Goal: Task Accomplishment & Management: Manage account settings

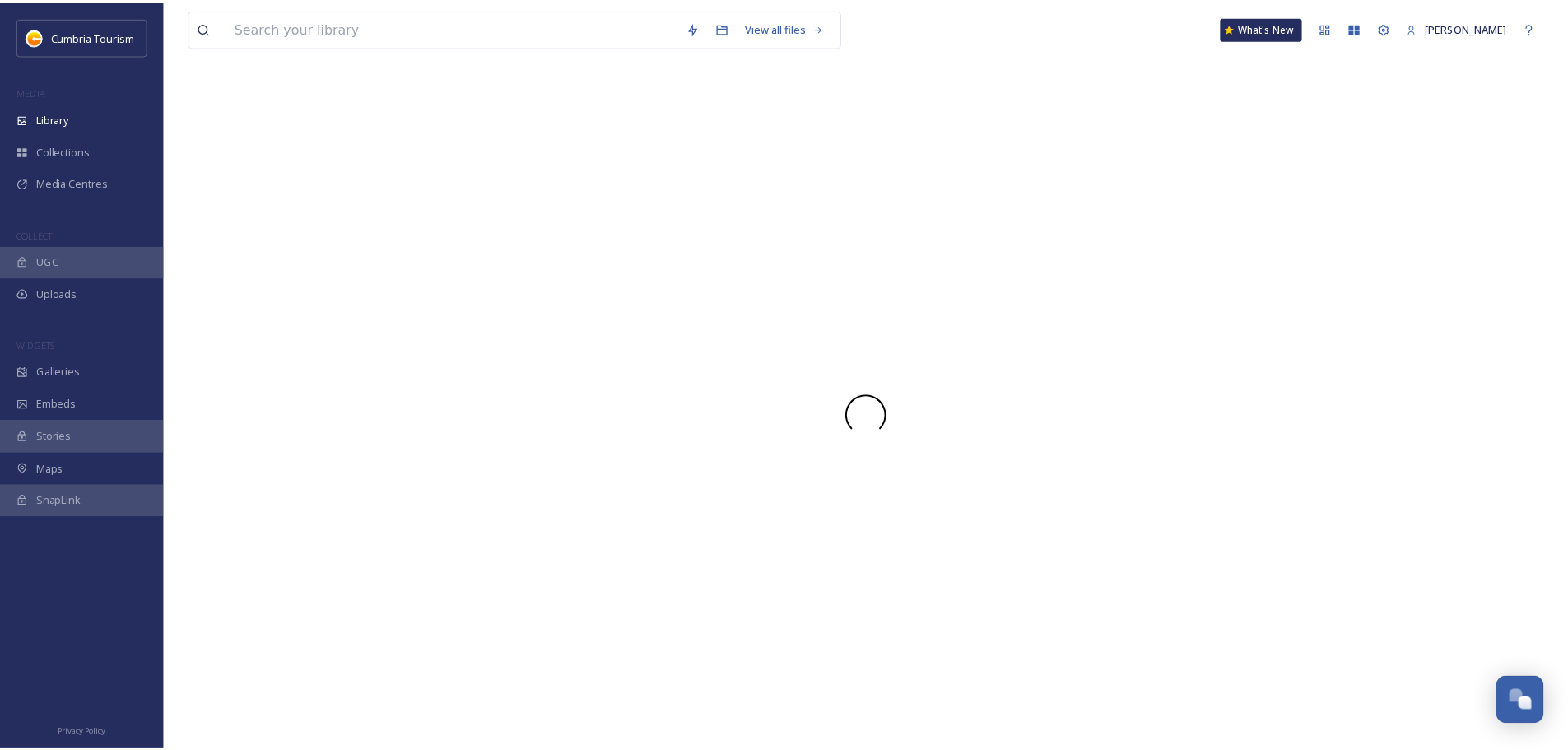
scroll to position [7671, 0]
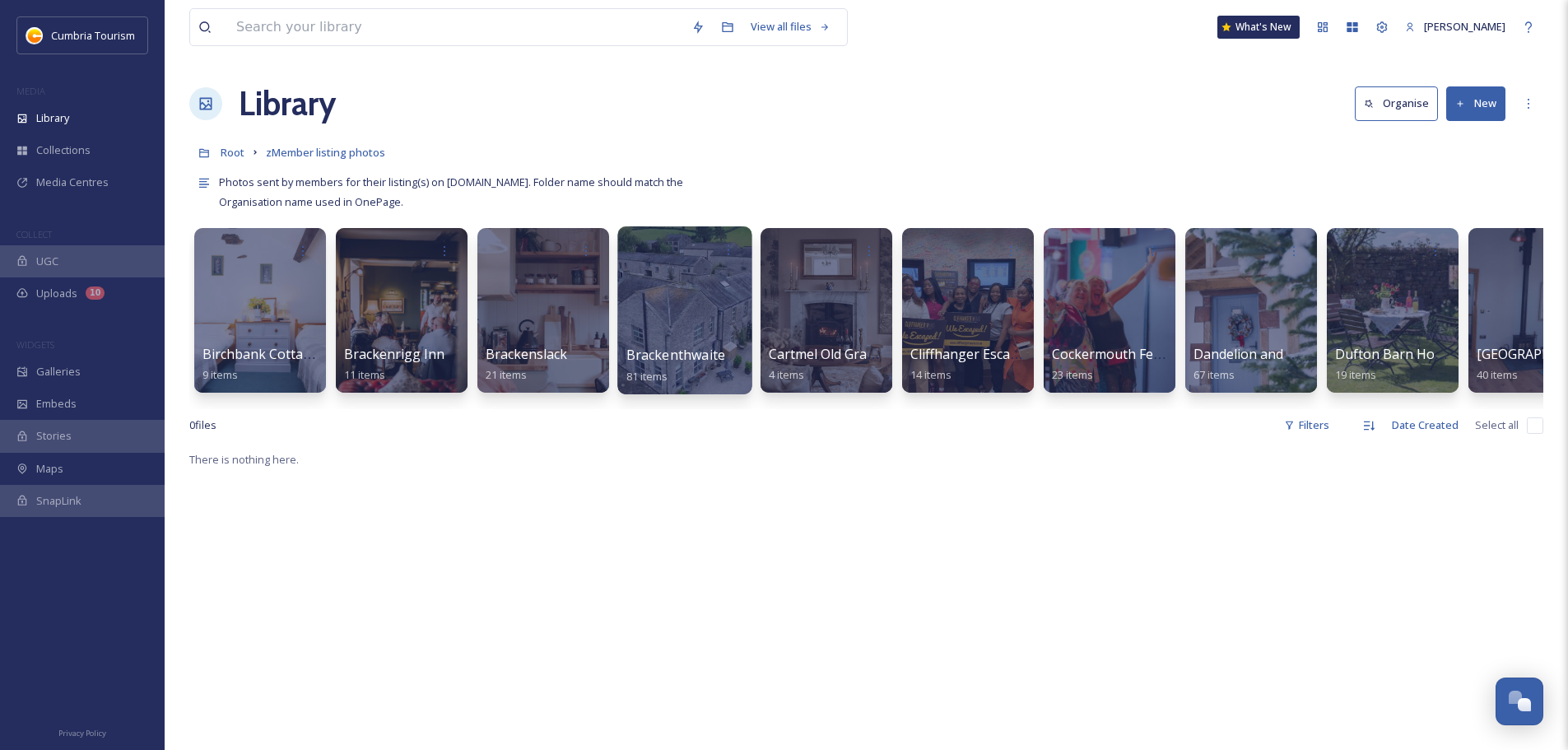
click at [709, 330] on div at bounding box center [684, 310] width 134 height 168
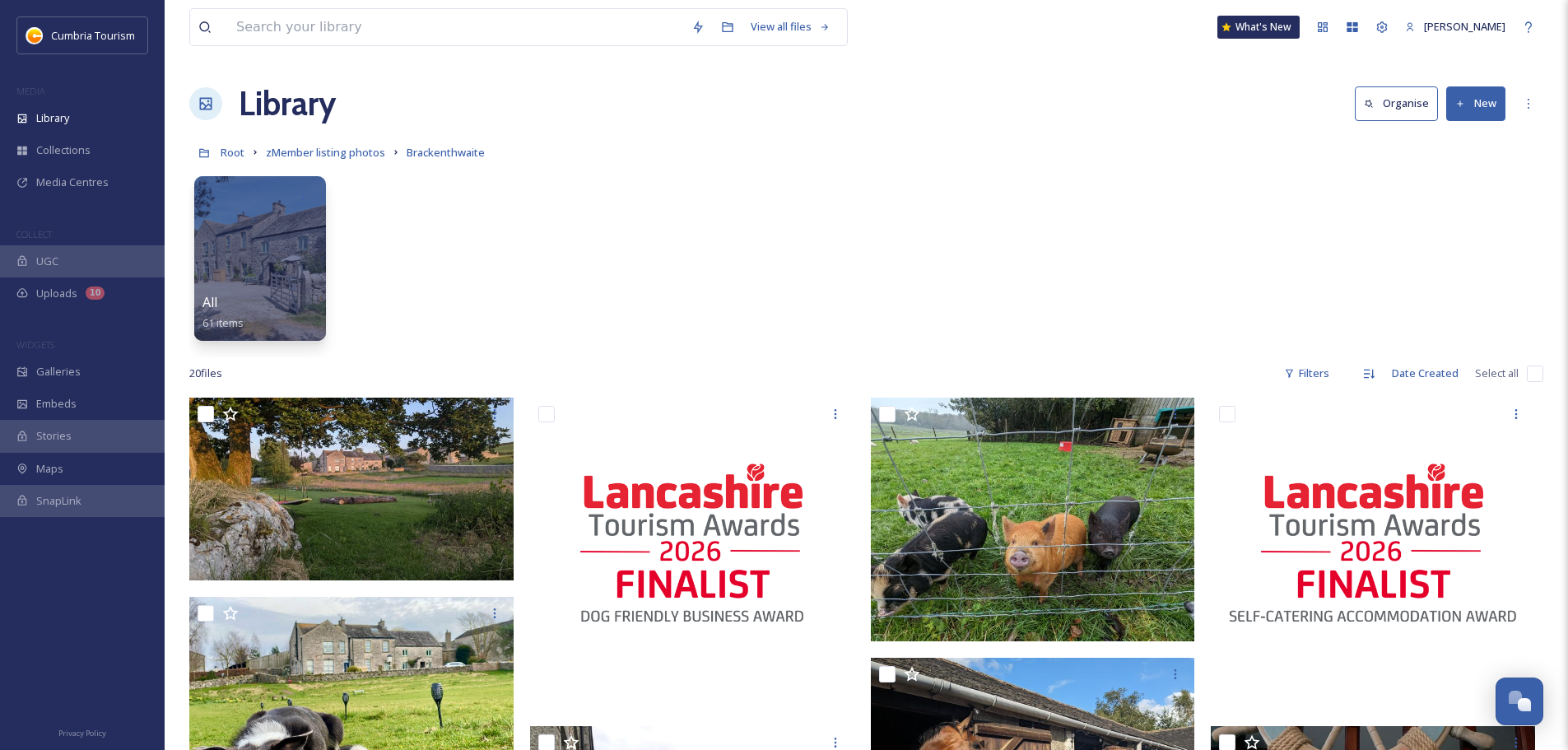
click at [1489, 94] on button "New" at bounding box center [1476, 103] width 60 height 33
click at [1494, 216] on div "Folder" at bounding box center [1458, 207] width 93 height 32
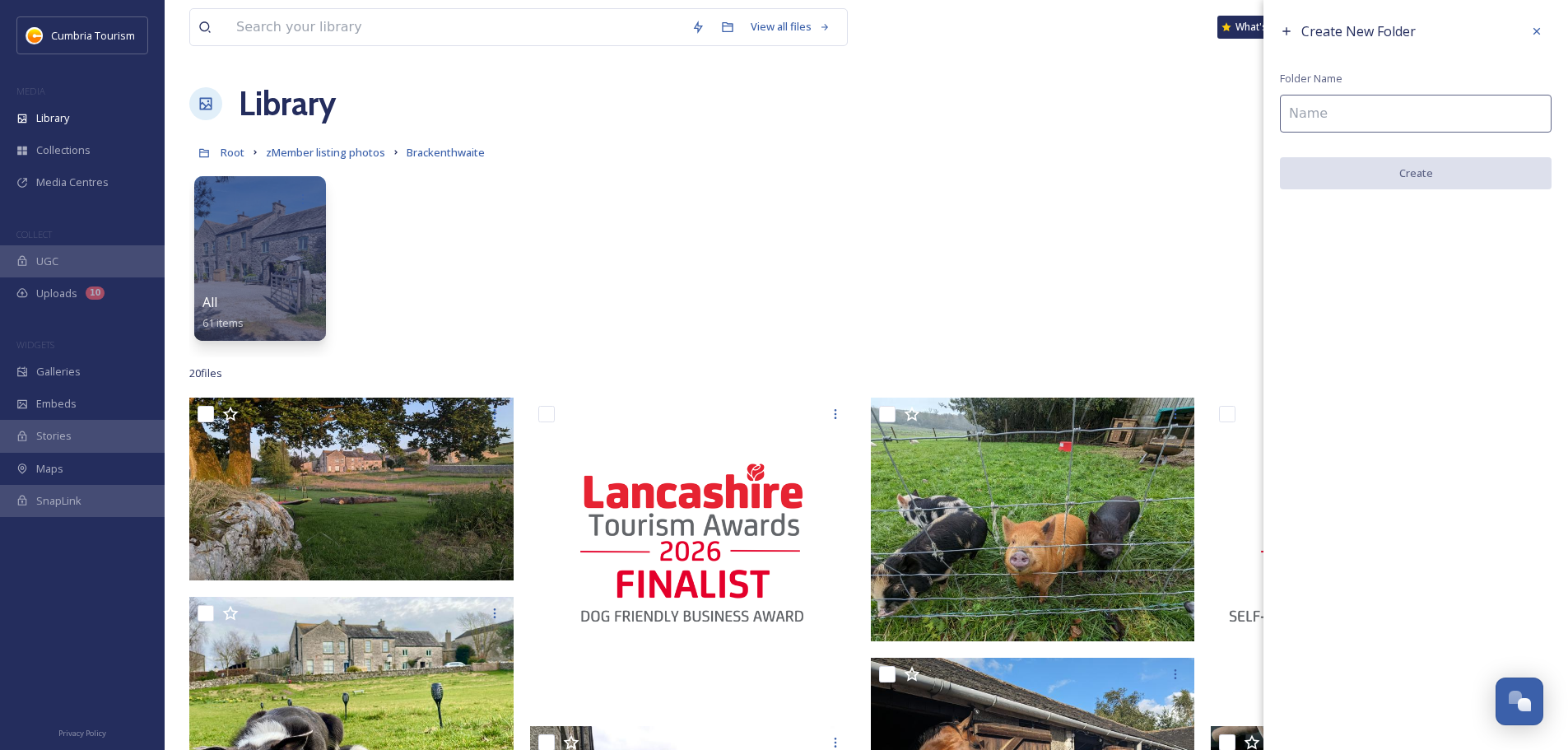
click at [1472, 118] on input at bounding box center [1416, 114] width 272 height 38
type input "The Dairy"
click at [1454, 187] on button "Create" at bounding box center [1416, 173] width 272 height 33
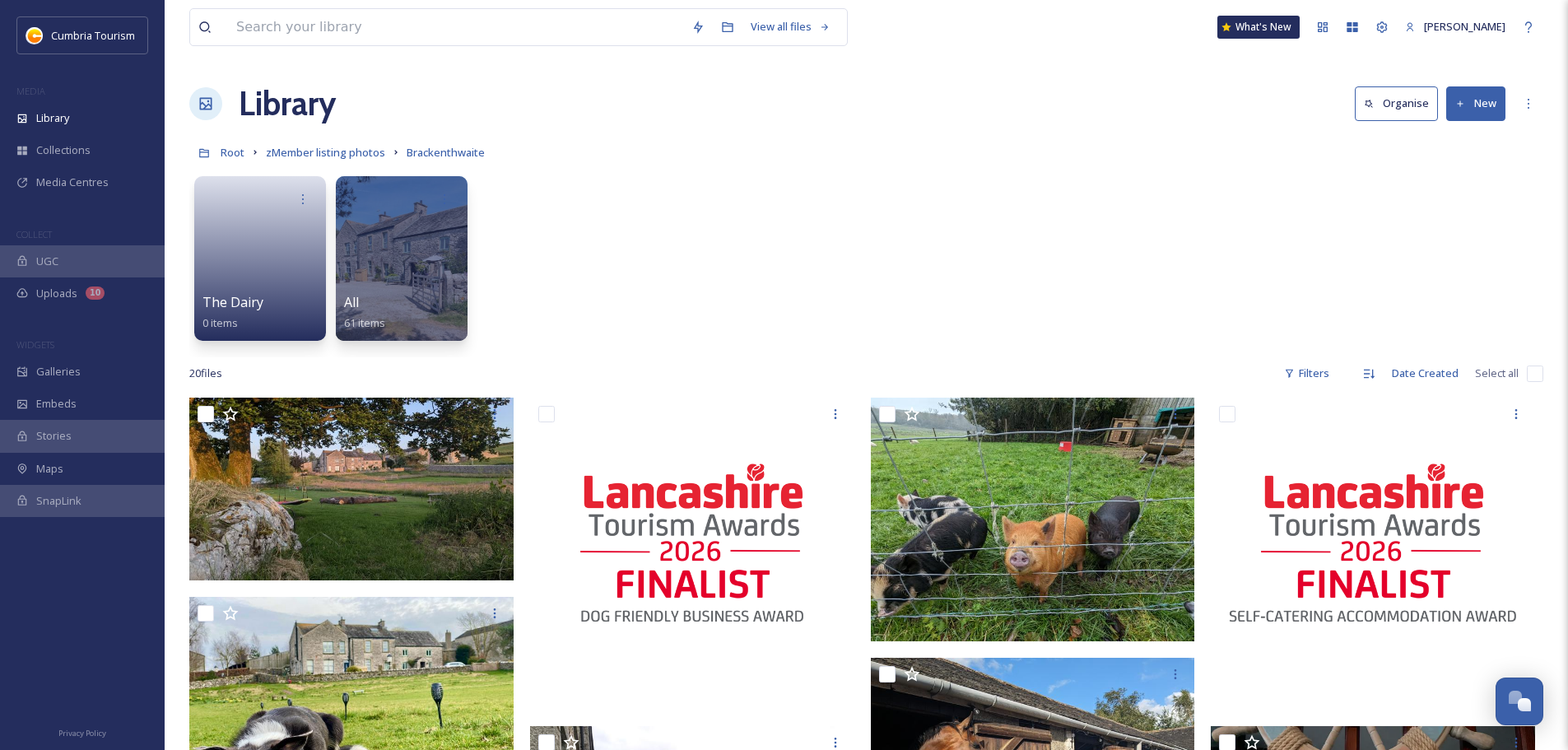
click at [1536, 374] on input "checkbox" at bounding box center [1536, 374] width 16 height 16
checkbox input "true"
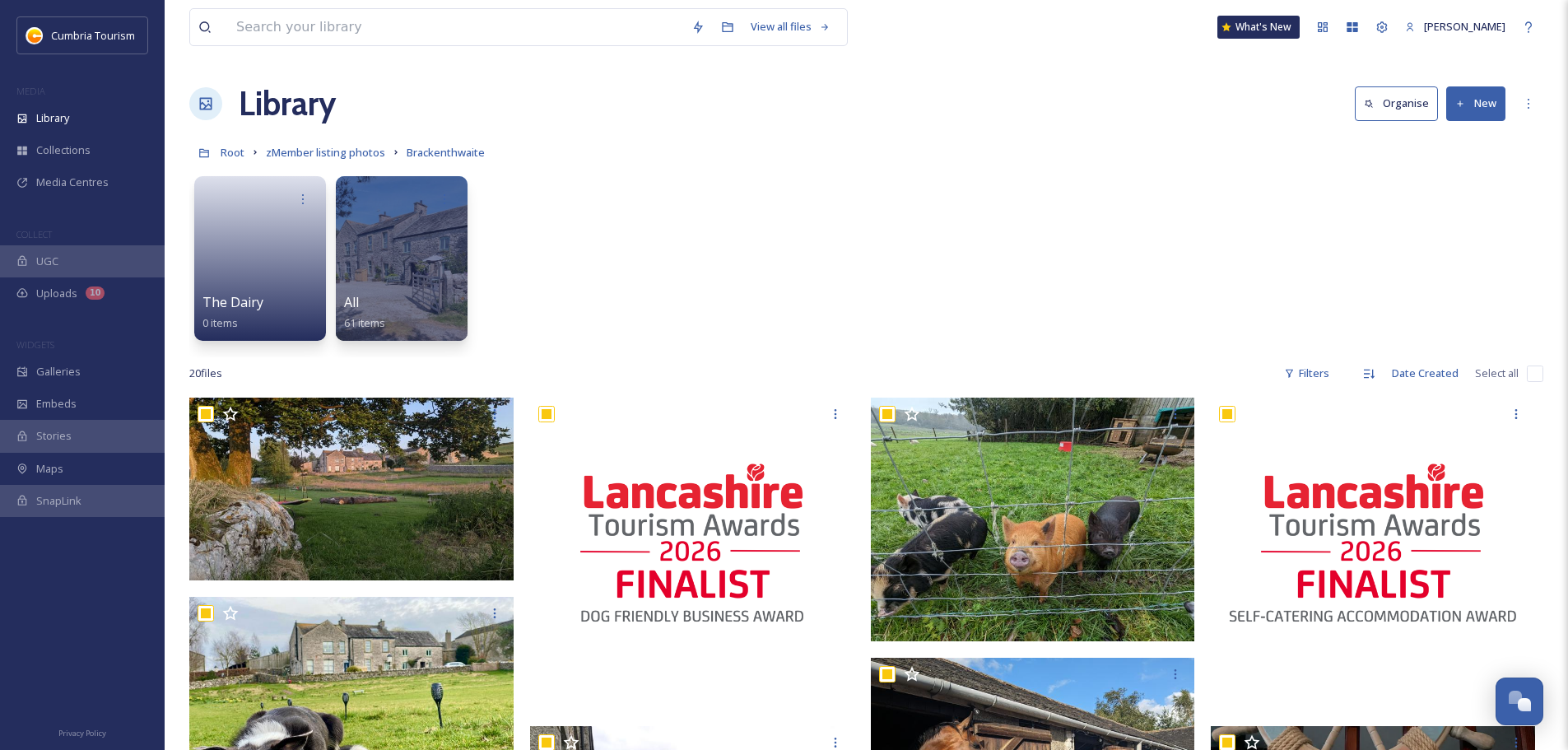
checkbox input "true"
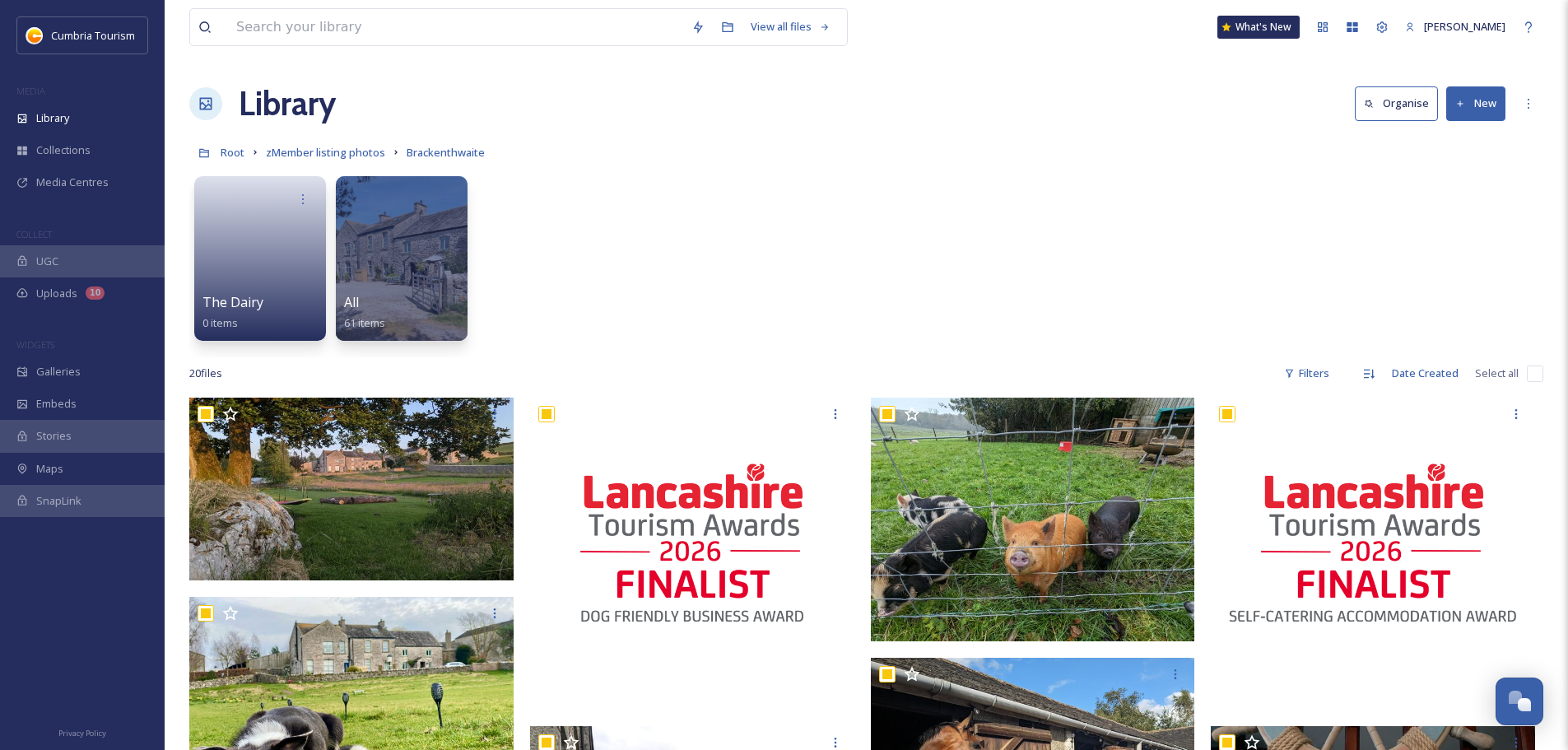
checkbox input "true"
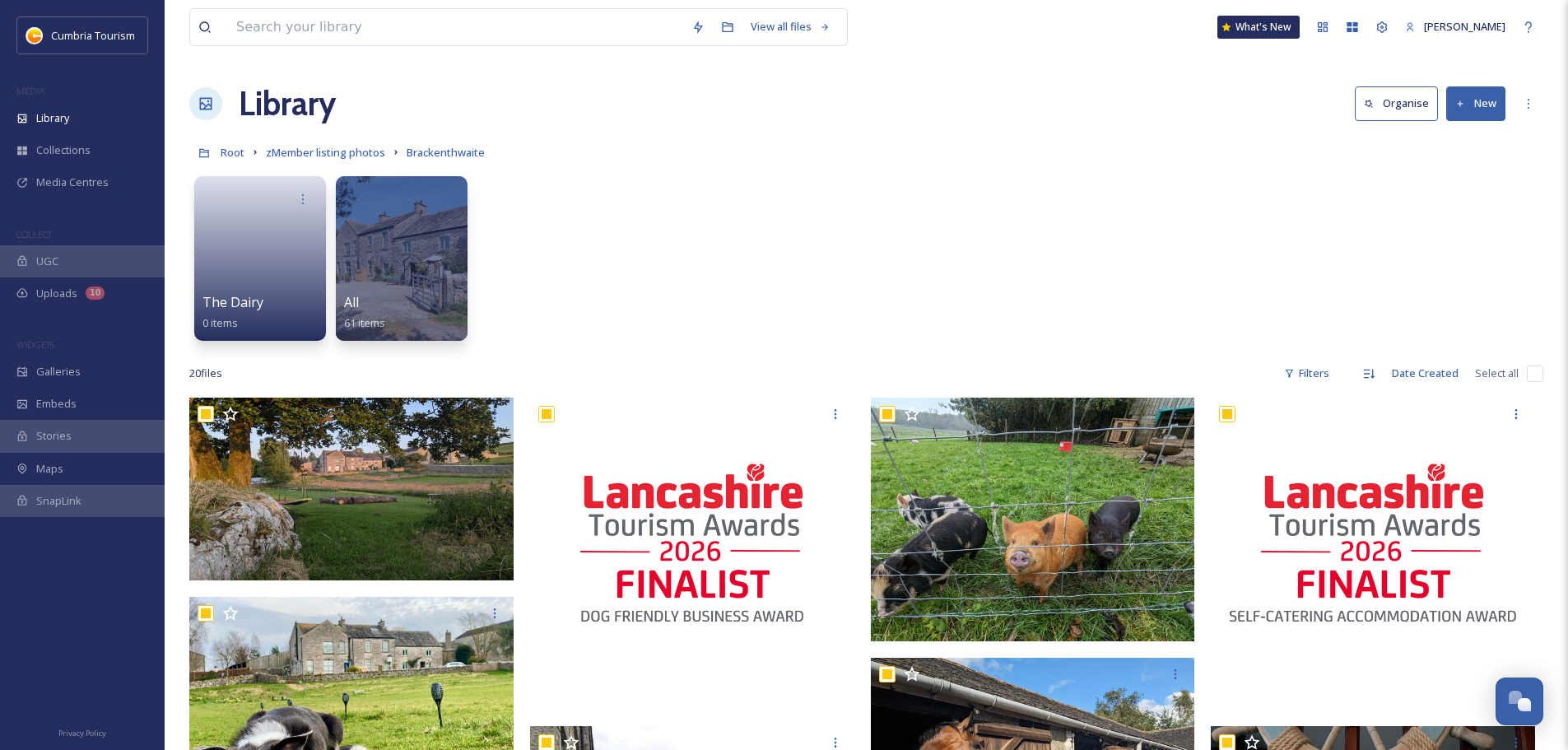
checkbox input "true"
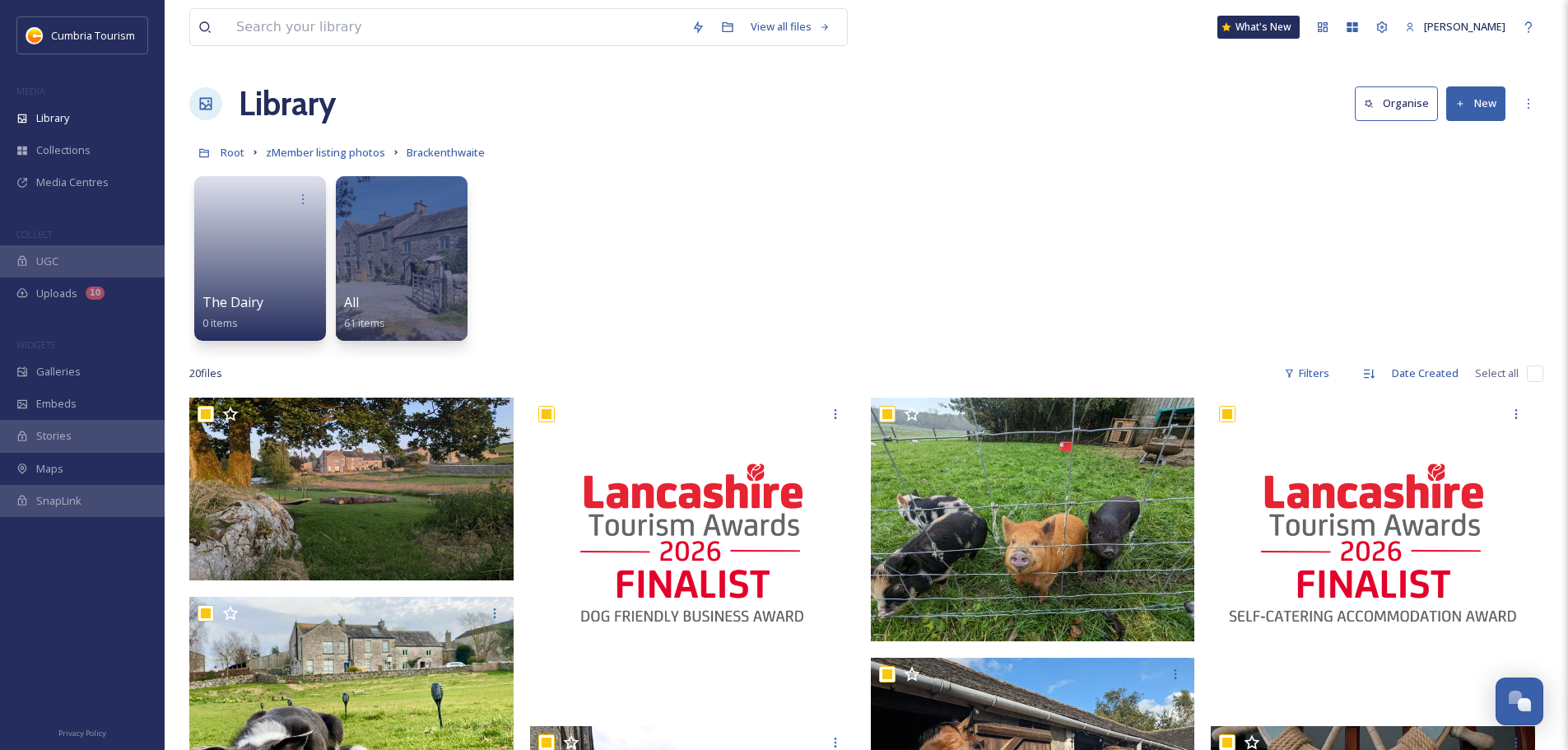
checkbox input "true"
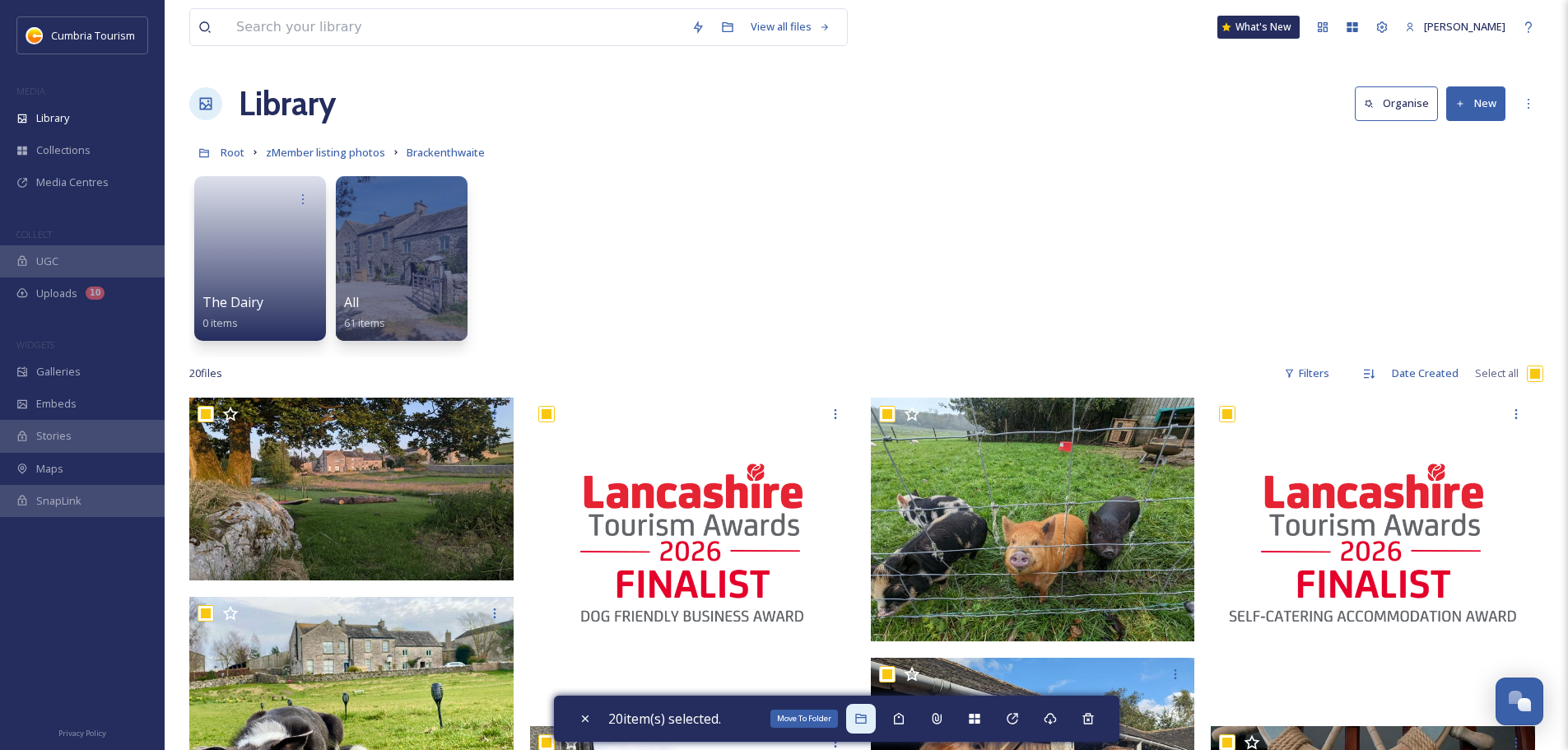
click at [860, 721] on icon at bounding box center [861, 718] width 14 height 14
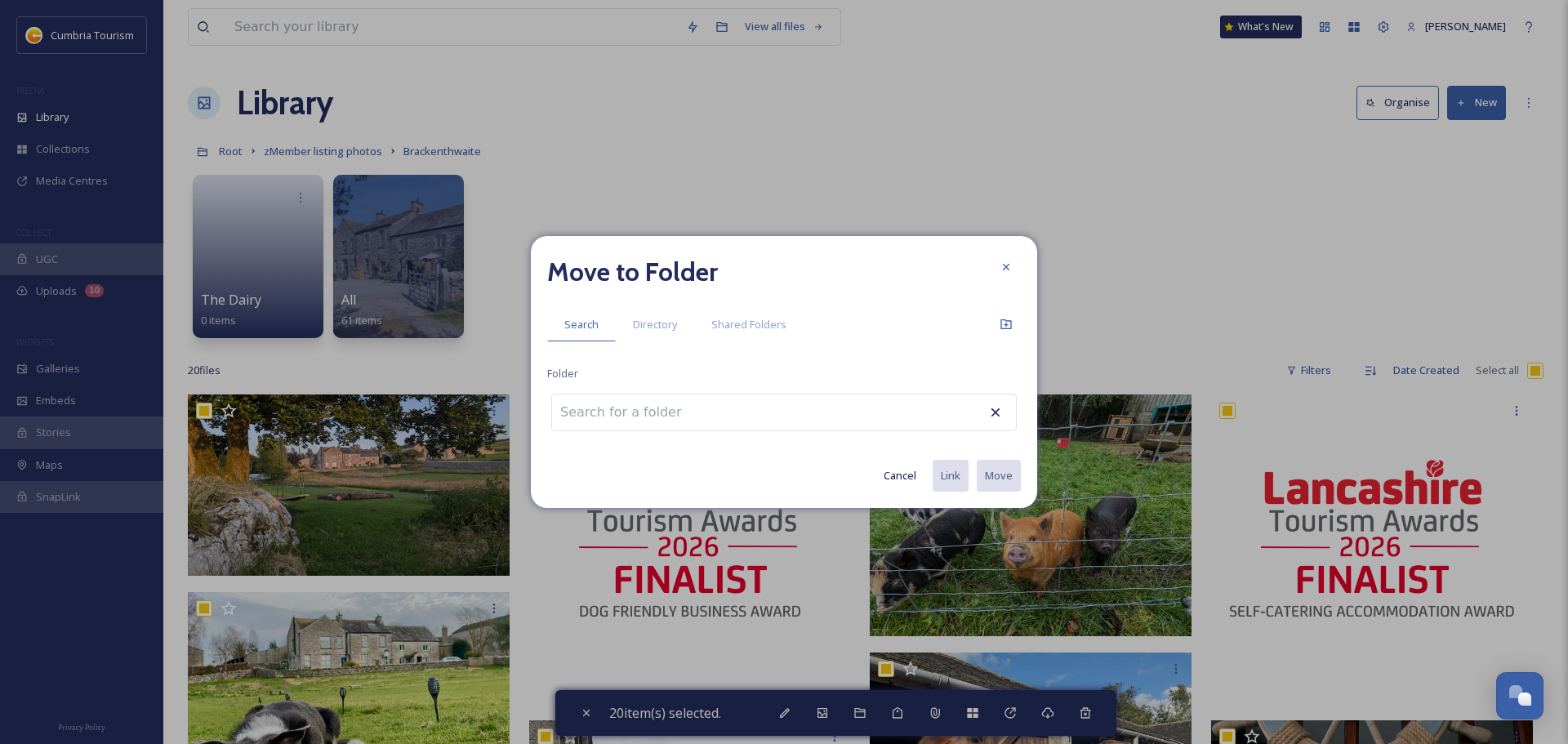
click at [695, 420] on input at bounding box center [642, 413] width 180 height 36
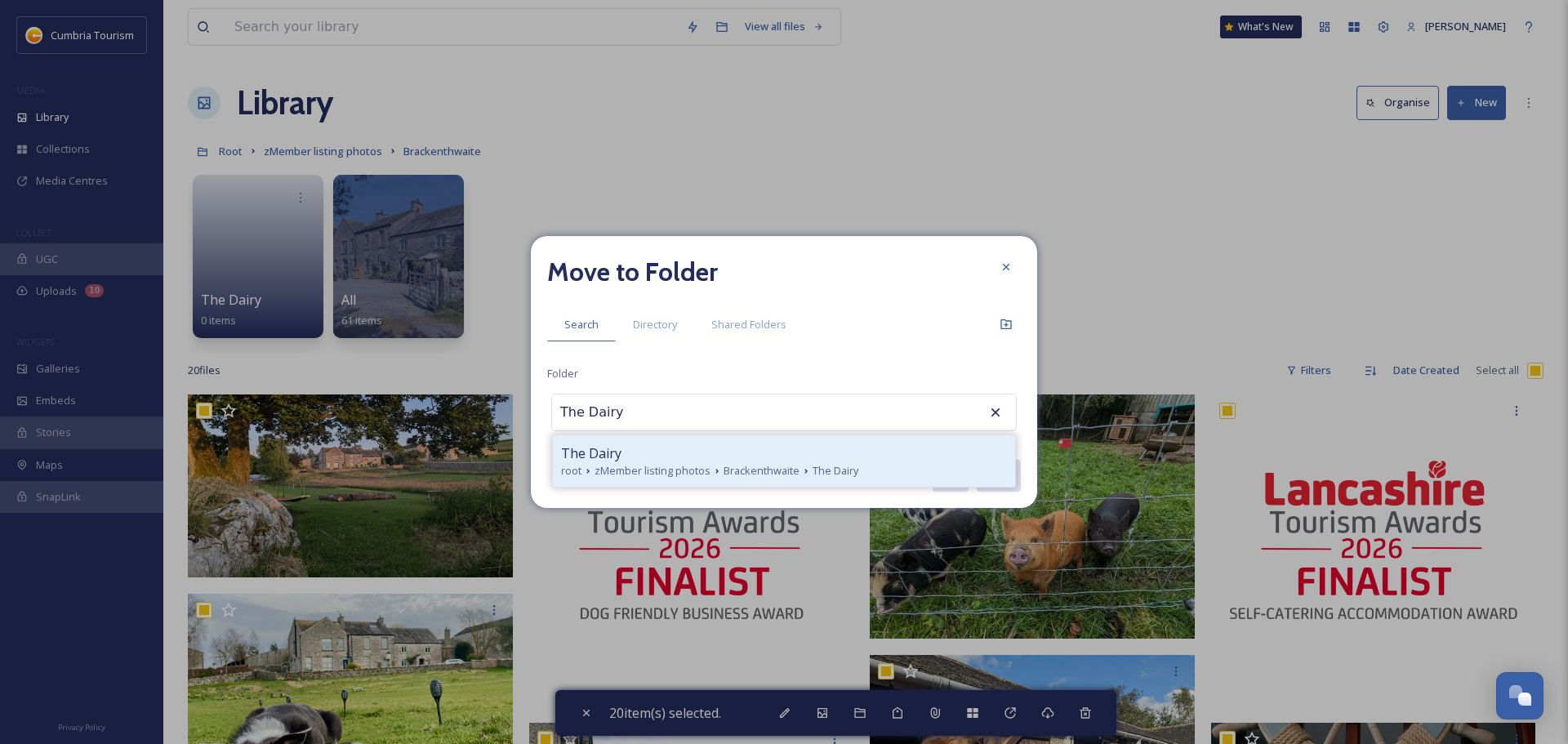
type input "The Dairy"
click at [676, 452] on div "The Dairy" at bounding box center [784, 453] width 446 height 20
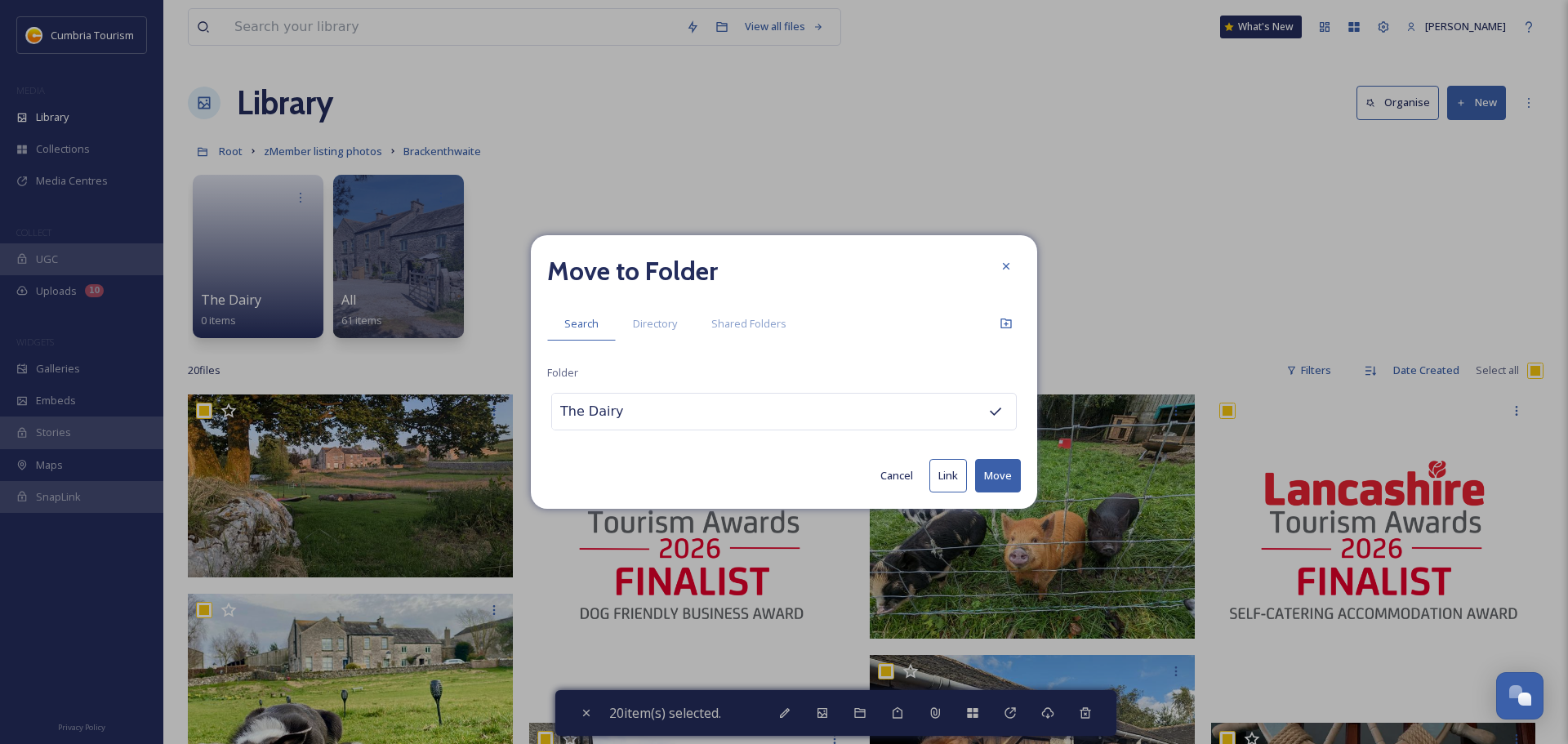
click at [1005, 481] on button "Move" at bounding box center [997, 475] width 46 height 33
checkbox input "false"
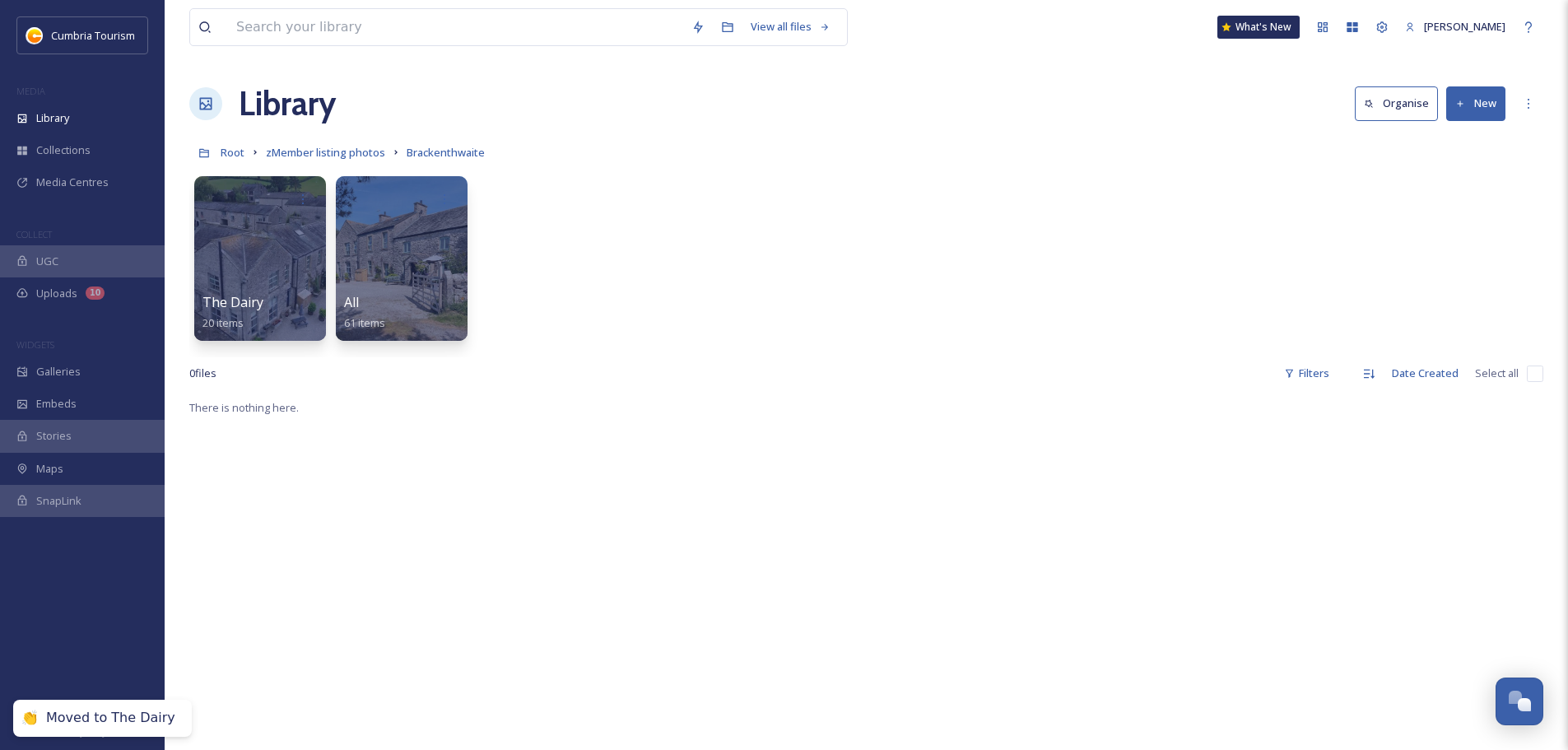
click at [633, 277] on div "The Dairy 20 items All 61 items" at bounding box center [866, 263] width 1354 height 190
click at [785, 355] on div "The Dairy 20 items All 61 items" at bounding box center [866, 263] width 1354 height 190
click at [1464, 97] on button "New" at bounding box center [1476, 103] width 60 height 33
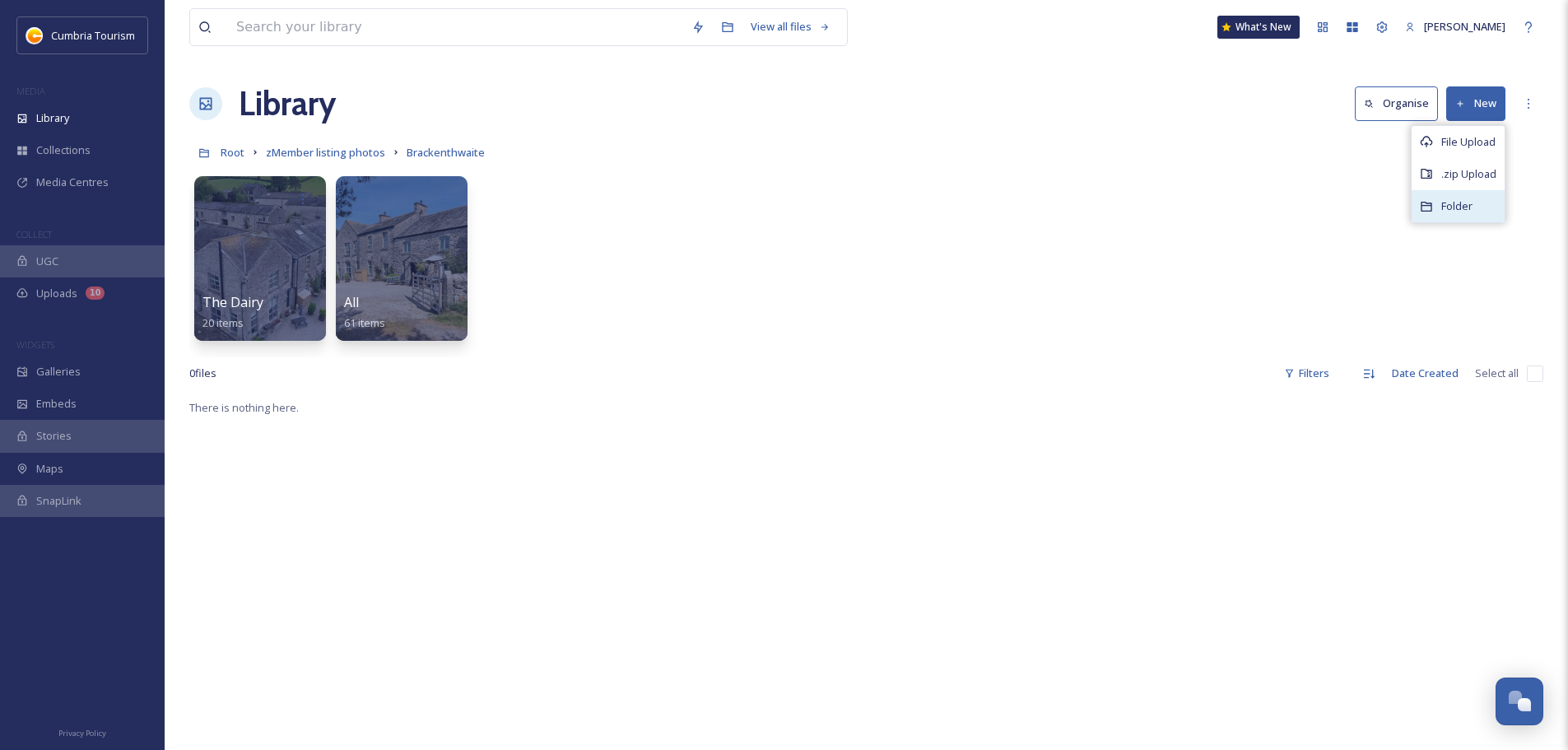
click at [1460, 199] on span "Folder" at bounding box center [1457, 206] width 32 height 15
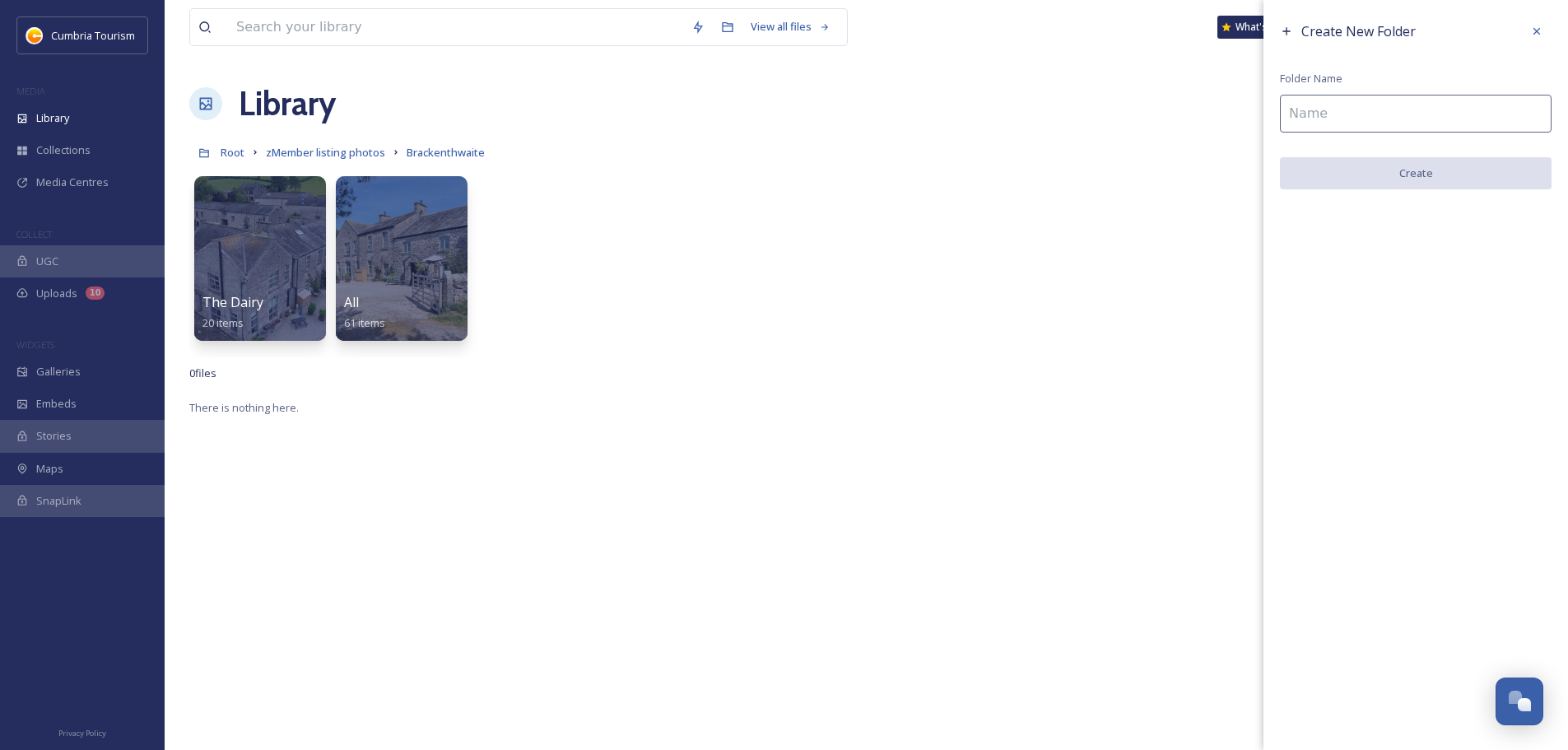
click at [1382, 127] on input at bounding box center [1416, 114] width 272 height 38
type input "Corner Cottage"
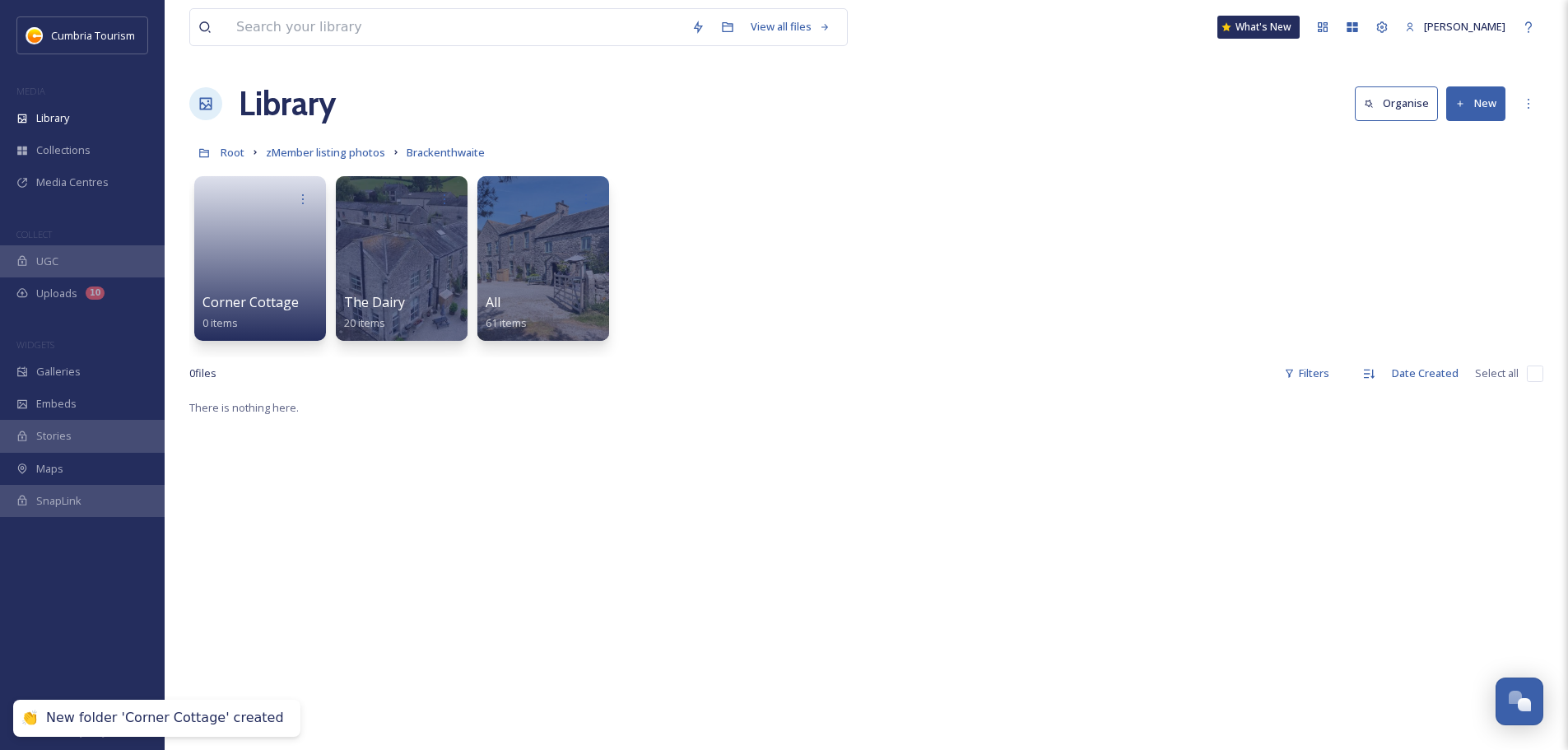
click at [1447, 108] on button "New" at bounding box center [1476, 103] width 60 height 33
click at [1446, 136] on span "File Upload" at bounding box center [1469, 142] width 54 height 15
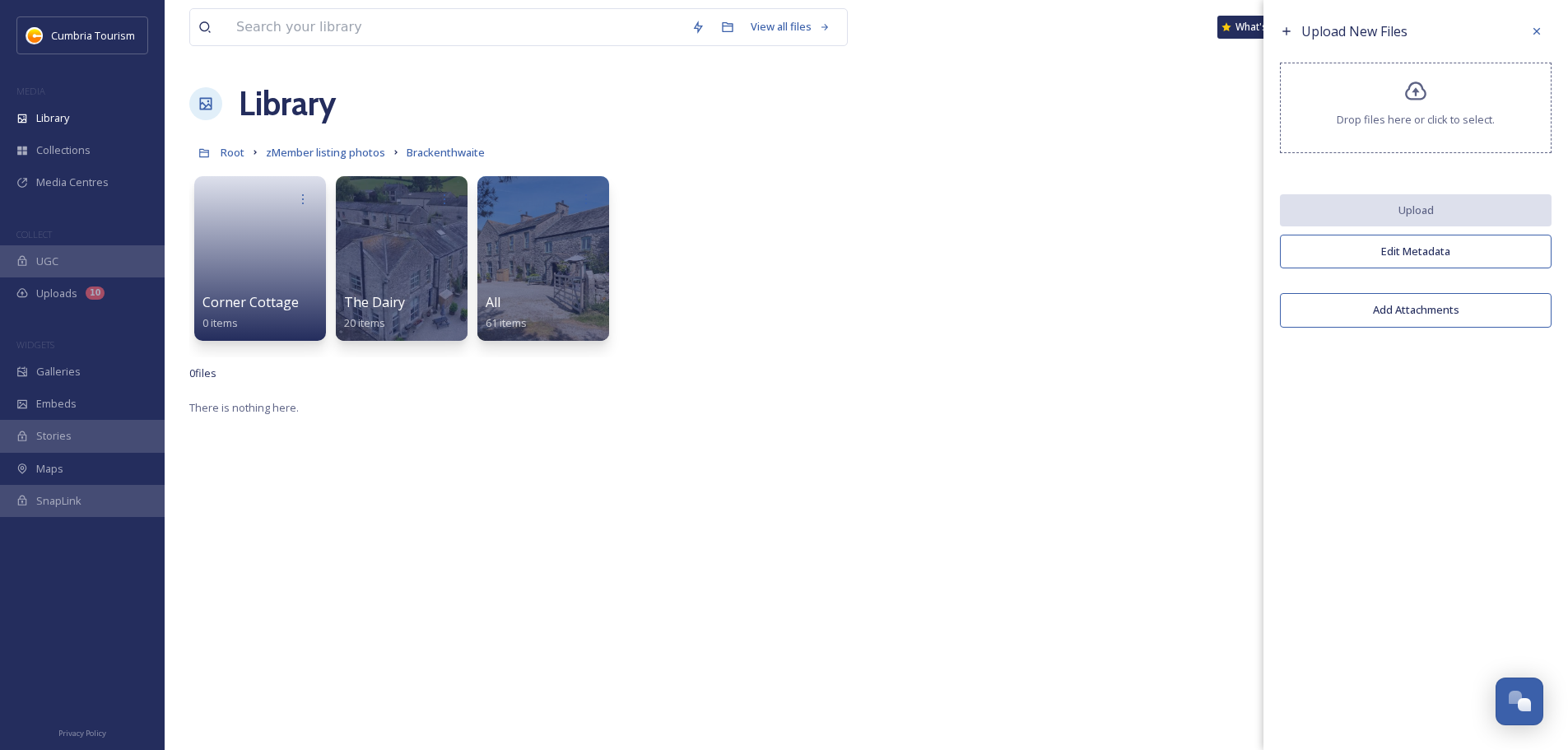
click at [1534, 6] on div "Upload New Files Drop files here or click to select. Upload Edit Metadata Add A…" at bounding box center [1416, 176] width 305 height 353
click at [1537, 31] on icon at bounding box center [1536, 31] width 14 height 14
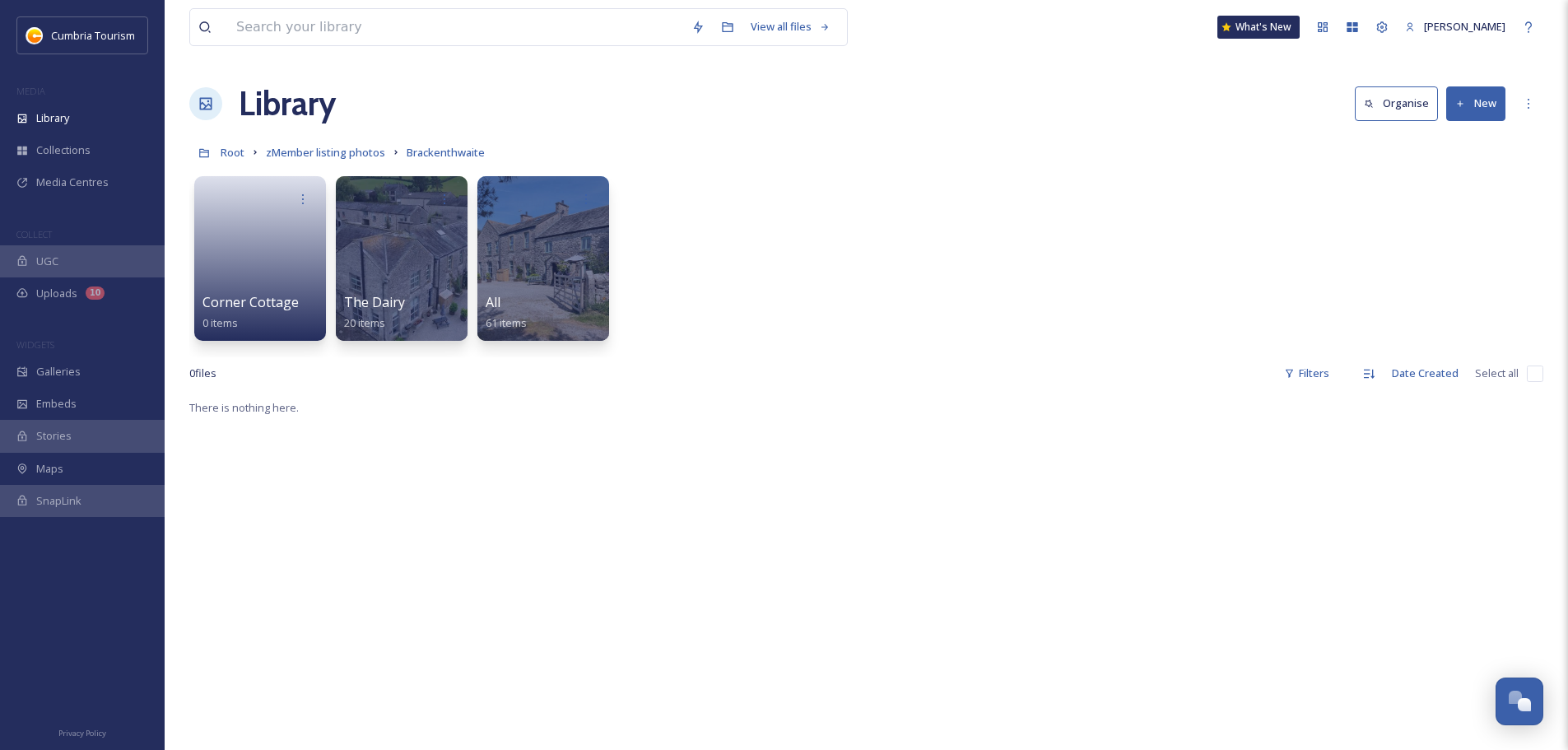
click at [1475, 106] on button "New" at bounding box center [1476, 103] width 60 height 33
click at [1466, 207] on span "Folder" at bounding box center [1457, 206] width 32 height 15
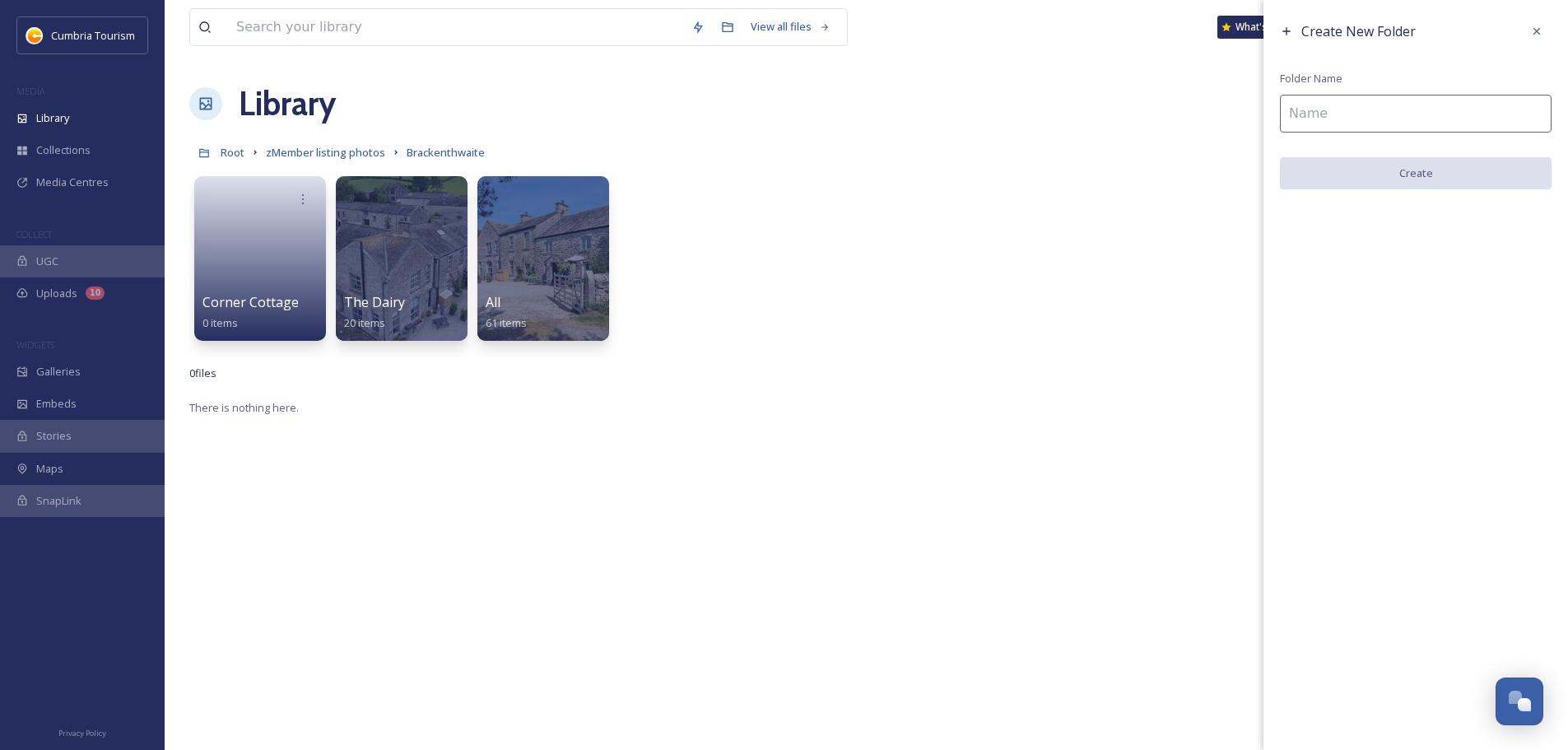
click at [1319, 122] on input at bounding box center [1416, 114] width 272 height 38
type input "The Coach House"
click at [1385, 175] on button "Create" at bounding box center [1416, 173] width 272 height 33
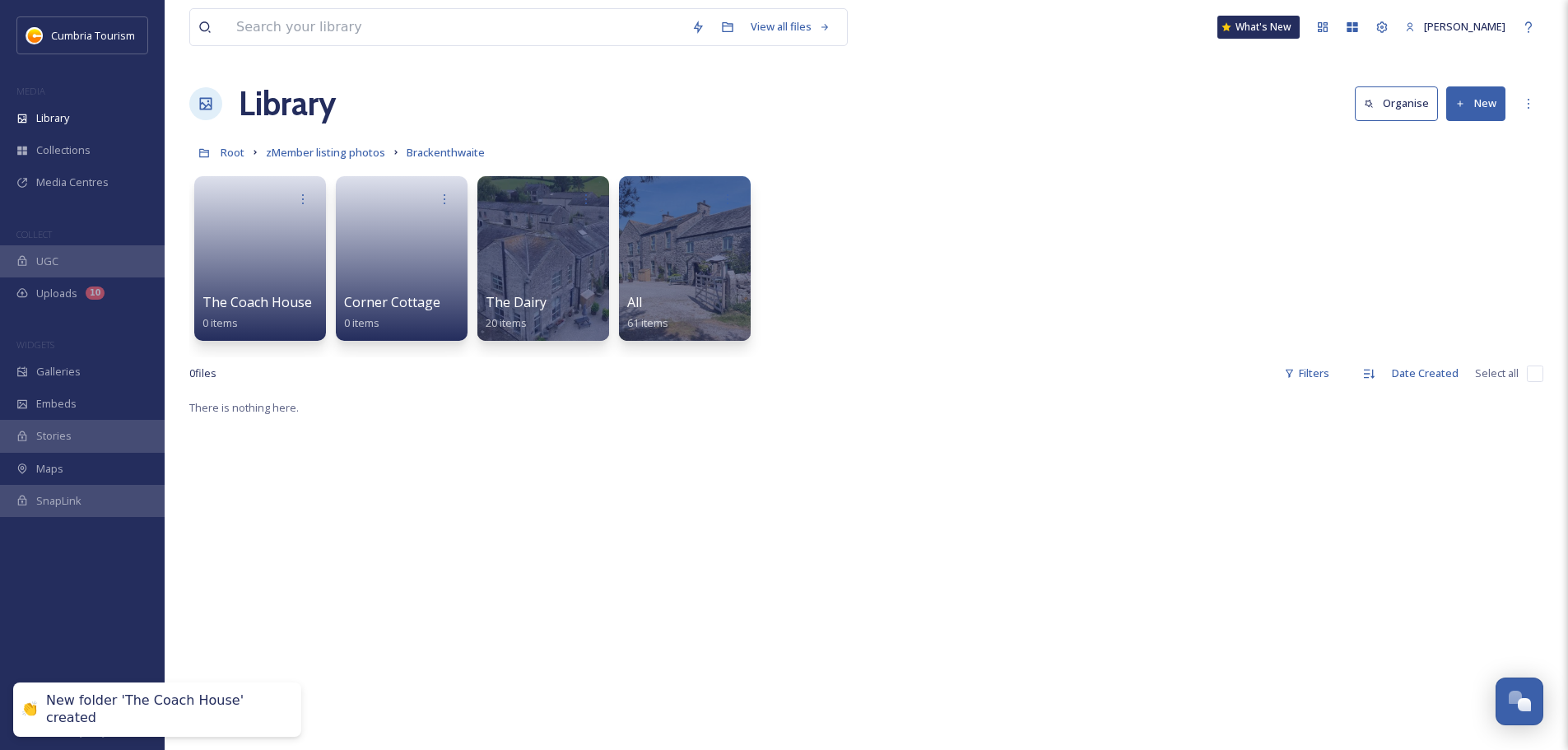
click at [1459, 112] on button "New" at bounding box center [1476, 103] width 60 height 33
click at [1443, 213] on span "Folder" at bounding box center [1457, 206] width 32 height 15
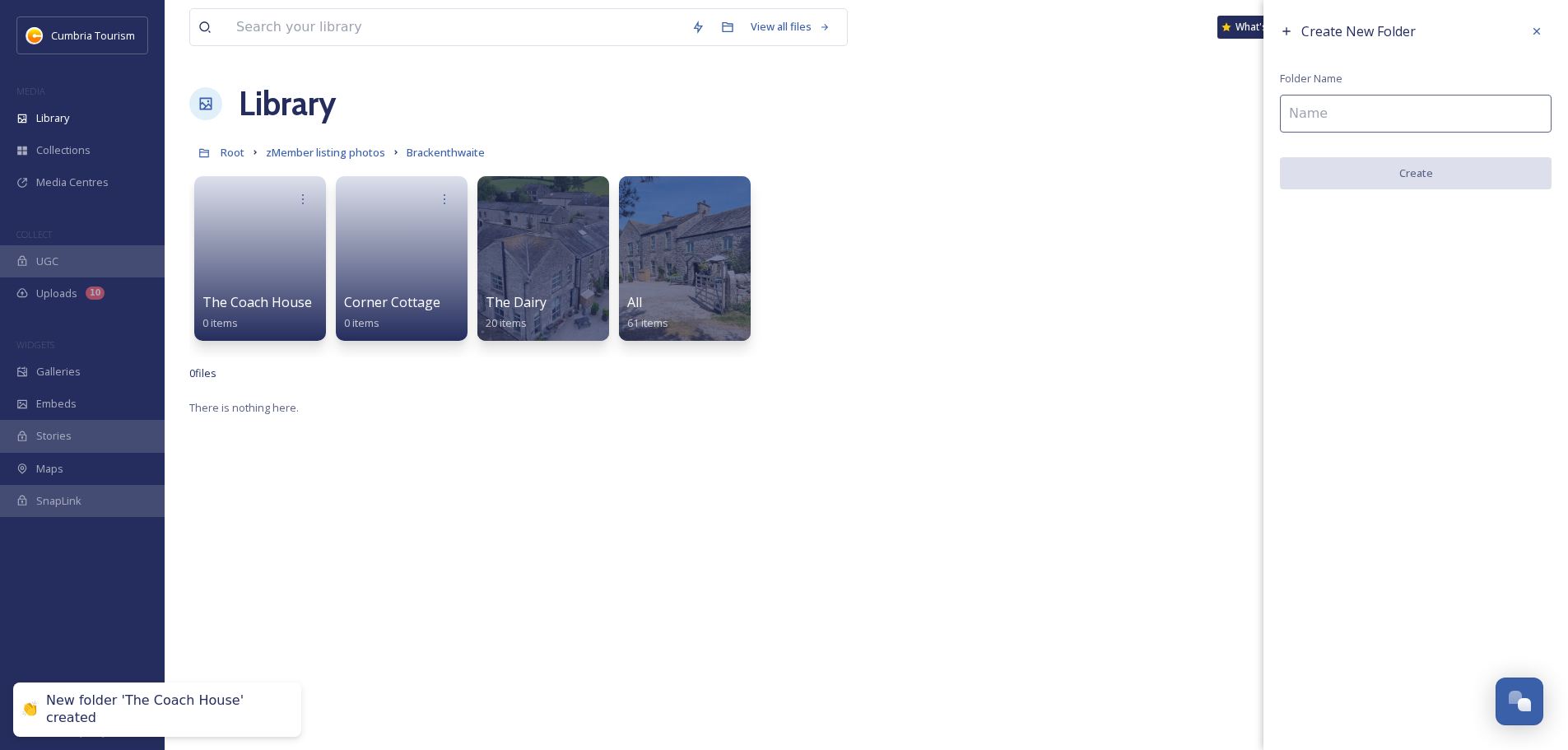
click at [1348, 137] on div "Create New Folder Folder Name Create" at bounding box center [1416, 103] width 305 height 206
click at [1351, 117] on input at bounding box center [1416, 114] width 272 height 38
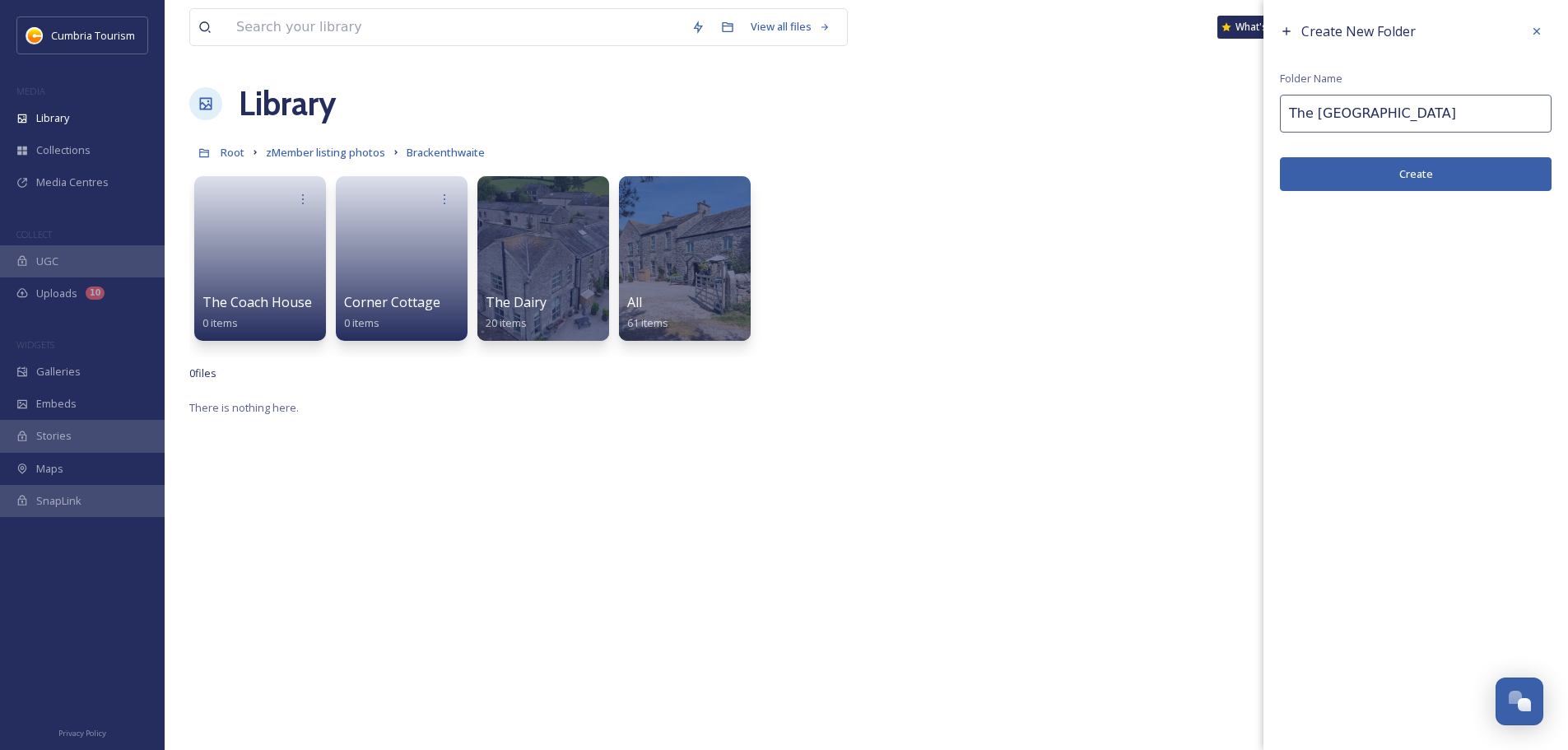
type input "The [GEOGRAPHIC_DATA]"
drag, startPoint x: 1471, startPoint y: 163, endPoint x: 1460, endPoint y: 161, distance: 11.2
click at [1471, 163] on button "Create" at bounding box center [1416, 173] width 272 height 33
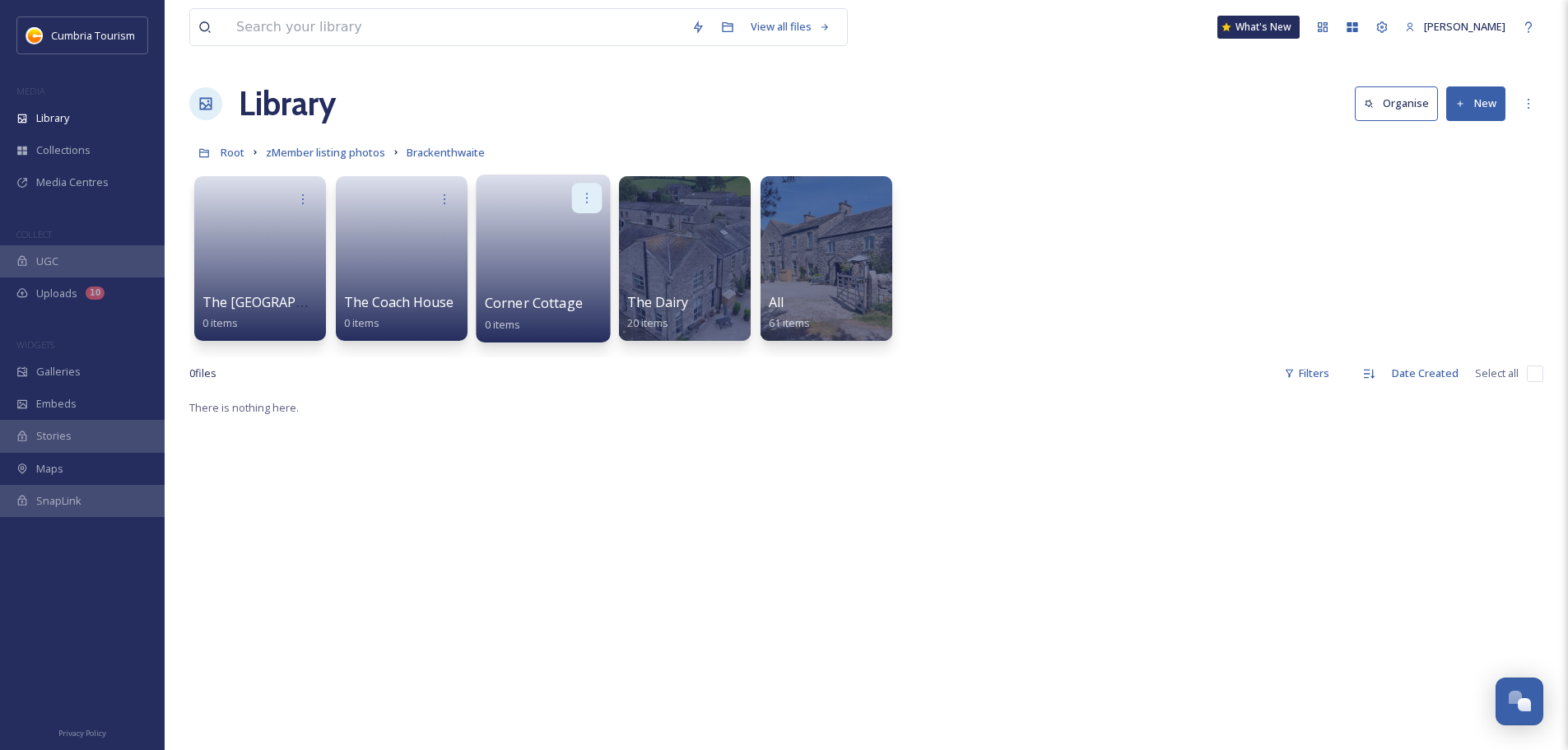
click at [592, 199] on icon at bounding box center [586, 198] width 14 height 14
click at [569, 228] on span "Edit / Share" at bounding box center [547, 235] width 58 height 16
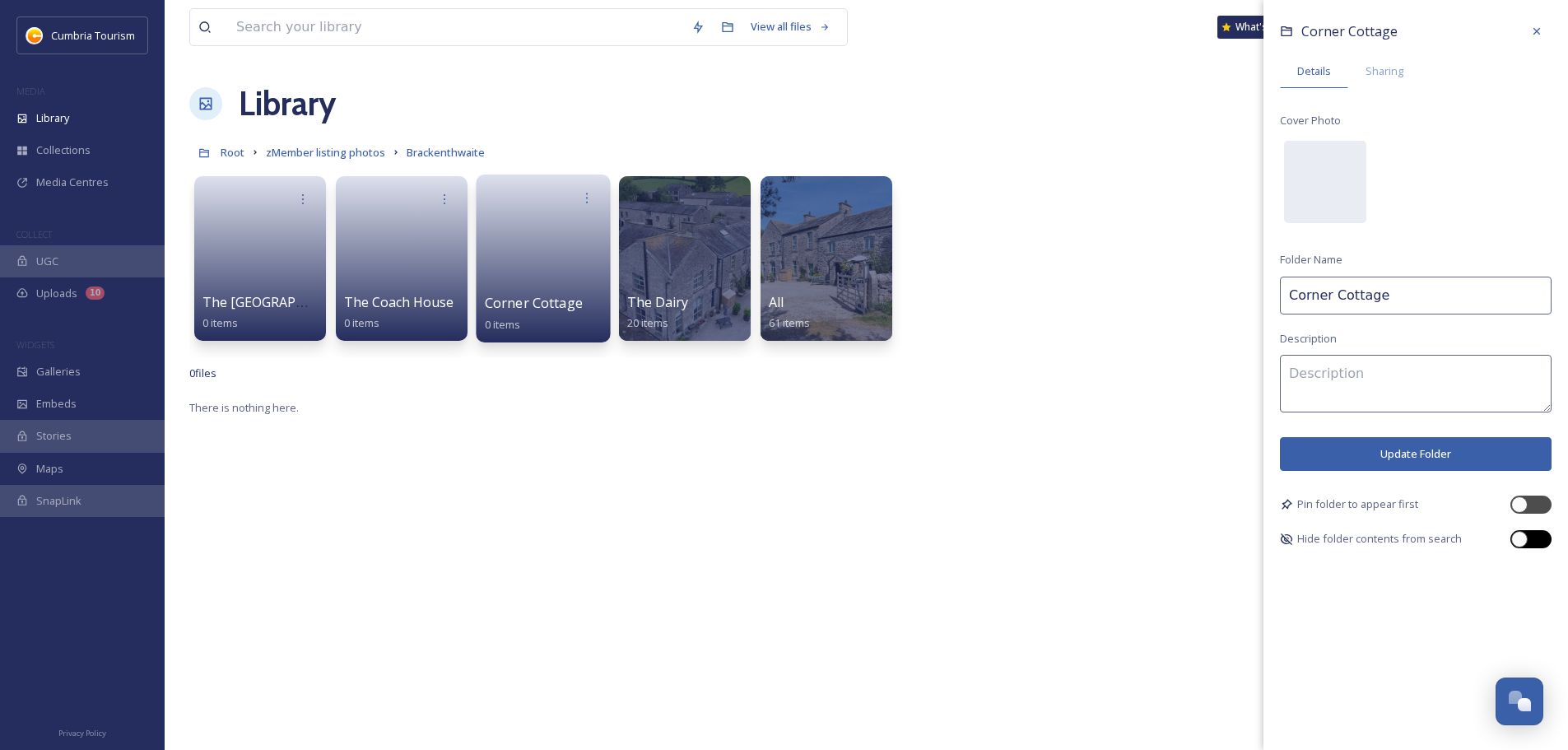
click at [1541, 542] on div at bounding box center [1539, 539] width 8 height 8
click at [1527, 540] on div at bounding box center [1523, 539] width 12 height 8
checkbox input "false"
click at [1388, 82] on div "Sharing" at bounding box center [1385, 70] width 72 height 33
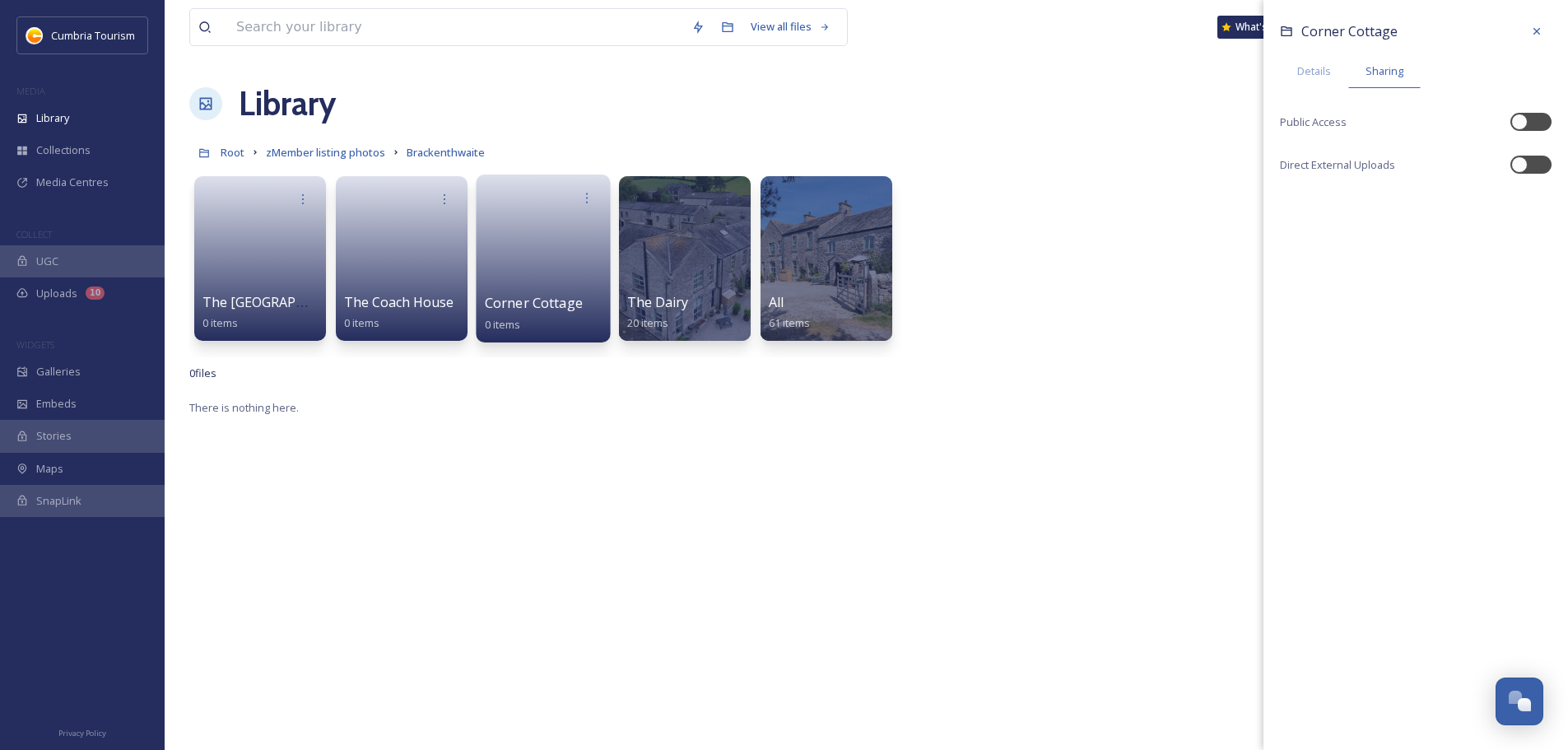
click at [1534, 174] on div "Corner Cottage Details Sharing Public Access Direct External Uploads" at bounding box center [1416, 107] width 305 height 215
click at [1534, 168] on div at bounding box center [1531, 164] width 42 height 18
checkbox input "true"
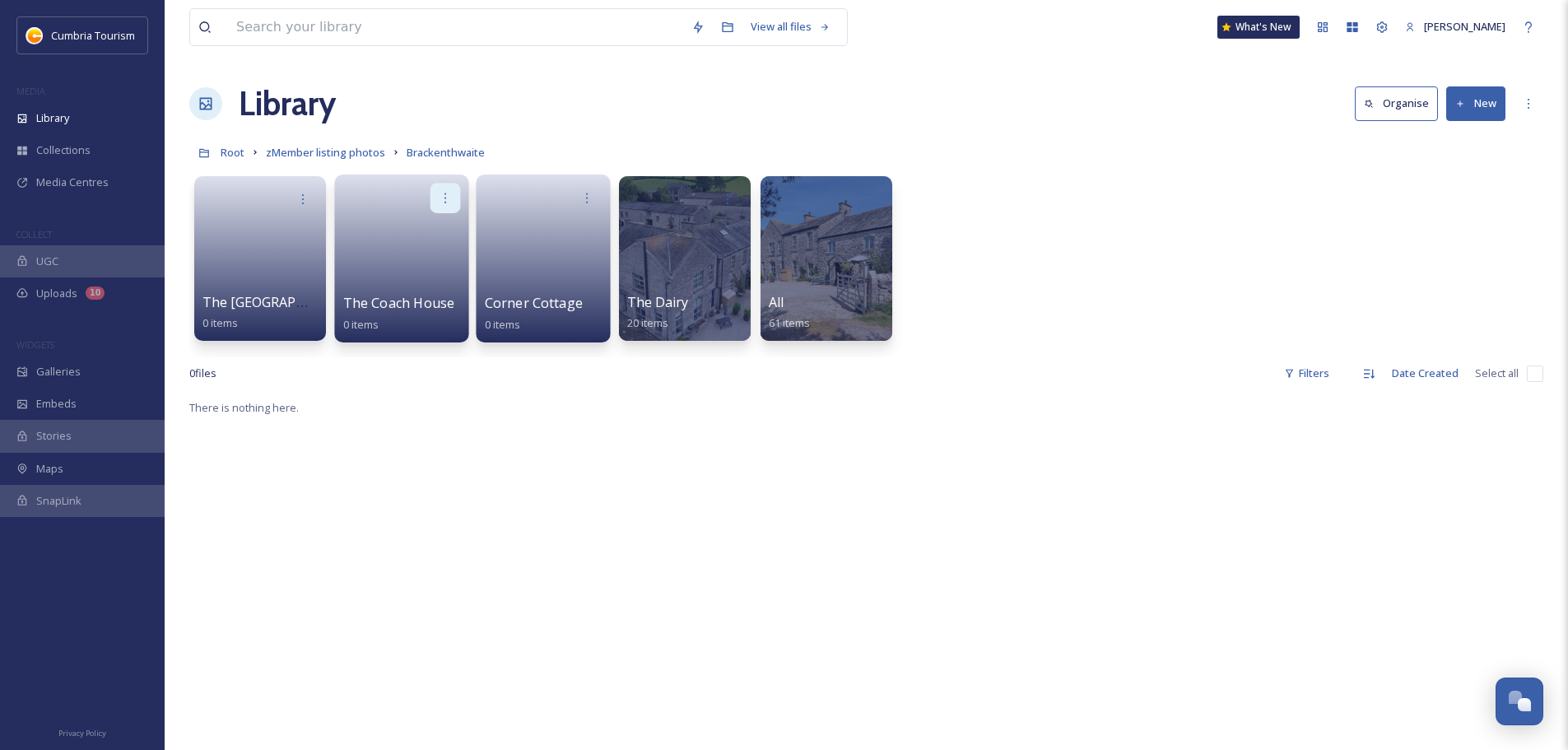
click at [439, 193] on icon at bounding box center [445, 198] width 14 height 14
click at [410, 236] on span "Edit / Share" at bounding box center [405, 235] width 58 height 16
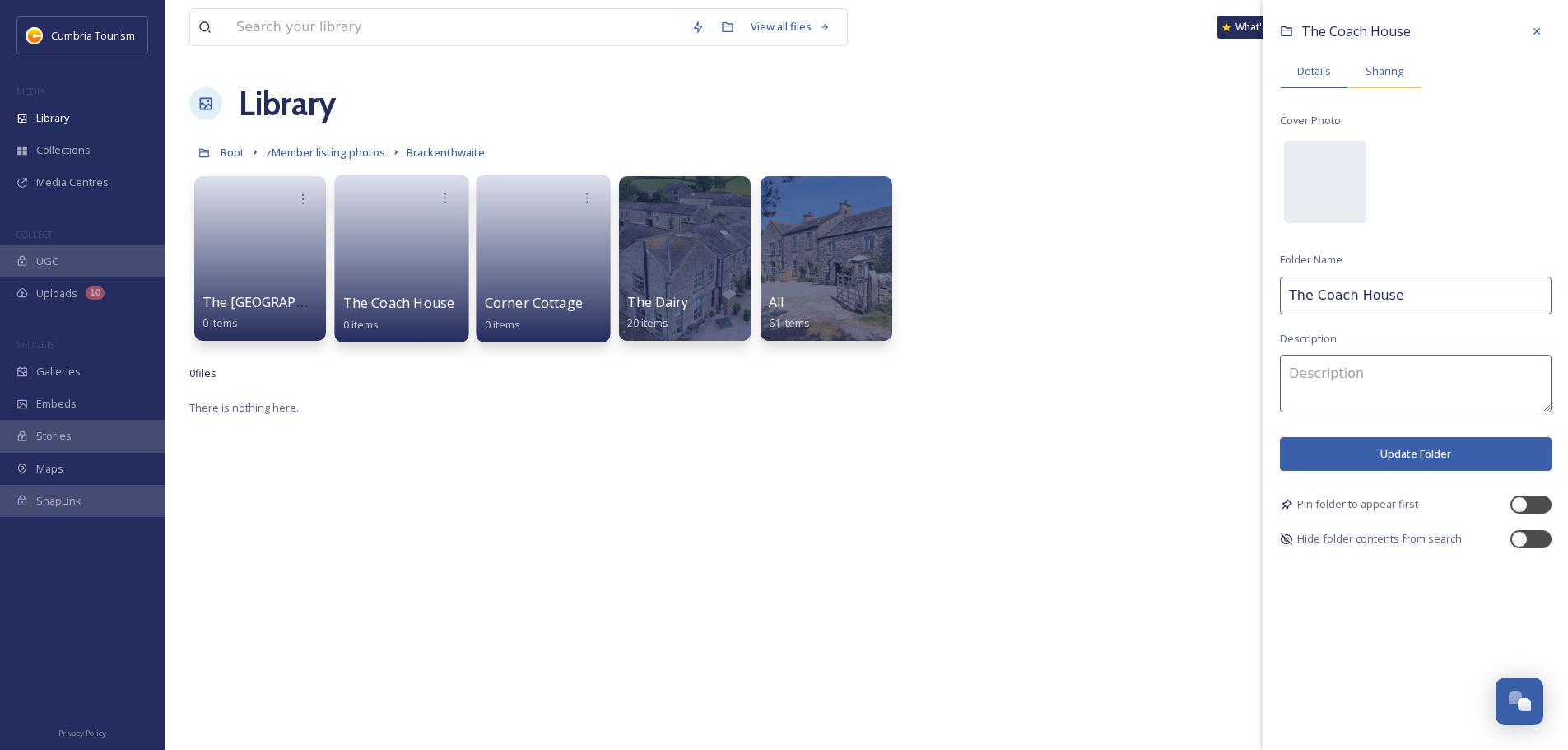
click at [1379, 68] on span "Sharing" at bounding box center [1385, 70] width 38 height 15
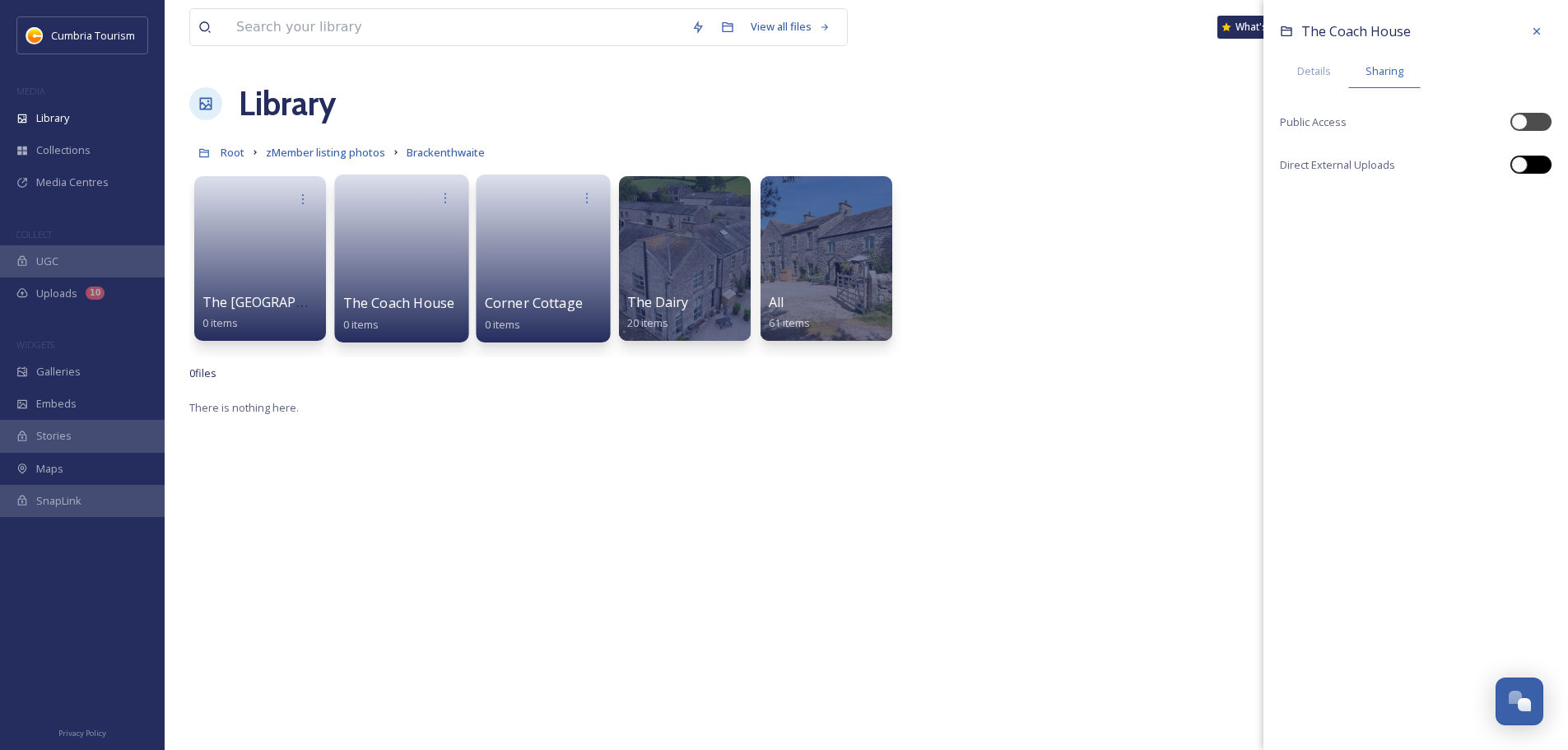
click at [1527, 155] on div at bounding box center [1531, 164] width 42 height 18
checkbox input "true"
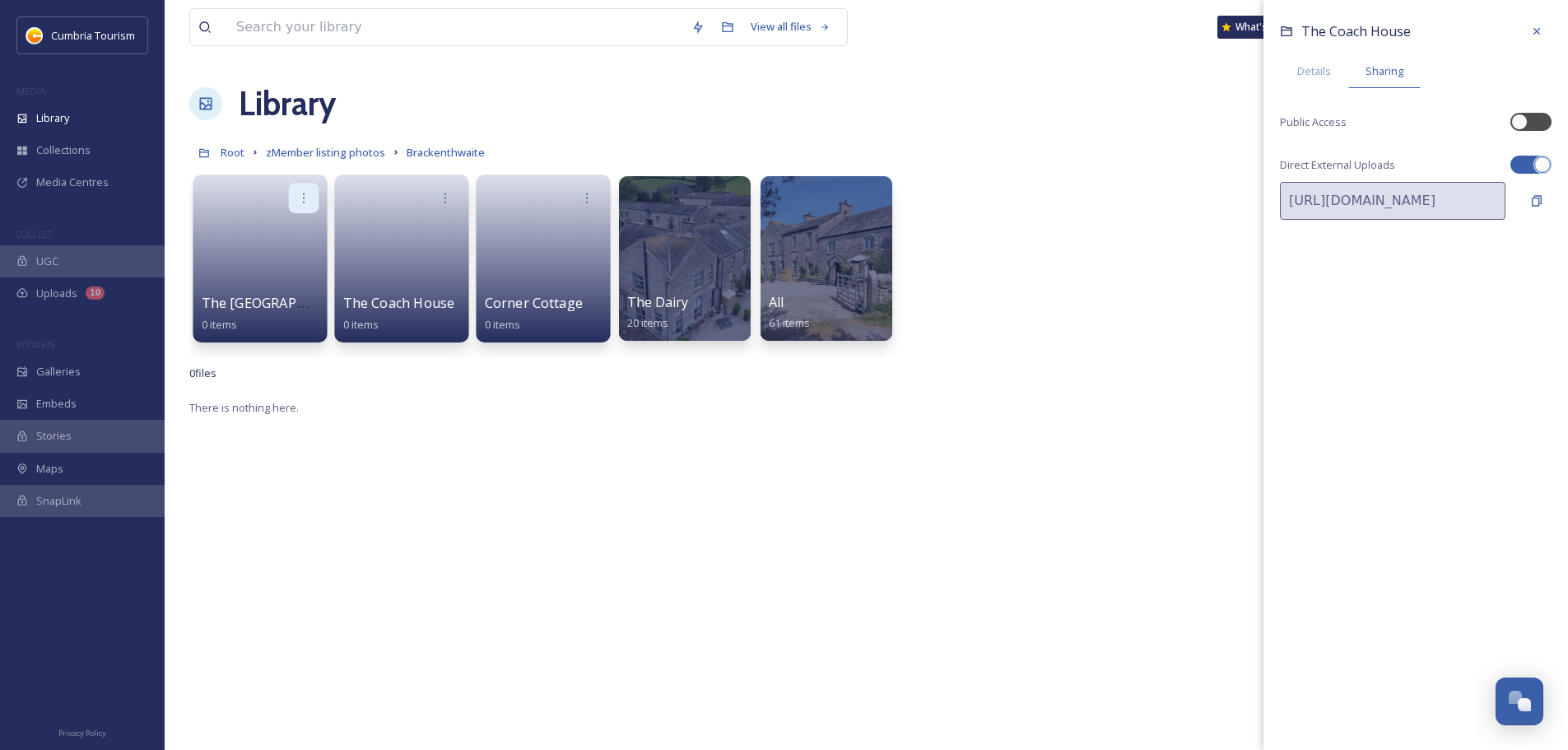
click at [314, 199] on div at bounding box center [304, 199] width 31 height 31
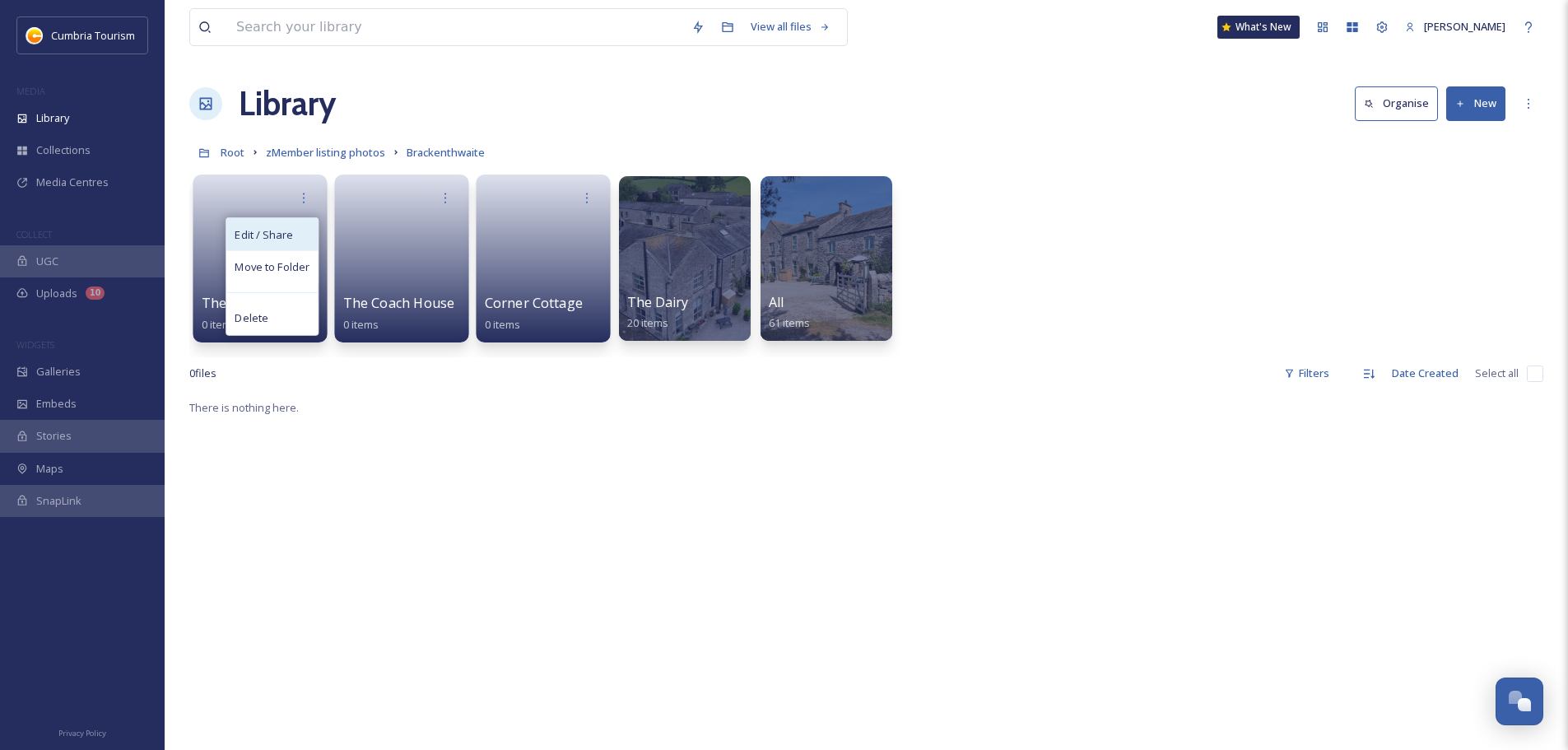
click at [295, 246] on div "Edit / Share" at bounding box center [272, 235] width 91 height 32
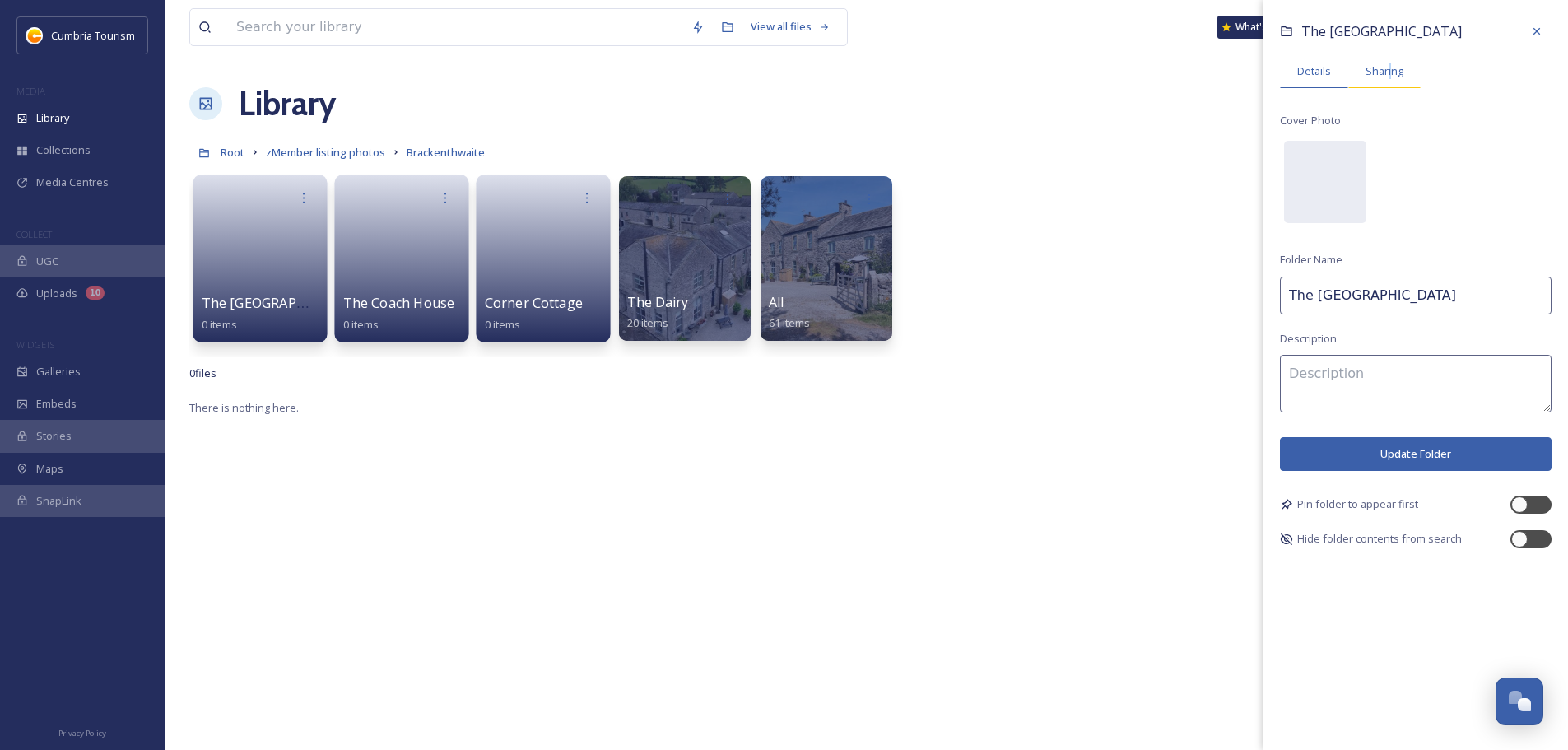
click at [1390, 87] on div "Sharing" at bounding box center [1385, 70] width 72 height 33
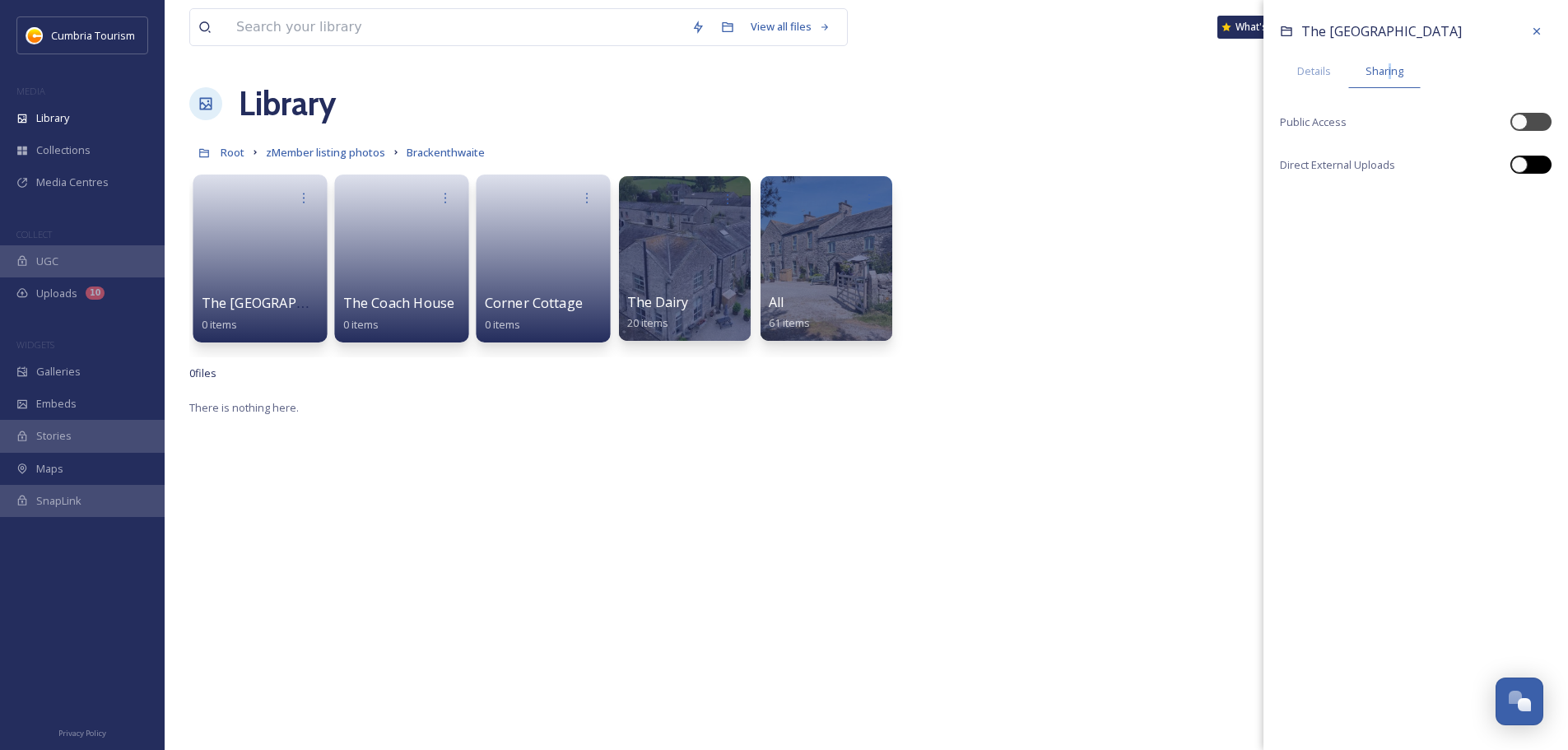
click at [1517, 157] on div at bounding box center [1519, 164] width 16 height 16
click at [1531, 162] on div at bounding box center [1531, 164] width 42 height 18
checkbox input "false"
click at [982, 152] on div "Root zMember listing photos Brackenthwaite" at bounding box center [866, 152] width 1354 height 32
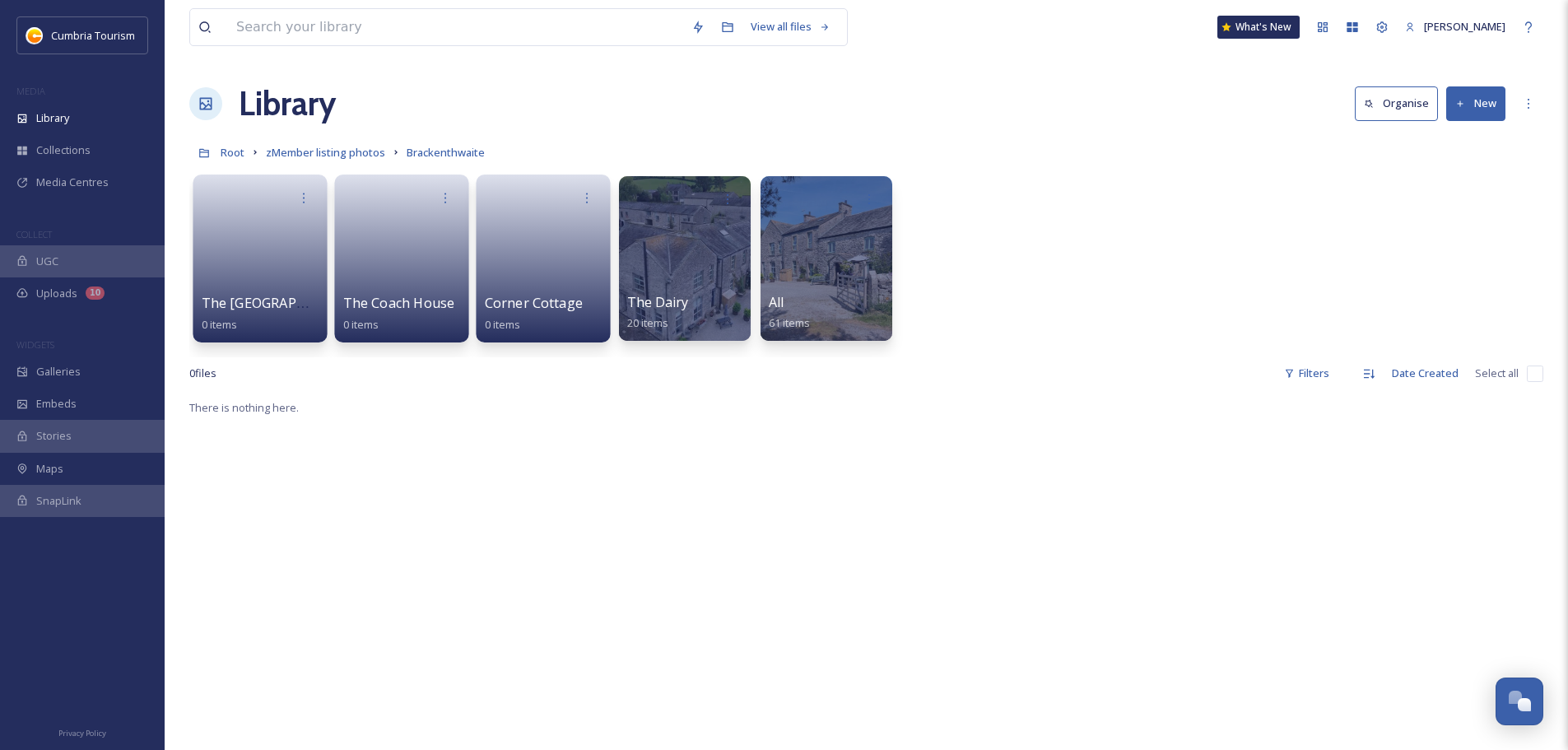
click at [320, 200] on div "The Old Farmhouse 0 items" at bounding box center [260, 258] width 134 height 168
click at [315, 202] on div at bounding box center [302, 199] width 30 height 30
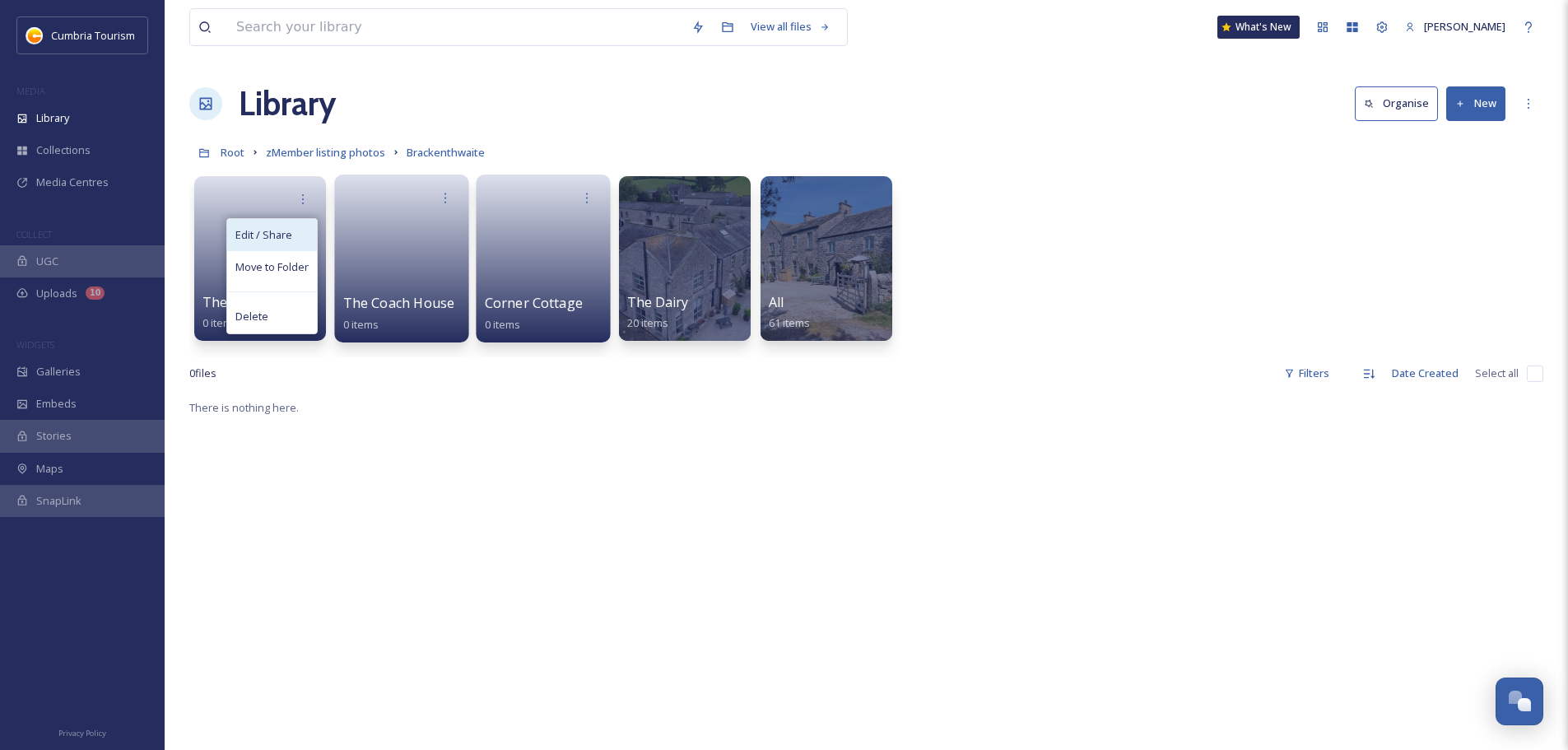
click at [303, 235] on div "Edit / Share" at bounding box center [272, 236] width 89 height 32
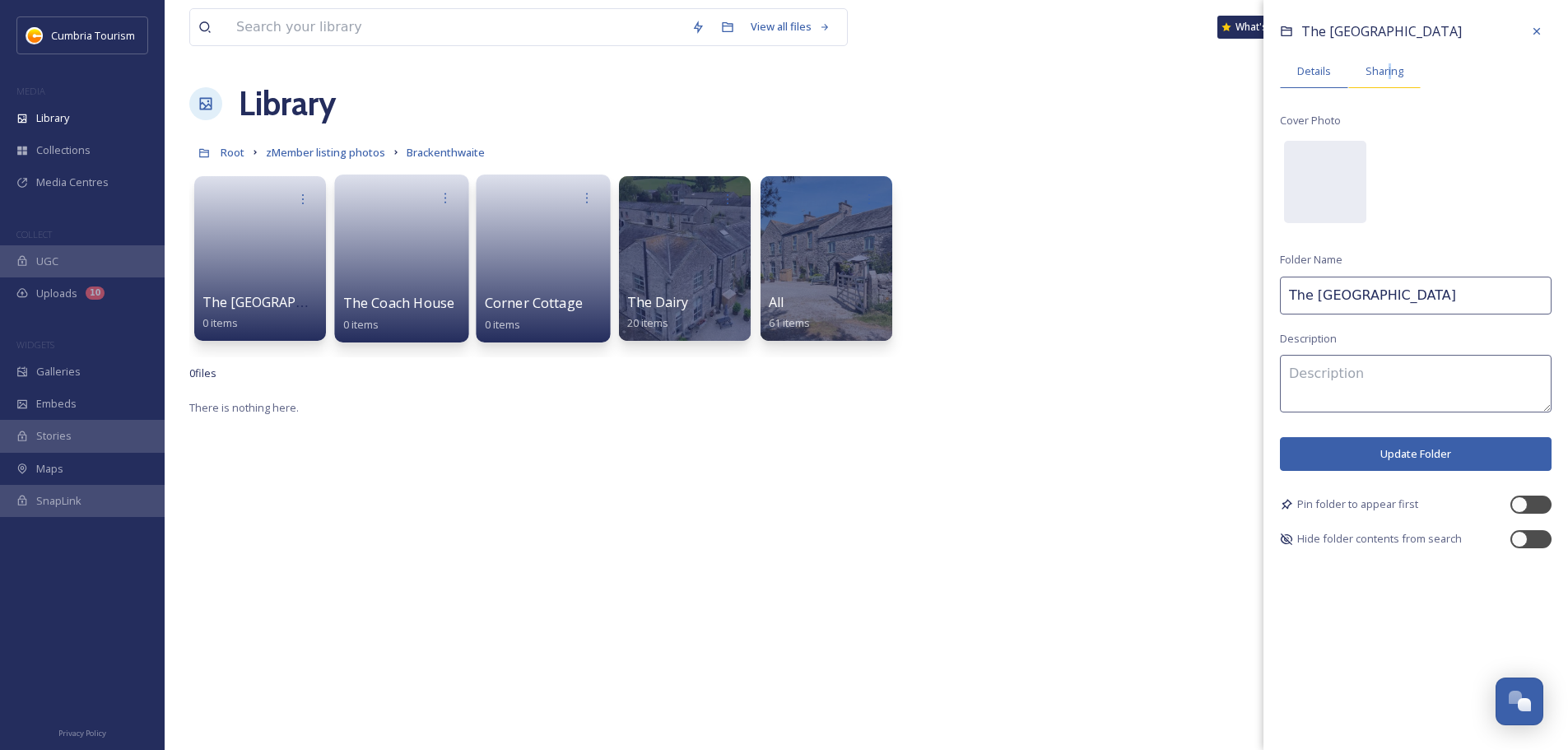
click at [1388, 69] on span "Sharing" at bounding box center [1385, 70] width 38 height 15
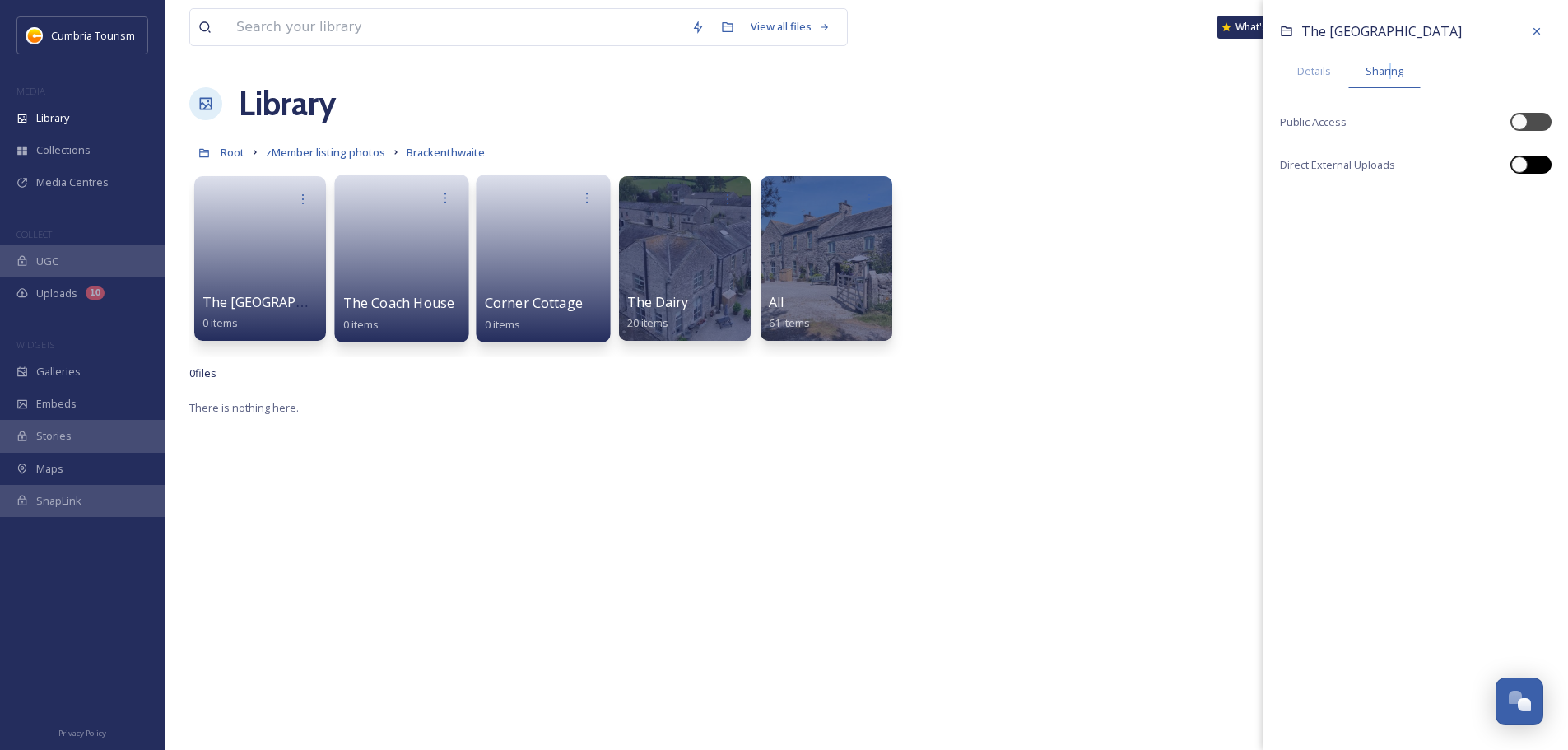
click at [1535, 162] on div at bounding box center [1531, 164] width 42 height 18
checkbox input "true"
click at [982, 130] on div "View all files What's New [PERSON_NAME] Library Organise New Root zMember listi…" at bounding box center [866, 574] width 1404 height 1148
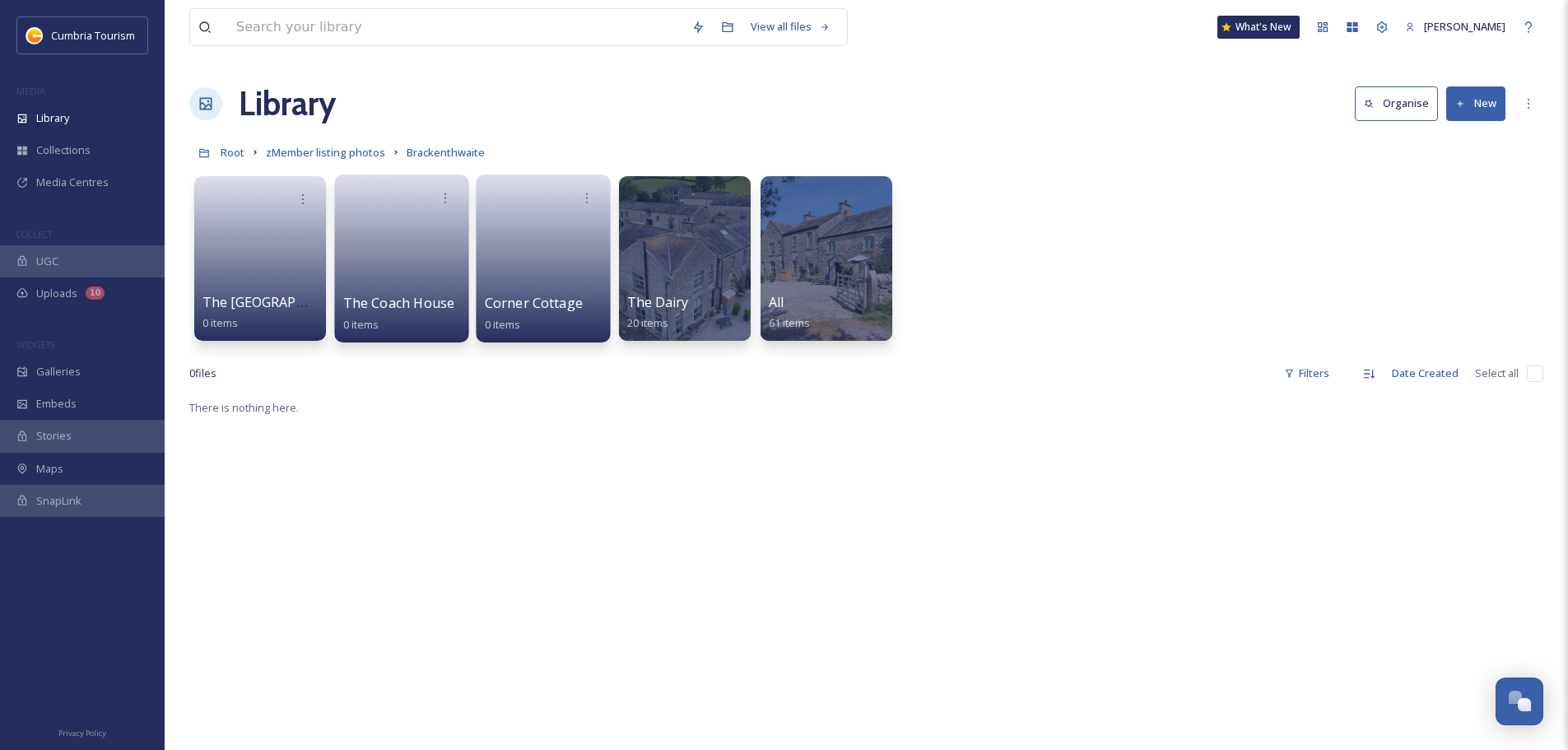
click at [980, 196] on div "The Old Farmhouse 0 items The Coach House 0 items Corner Cottage 0 items The Da…" at bounding box center [866, 263] width 1354 height 190
click at [590, 199] on icon at bounding box center [586, 198] width 14 height 14
click at [574, 224] on div "Edit / Share" at bounding box center [555, 235] width 91 height 32
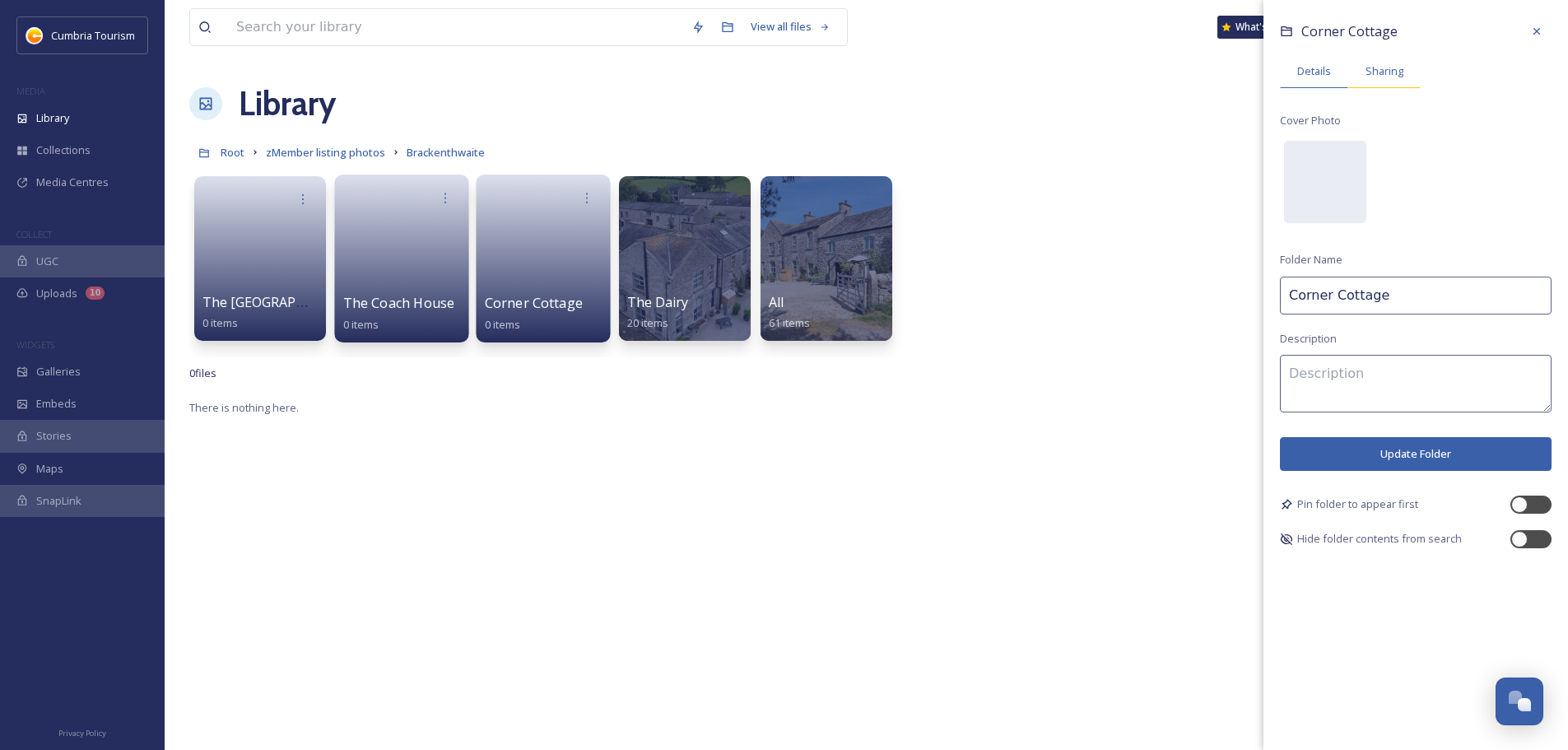
click at [1358, 72] on div "Sharing" at bounding box center [1385, 70] width 72 height 33
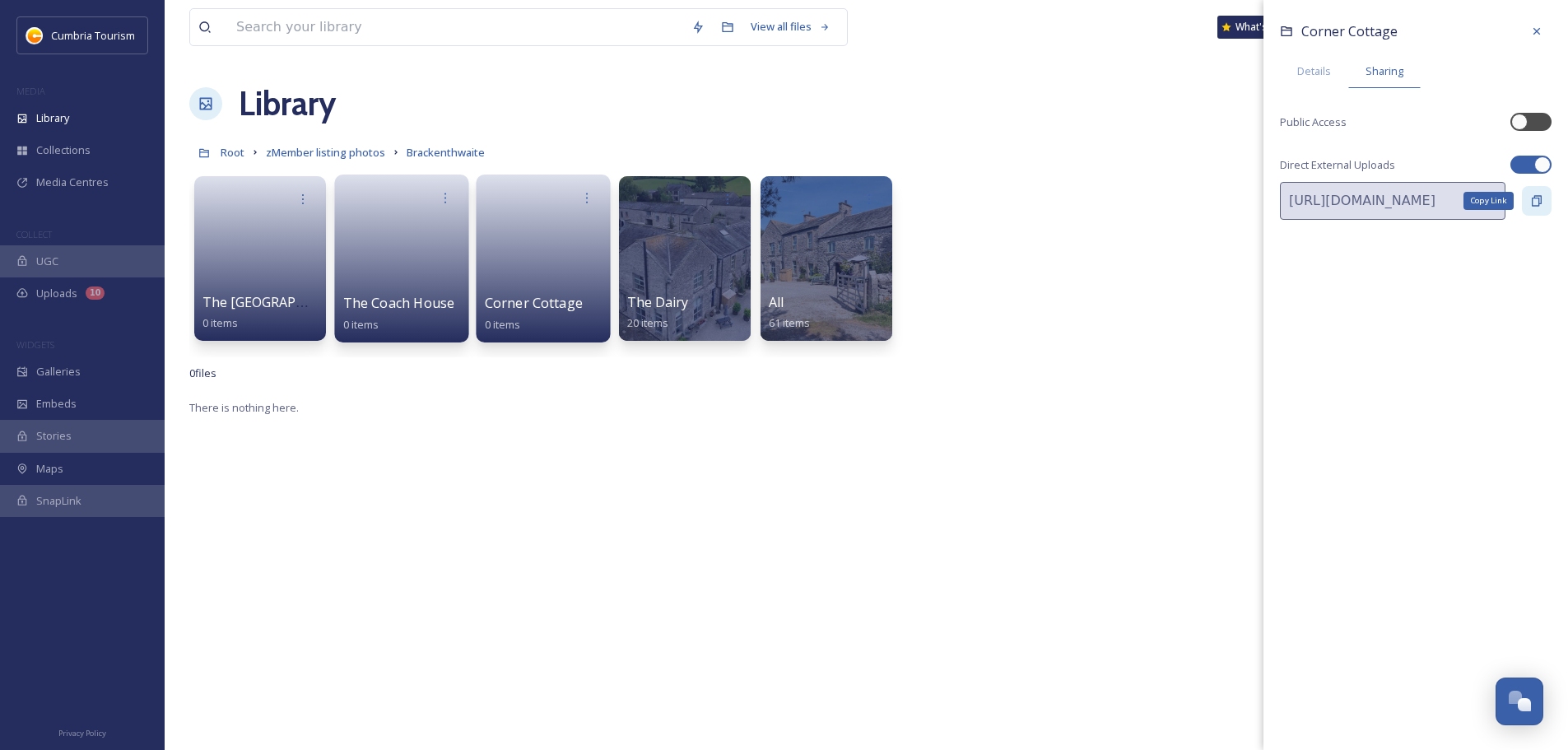
click at [1529, 193] on div "Copy Link" at bounding box center [1536, 200] width 30 height 30
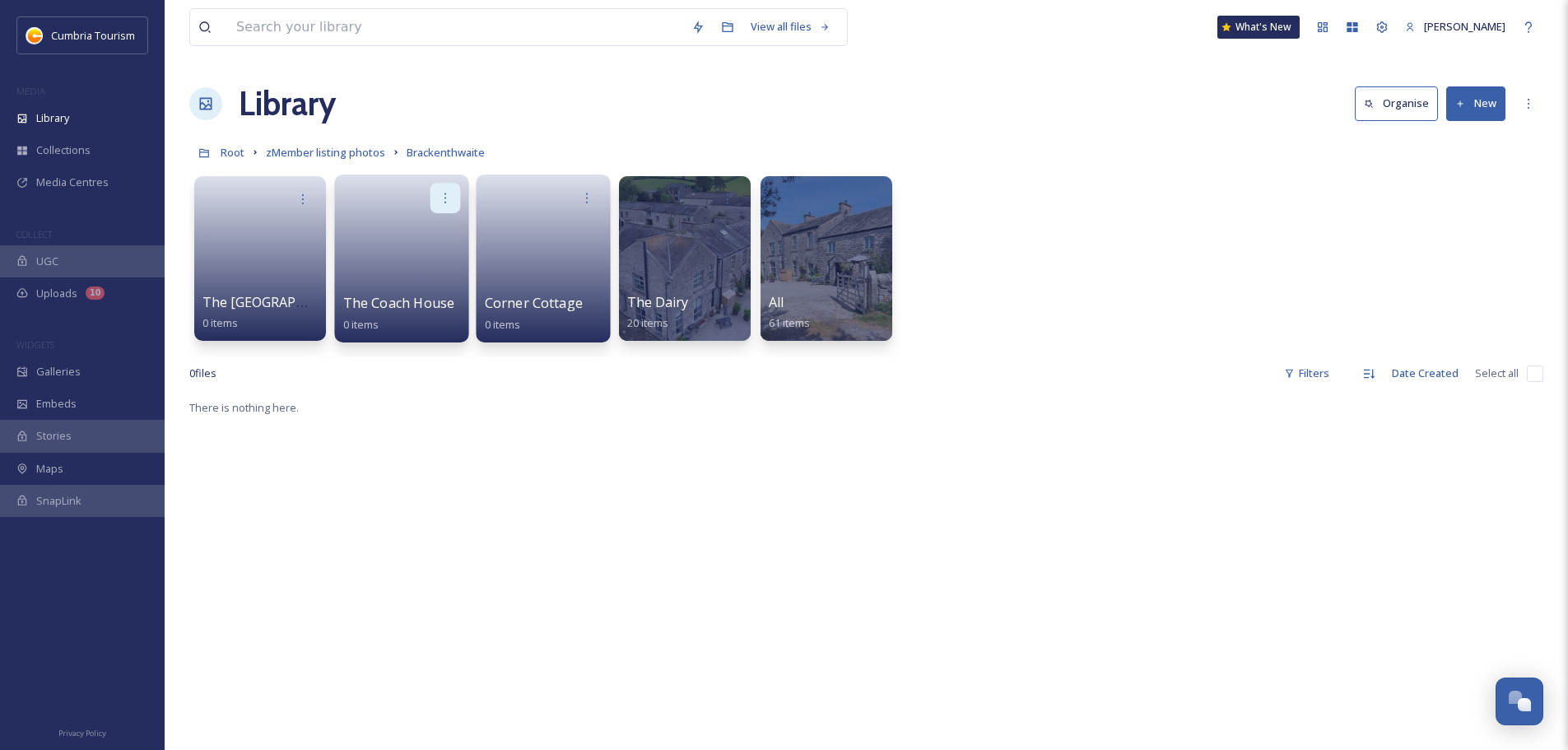
click at [455, 199] on div at bounding box center [446, 199] width 31 height 31
click at [434, 233] on div "Edit / Share" at bounding box center [413, 235] width 91 height 32
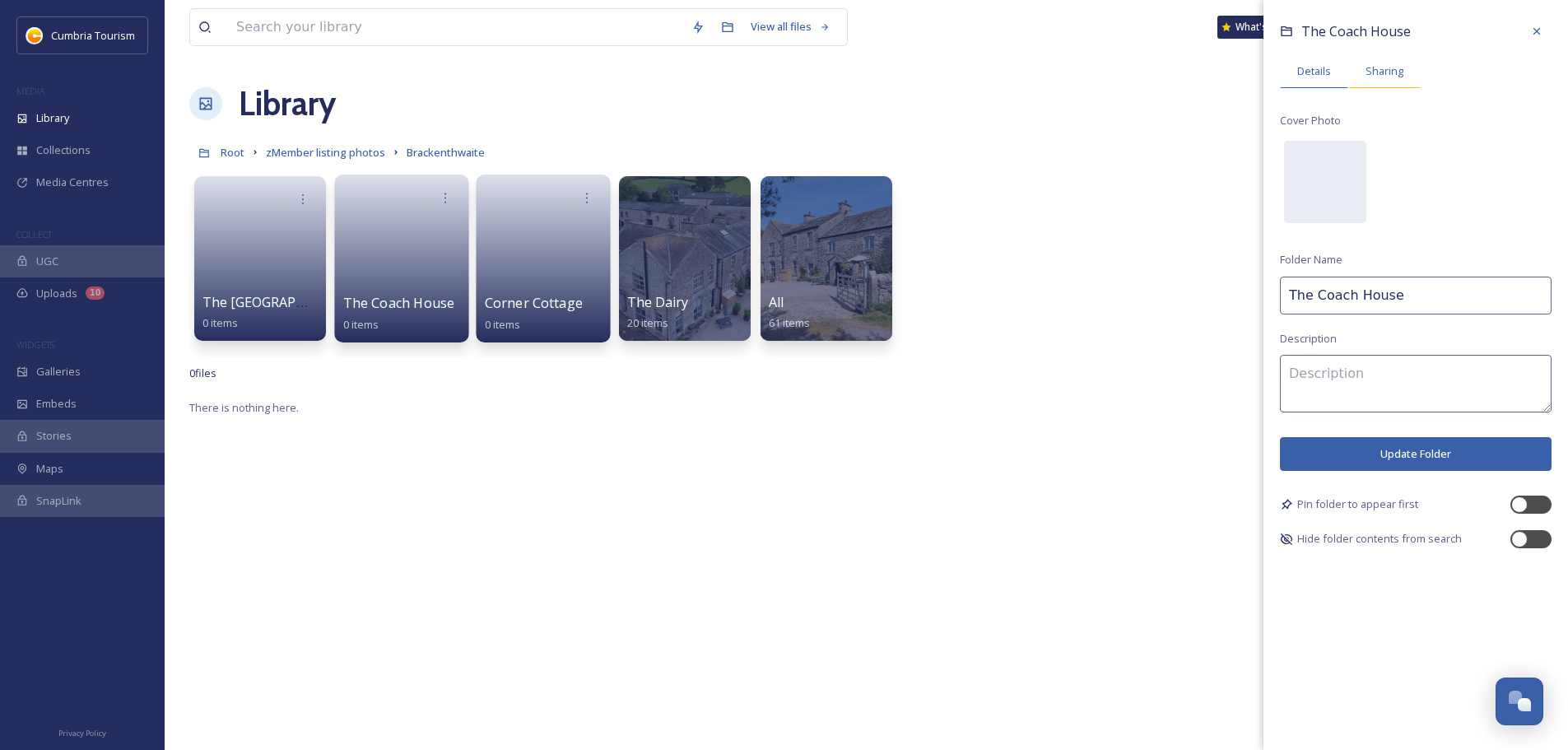
click at [1401, 77] on span "Sharing" at bounding box center [1385, 70] width 38 height 15
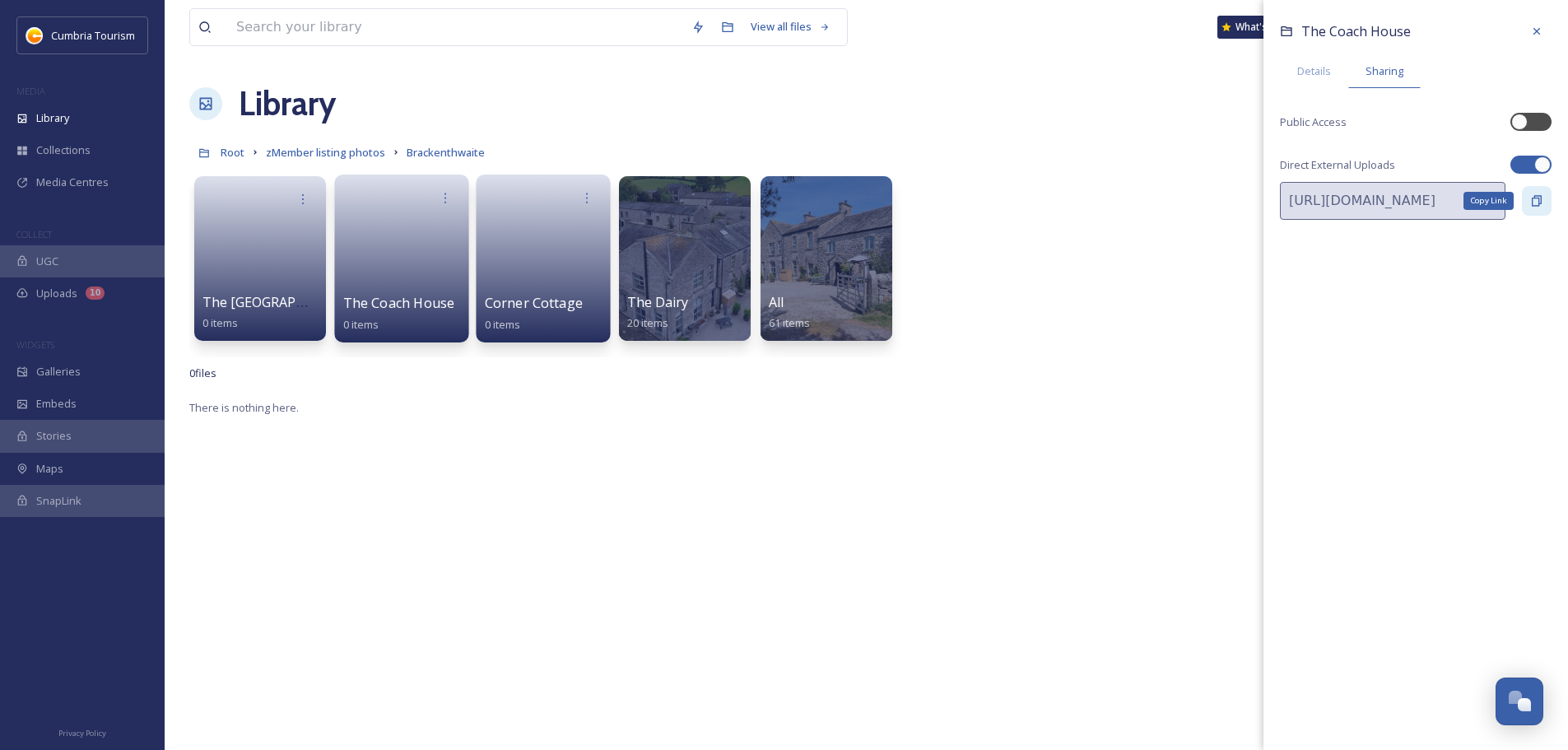
click at [1545, 205] on div "Copy Link" at bounding box center [1536, 200] width 30 height 30
click at [309, 202] on icon at bounding box center [302, 199] width 14 height 14
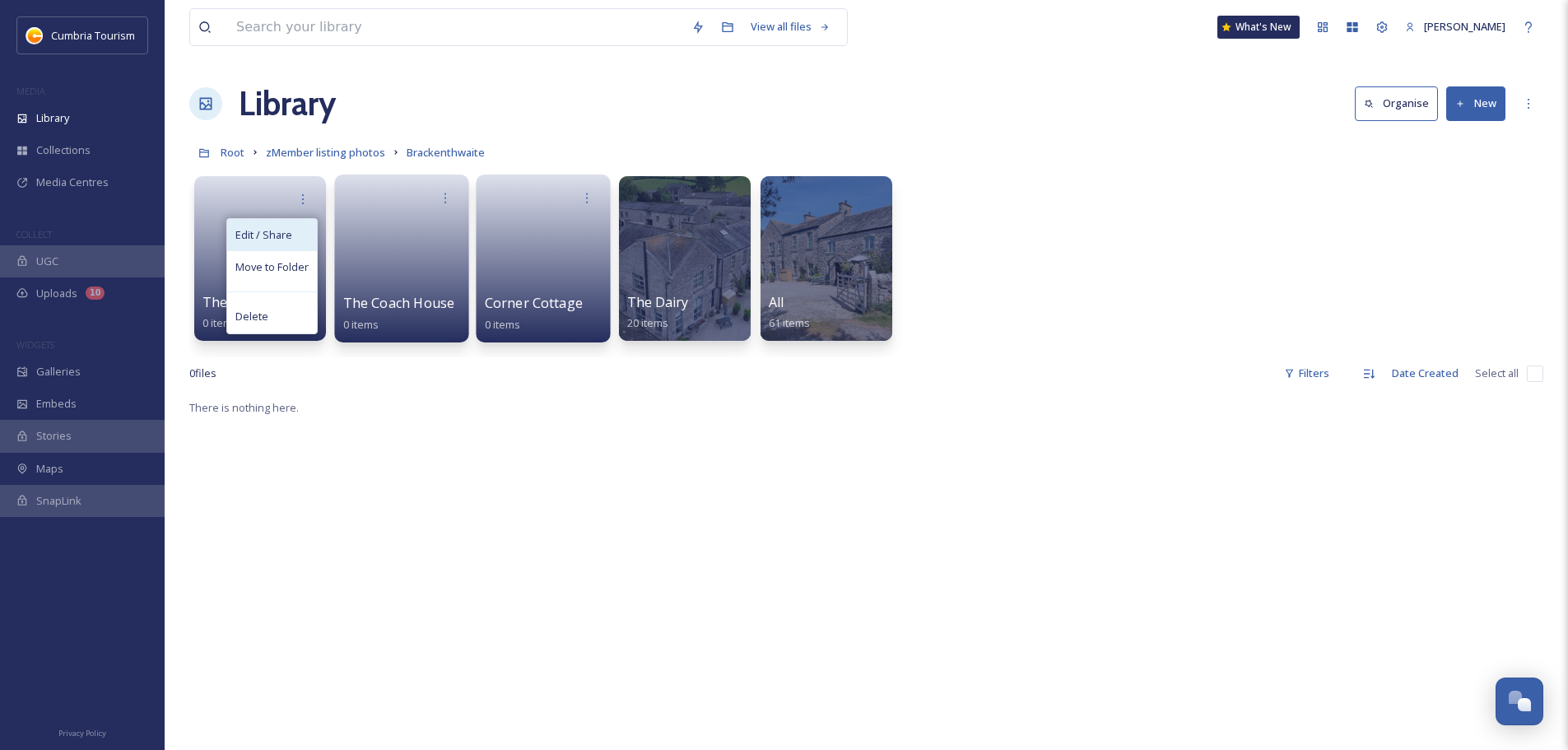
click at [300, 232] on div "Edit / Share" at bounding box center [272, 236] width 89 height 32
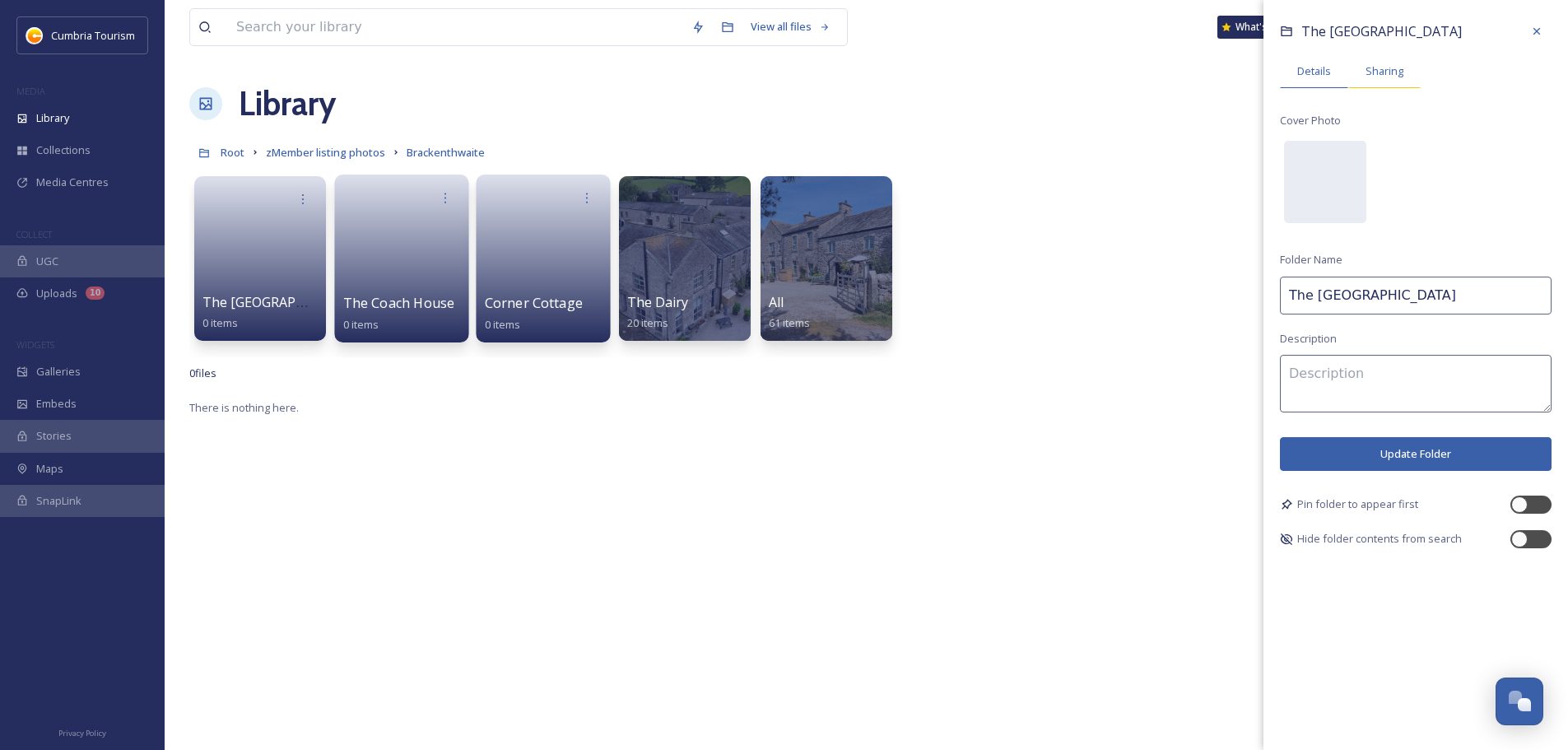
click at [1393, 76] on span "Sharing" at bounding box center [1385, 70] width 38 height 15
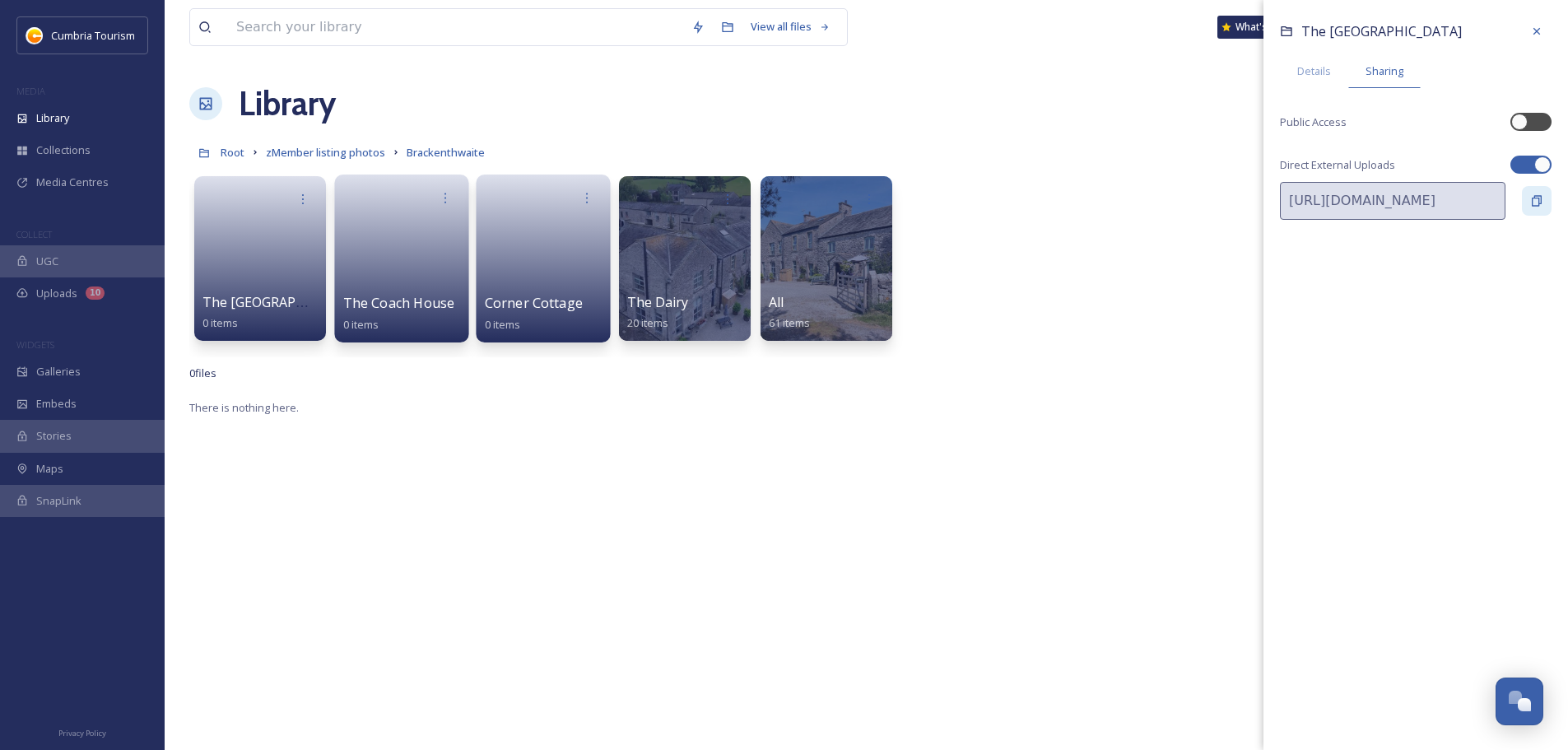
click at [1539, 205] on icon at bounding box center [1536, 201] width 10 height 11
click at [733, 203] on icon at bounding box center [728, 198] width 14 height 14
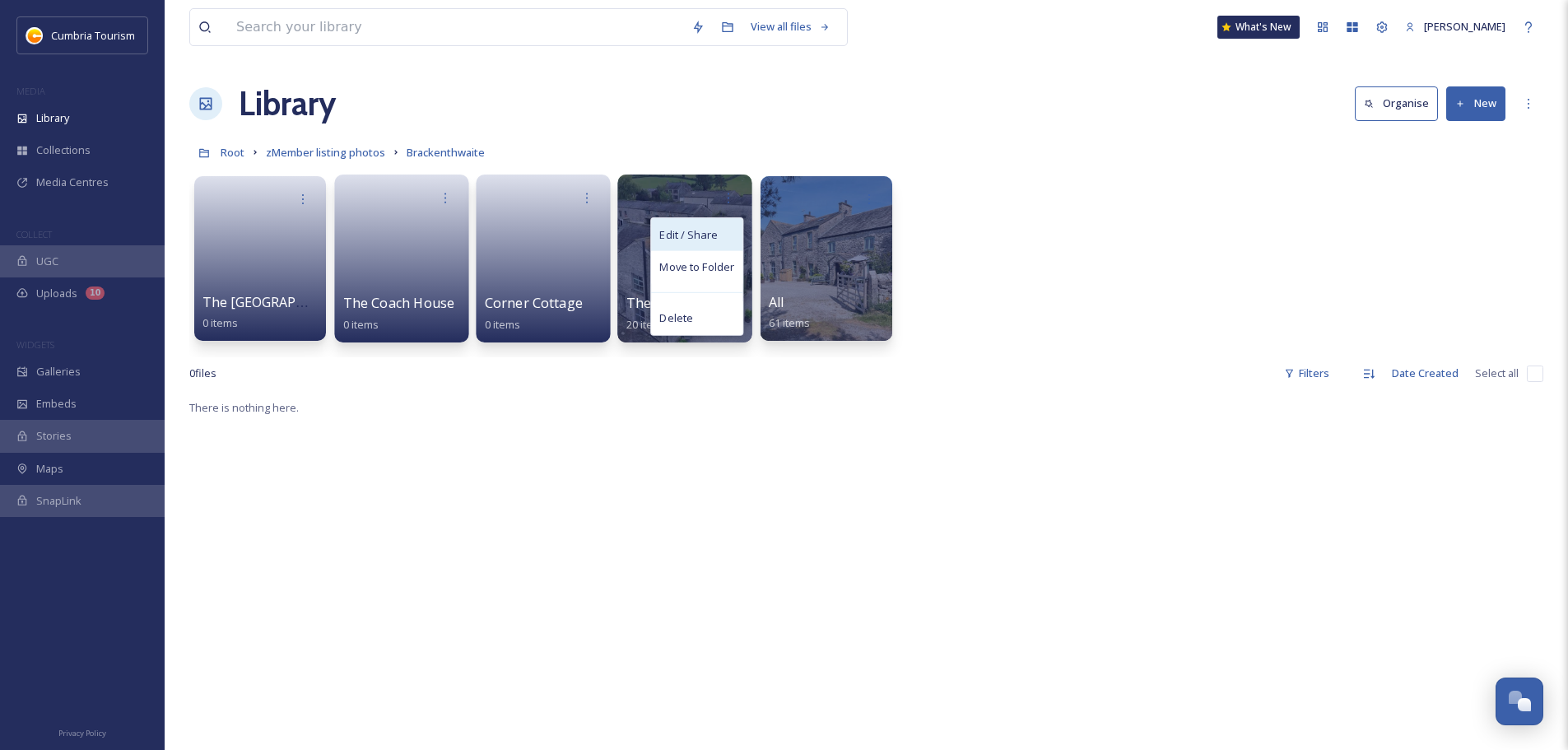
click at [733, 236] on div "Edit / Share" at bounding box center [696, 235] width 91 height 32
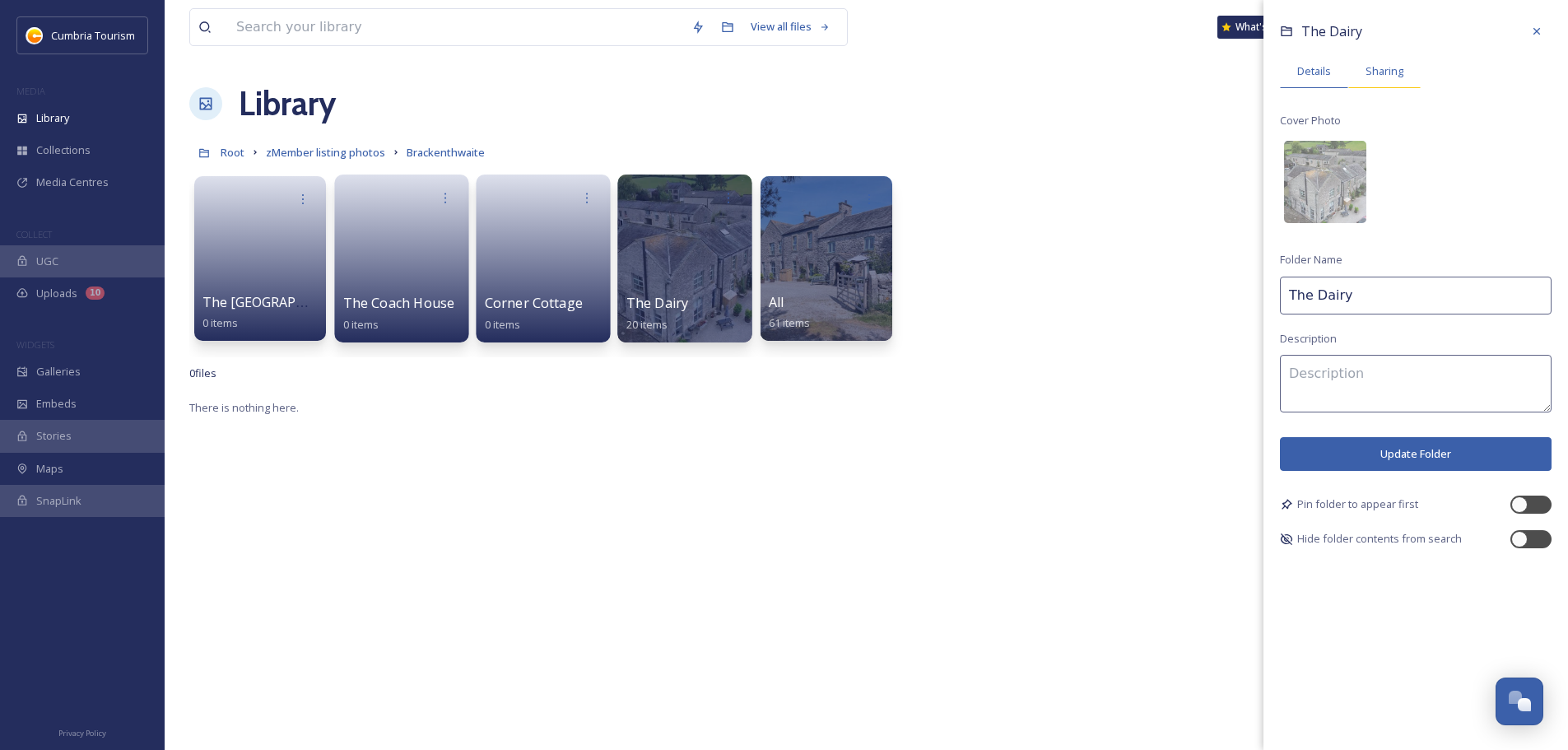
click at [1389, 70] on span "Sharing" at bounding box center [1385, 70] width 38 height 15
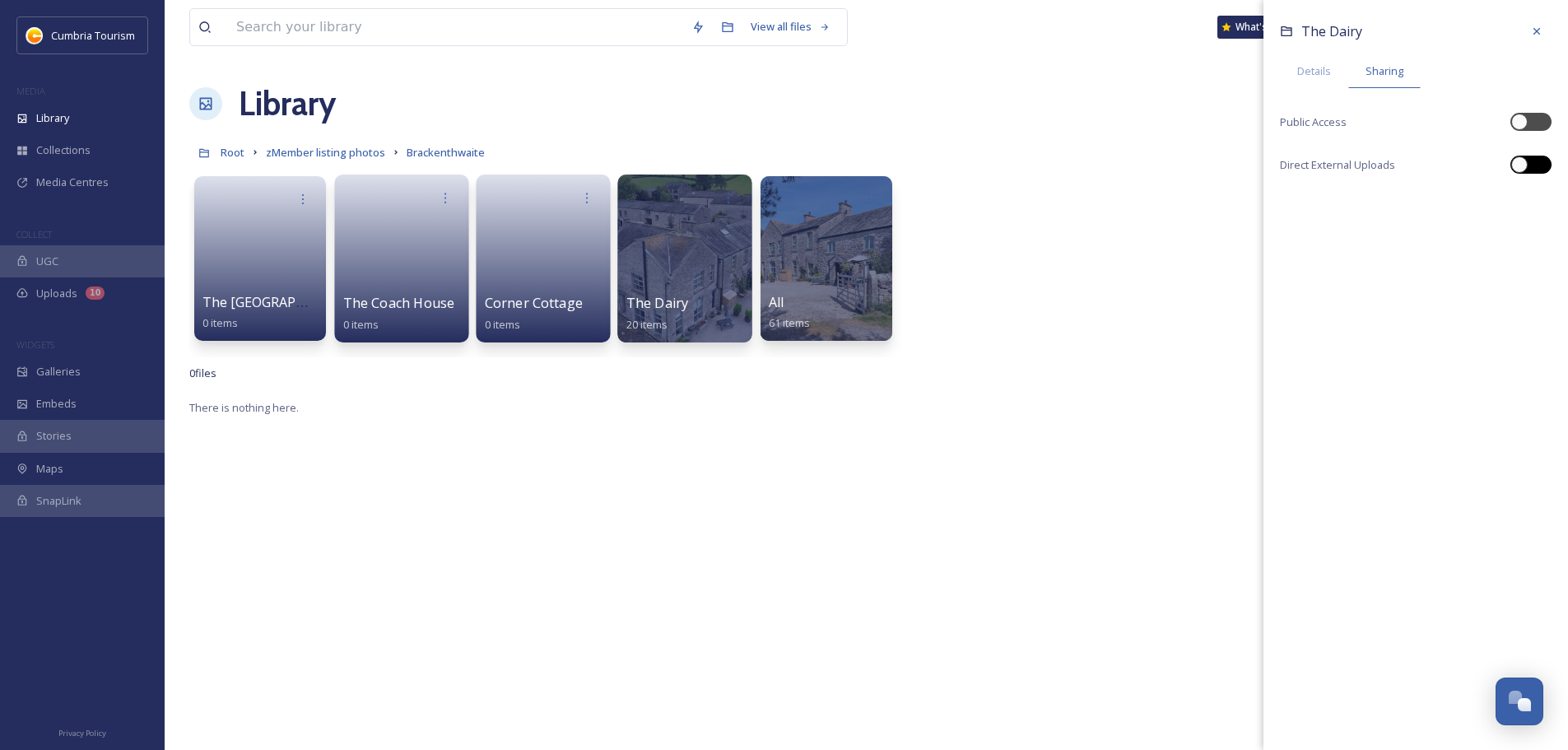
click at [1532, 171] on div at bounding box center [1531, 164] width 42 height 18
checkbox input "true"
click at [1534, 202] on icon at bounding box center [1536, 200] width 14 height 14
click at [1454, 387] on div "The Dairy Details Sharing Public Access Direct External Uploads [URL][DOMAIN_NA…" at bounding box center [1416, 375] width 305 height 750
click at [1096, 332] on div "The Old Farmhouse 0 items The Coach House 0 items Corner Cottage 0 items The Da…" at bounding box center [866, 263] width 1354 height 190
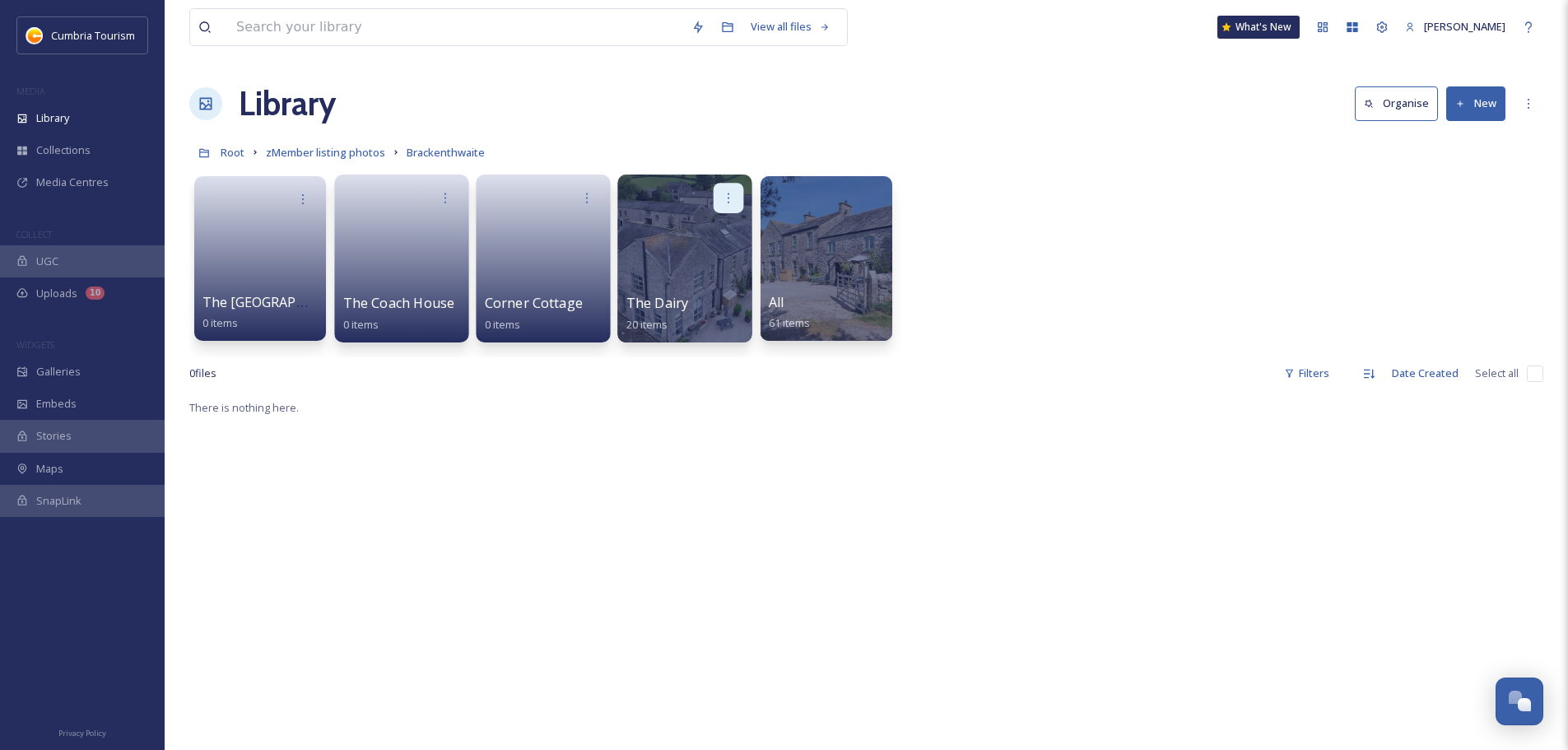
click at [724, 187] on div at bounding box center [729, 199] width 31 height 31
click at [710, 228] on span "Edit / Share" at bounding box center [688, 235] width 58 height 16
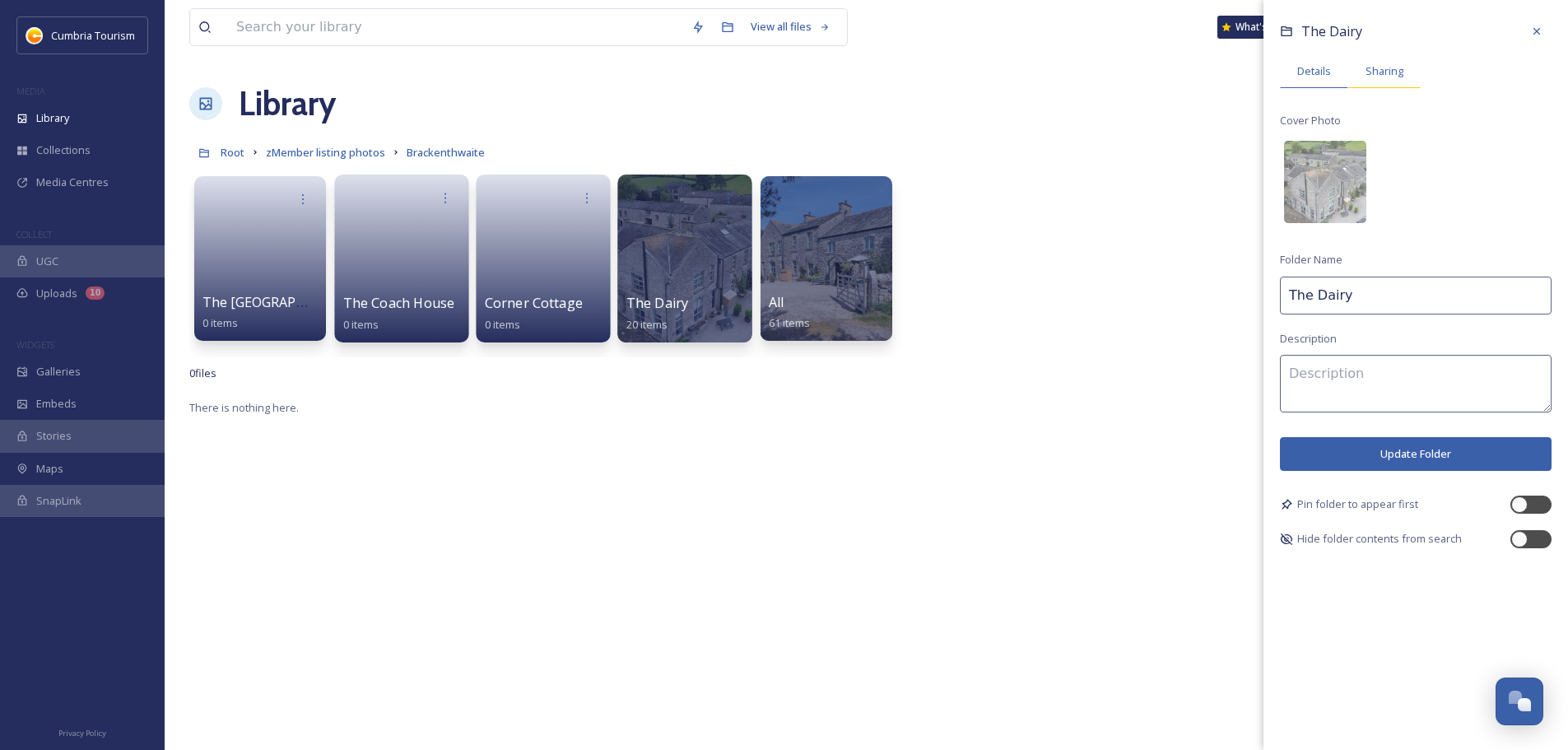
click at [1390, 71] on span "Sharing" at bounding box center [1385, 70] width 38 height 15
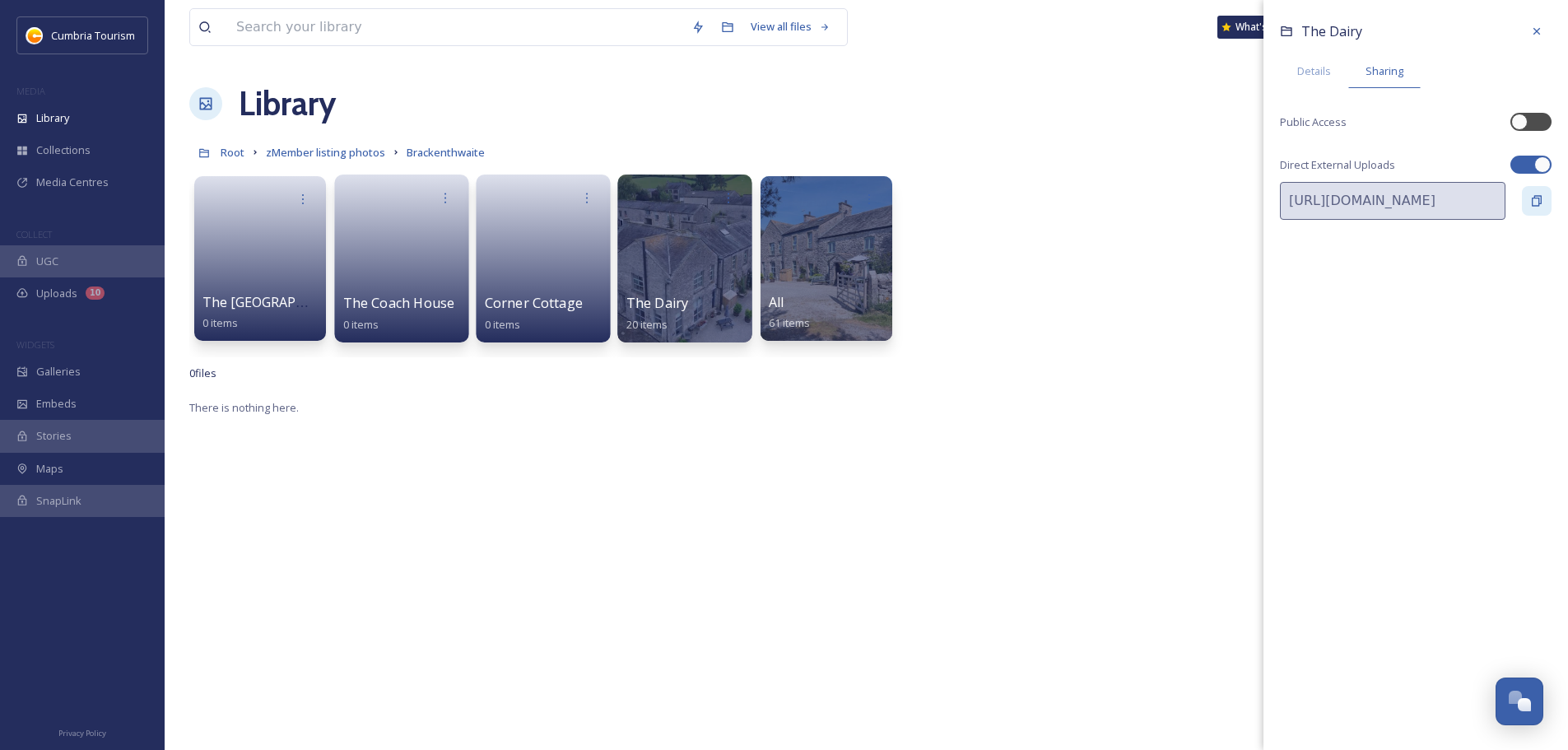
click at [1535, 202] on icon at bounding box center [1536, 200] width 14 height 14
click at [1539, 122] on div at bounding box center [1539, 121] width 8 height 8
checkbox input "true"
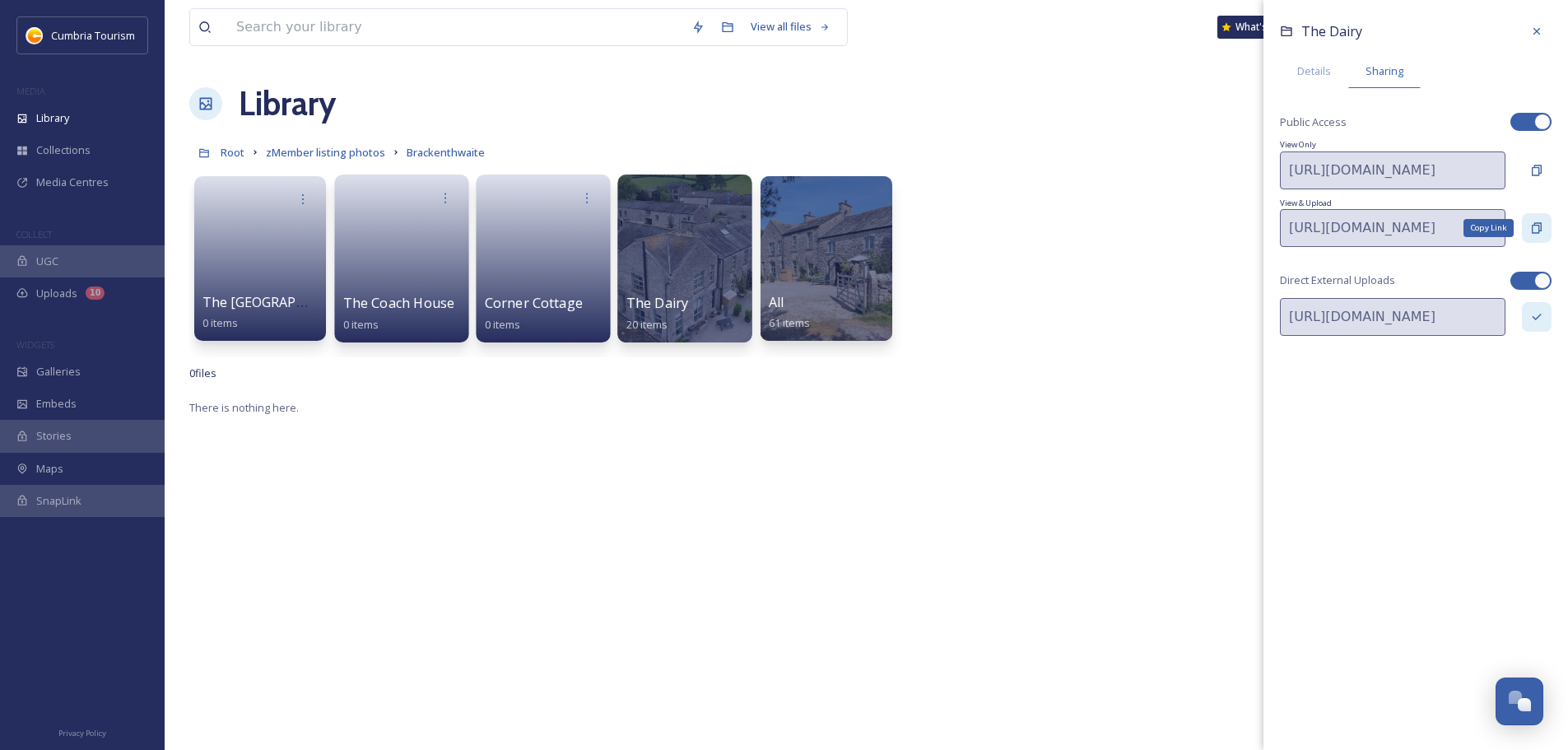
click at [1542, 230] on icon at bounding box center [1536, 227] width 14 height 14
click at [577, 207] on div at bounding box center [587, 199] width 31 height 31
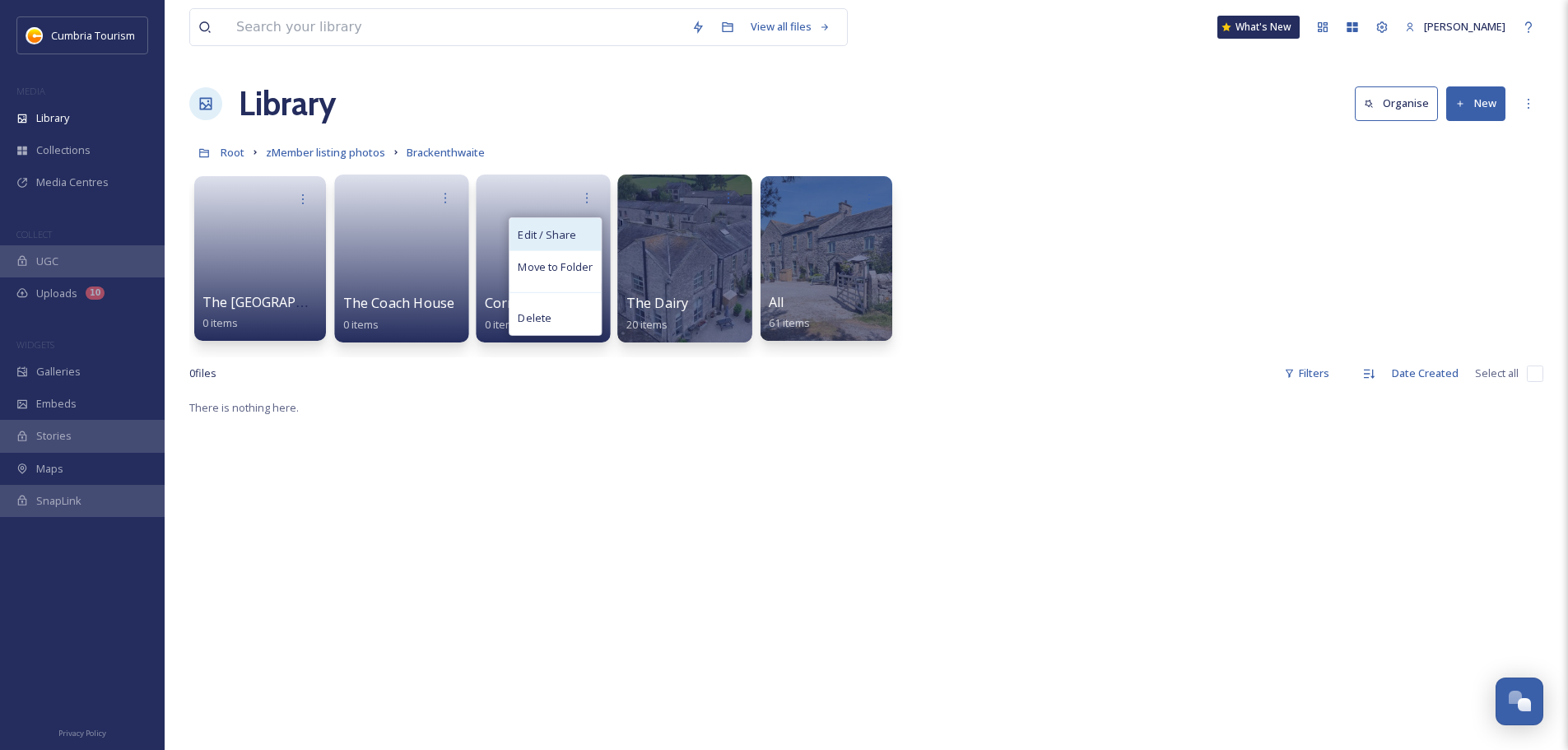
click at [560, 236] on span "Edit / Share" at bounding box center [547, 235] width 58 height 16
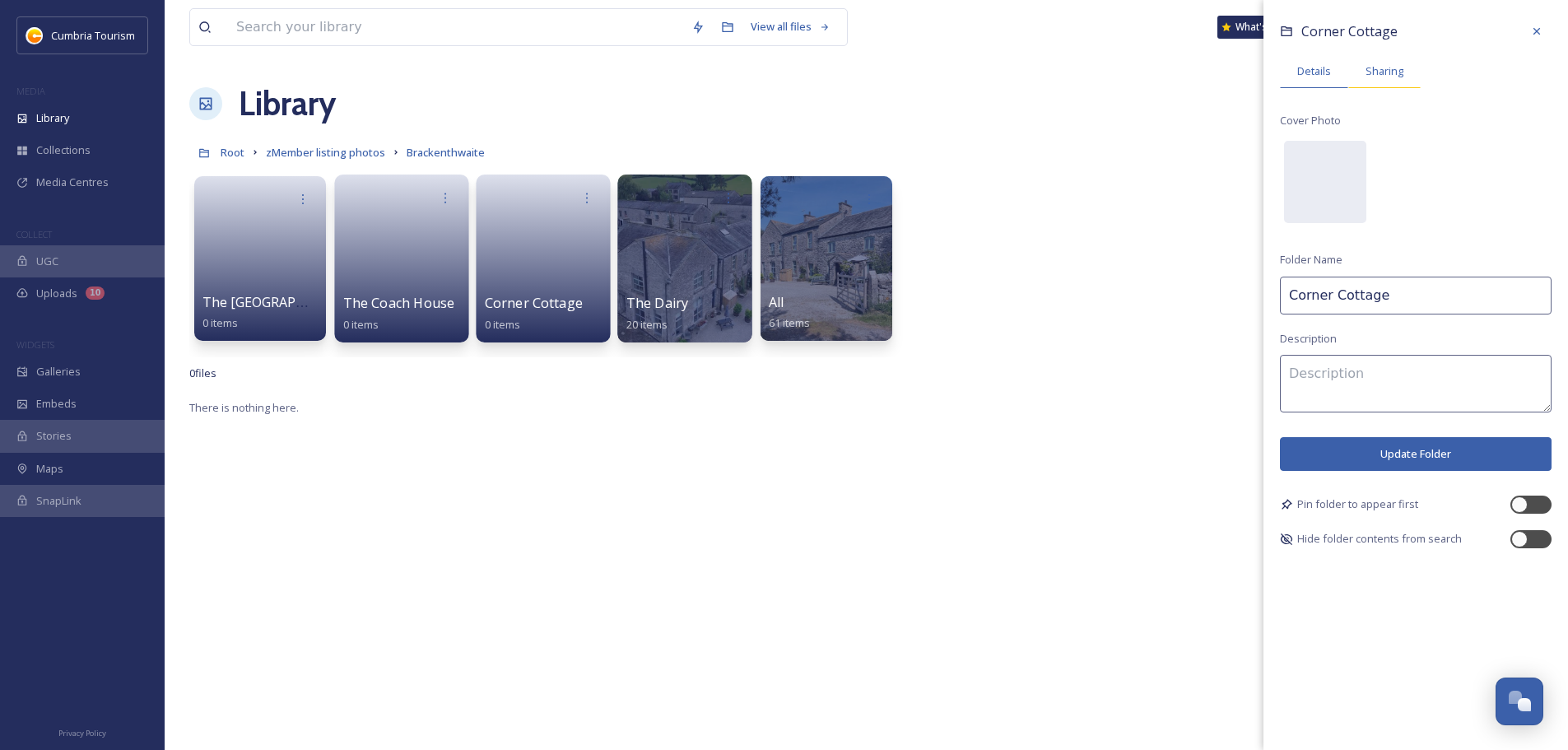
click at [1401, 66] on span "Sharing" at bounding box center [1385, 70] width 38 height 15
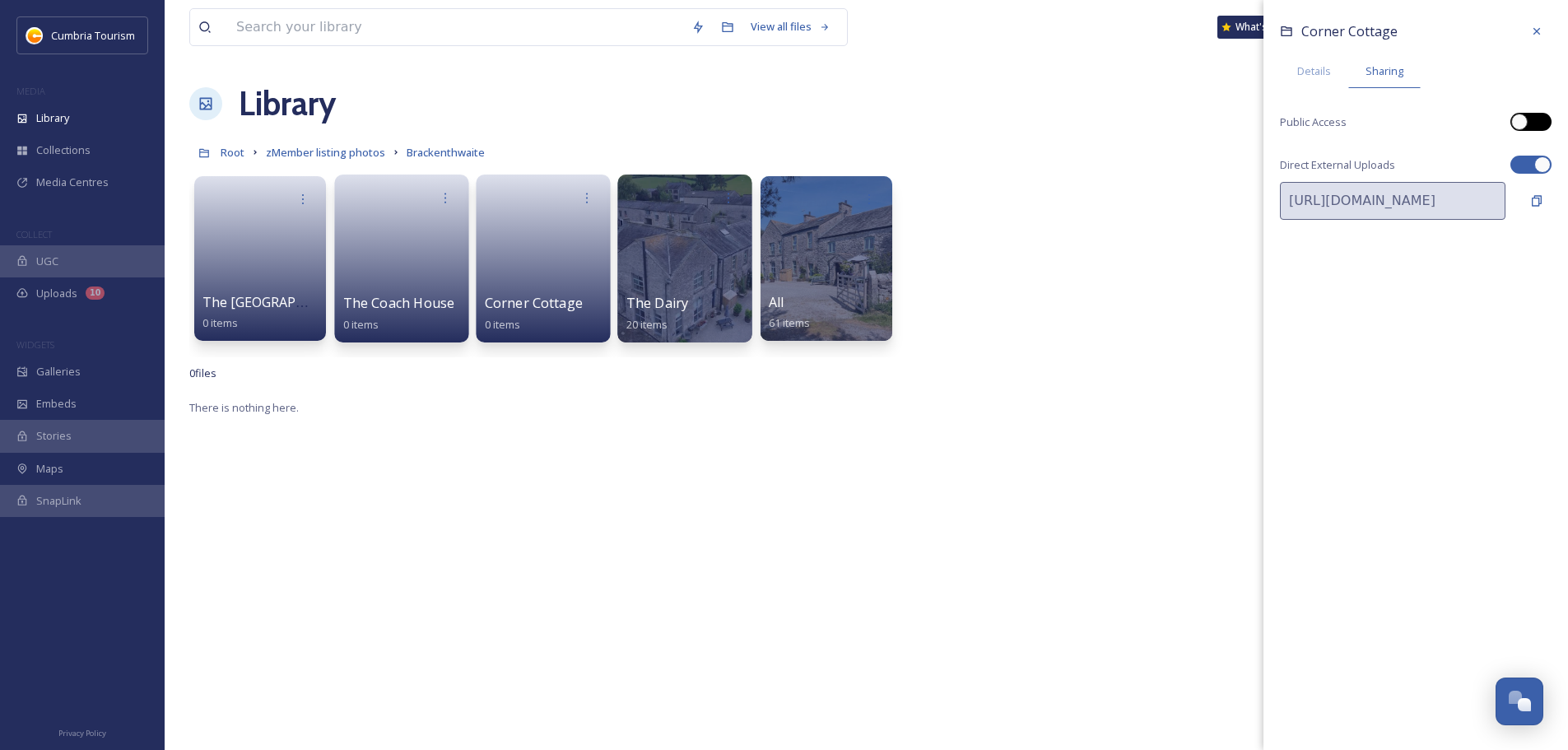
click at [1544, 130] on div at bounding box center [1531, 122] width 42 height 18
checkbox input "true"
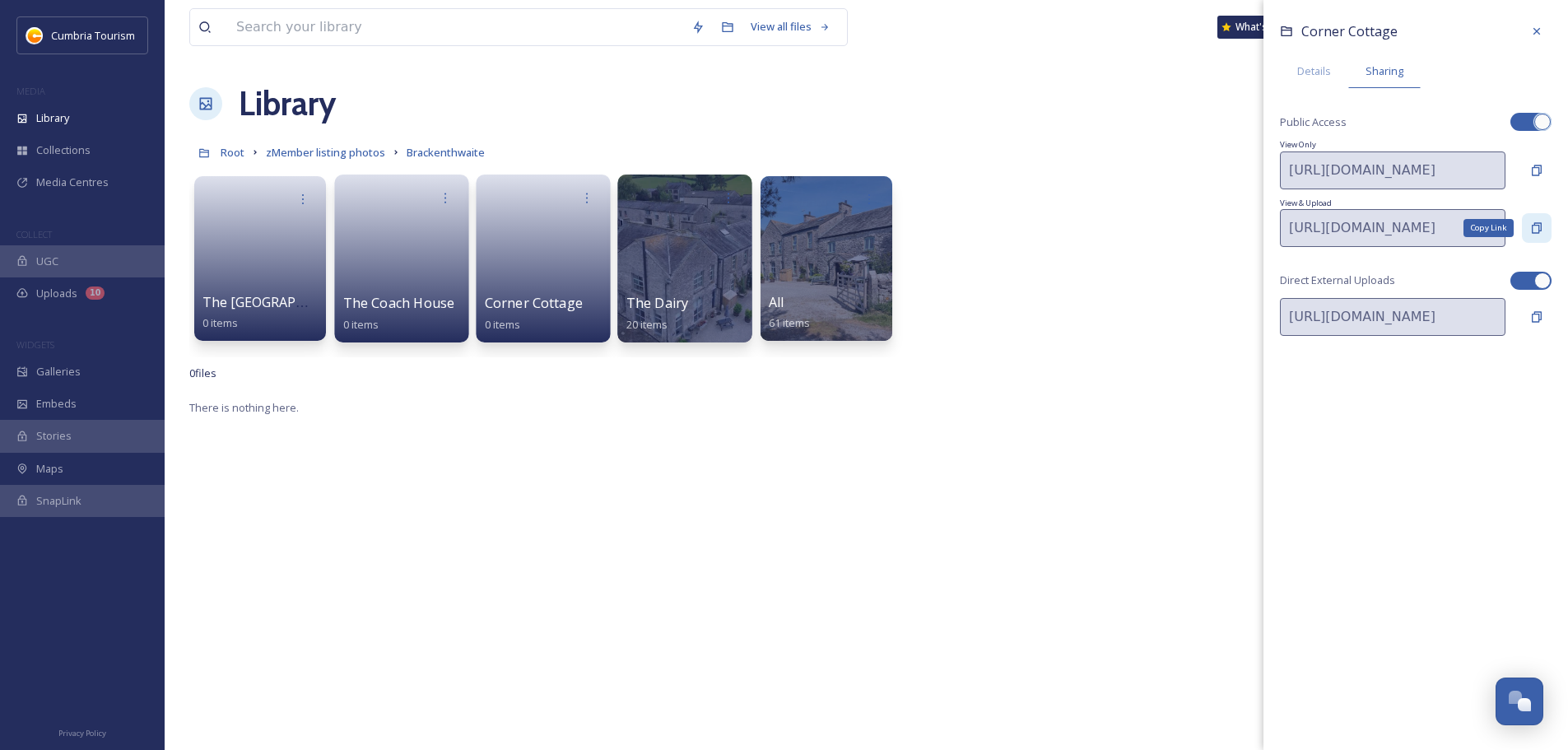
click at [1529, 218] on div "Copy Link" at bounding box center [1536, 227] width 30 height 30
drag, startPoint x: 437, startPoint y: 197, endPoint x: 417, endPoint y: 212, distance: 25.0
click at [437, 197] on div at bounding box center [446, 199] width 31 height 31
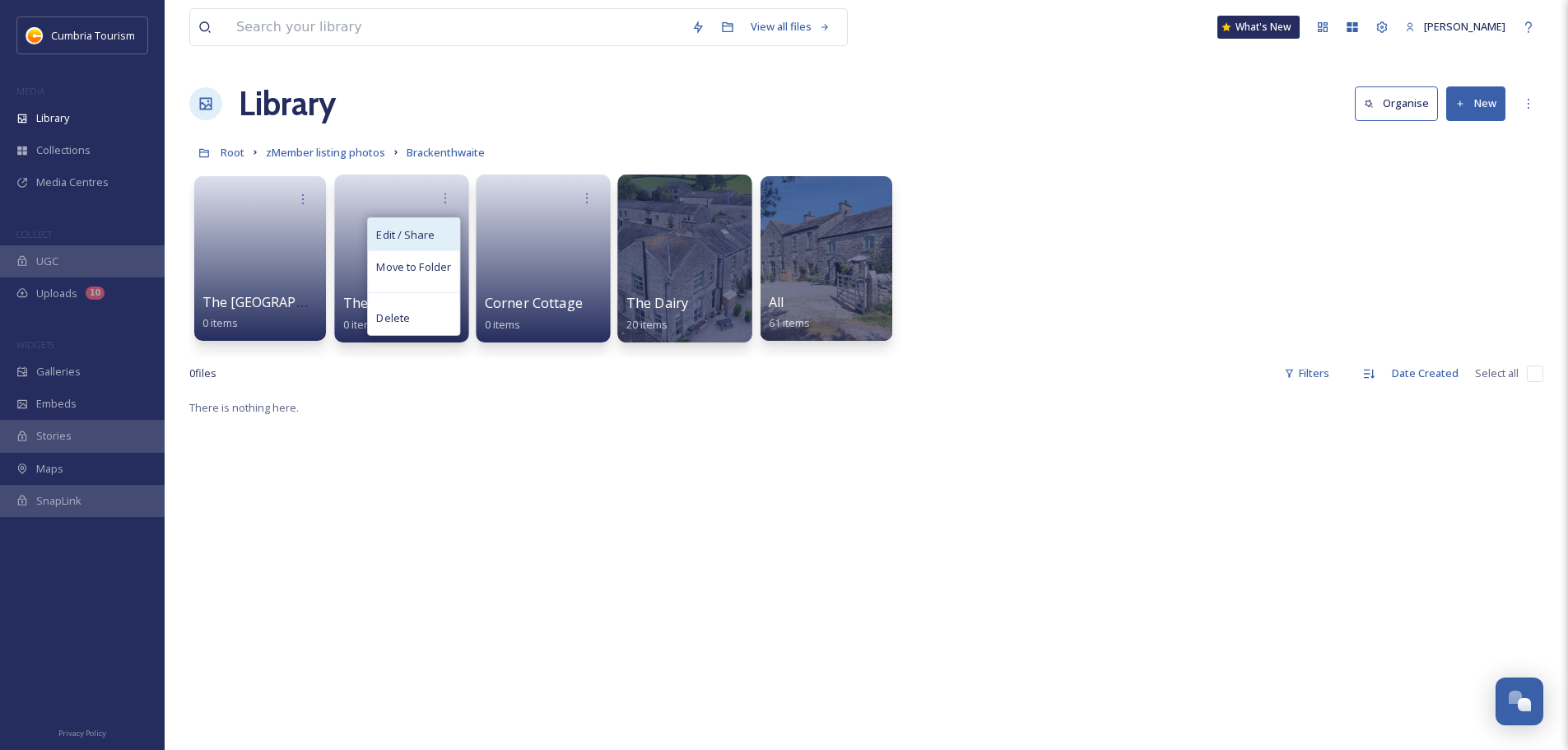
click at [406, 225] on div "Edit / Share" at bounding box center [413, 235] width 91 height 32
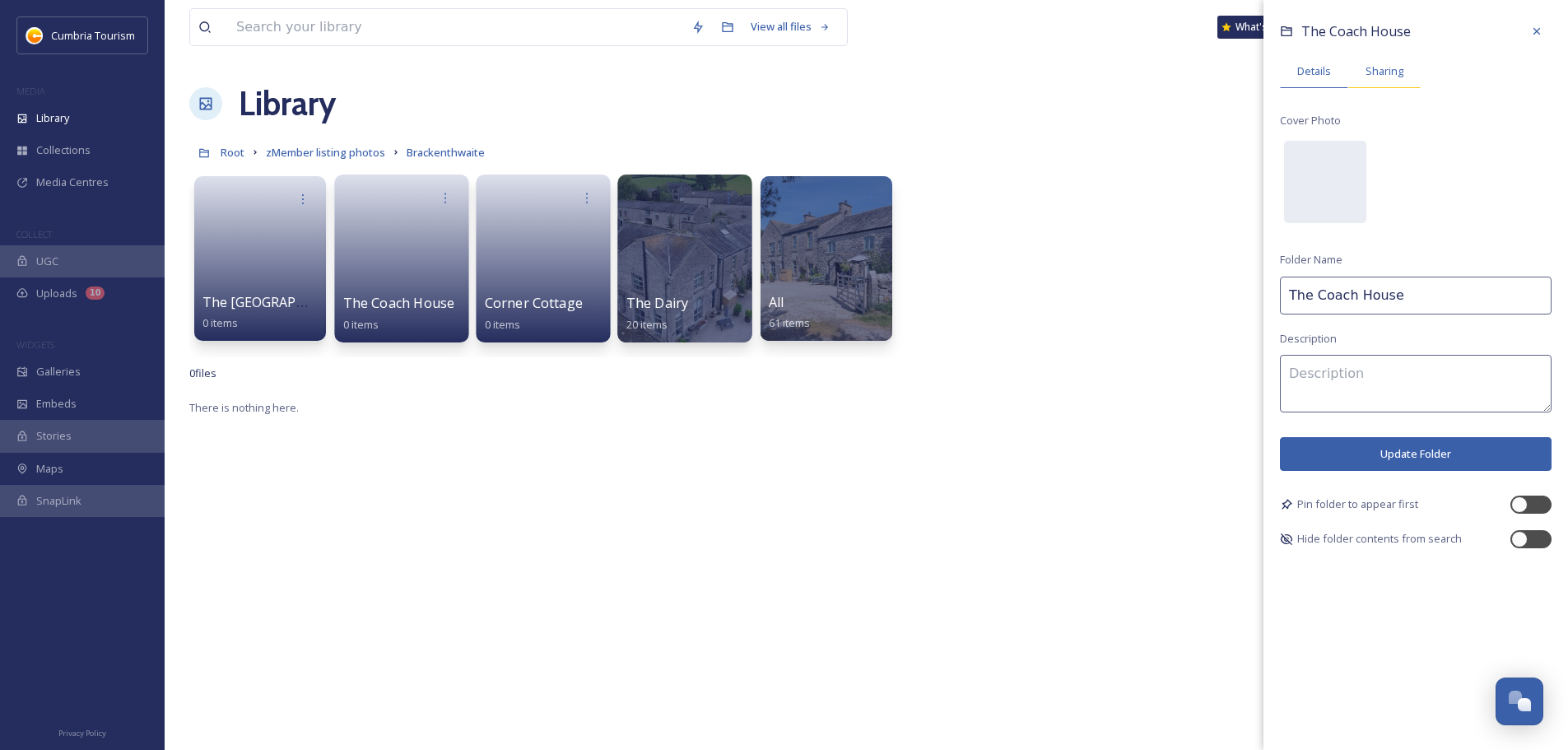
click at [1377, 77] on span "Sharing" at bounding box center [1385, 70] width 38 height 15
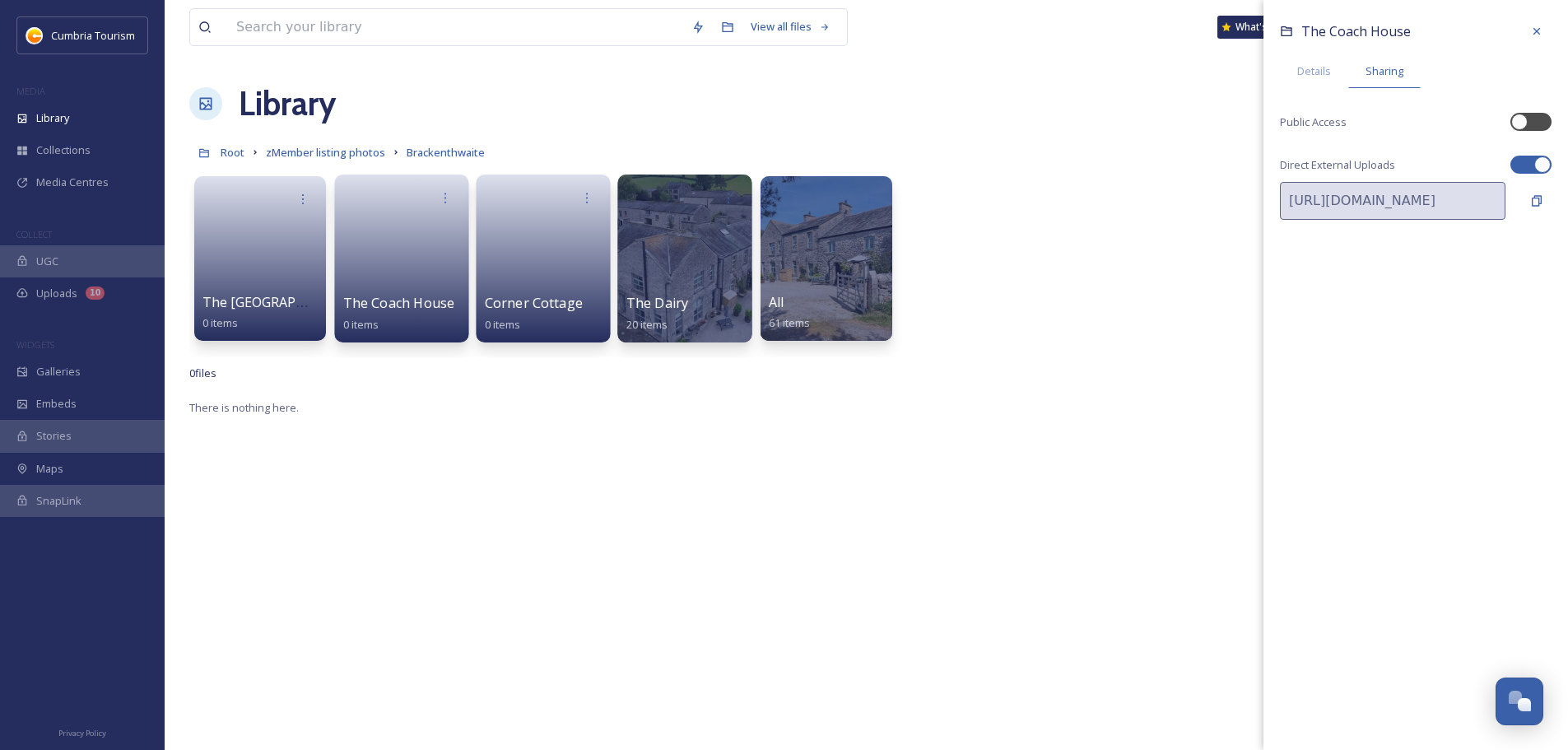
click at [1526, 132] on div "The Coach House Details Sharing Public Access Direct External Uploads [URL][DOM…" at bounding box center [1416, 130] width 305 height 261
click at [1527, 132] on div "The Coach House Details Sharing Public Access Direct External Uploads [URL][DOM…" at bounding box center [1416, 130] width 305 height 261
click at [1540, 125] on div at bounding box center [1539, 121] width 8 height 8
checkbox input "true"
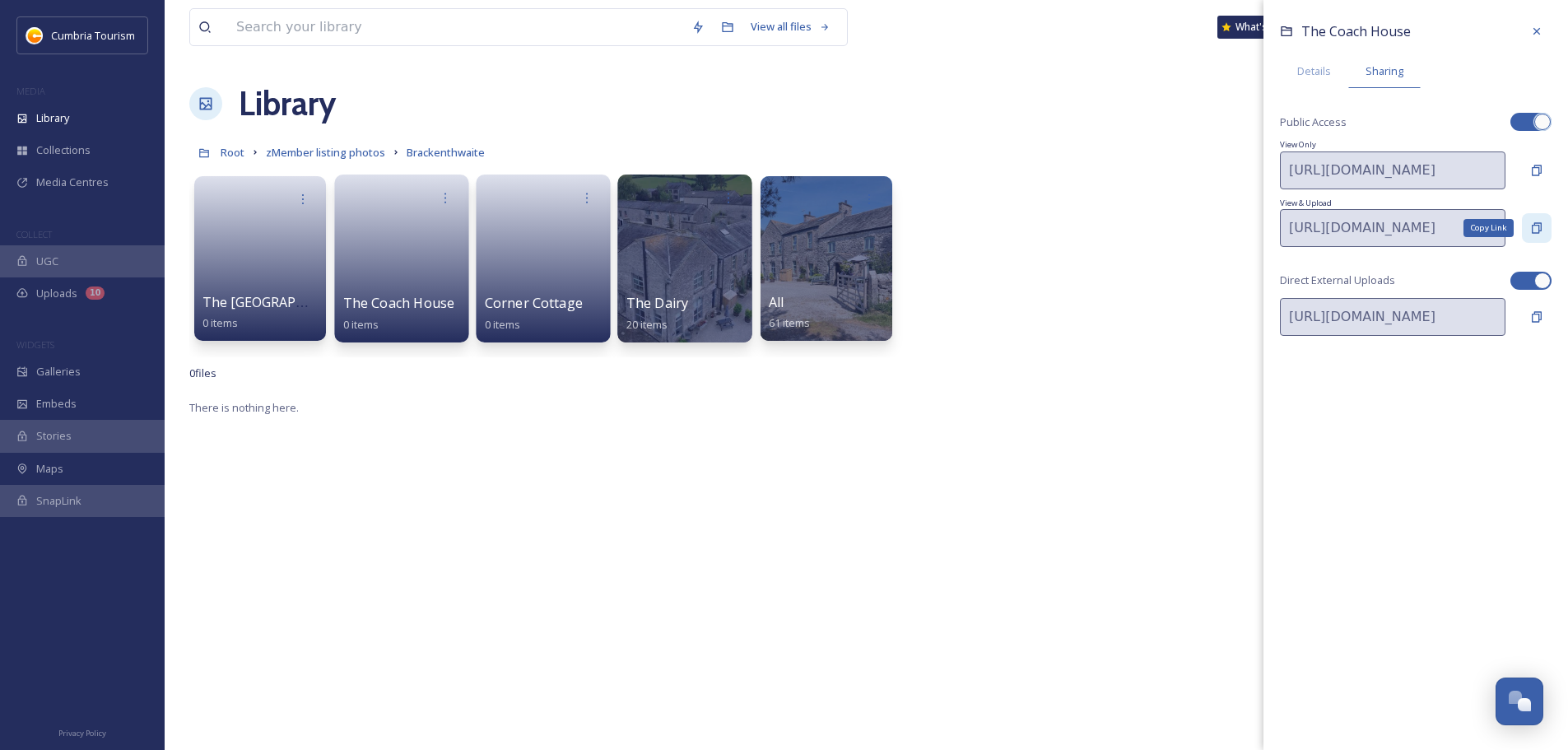
click at [1536, 228] on icon at bounding box center [1536, 227] width 14 height 14
click at [296, 198] on div at bounding box center [302, 199] width 30 height 30
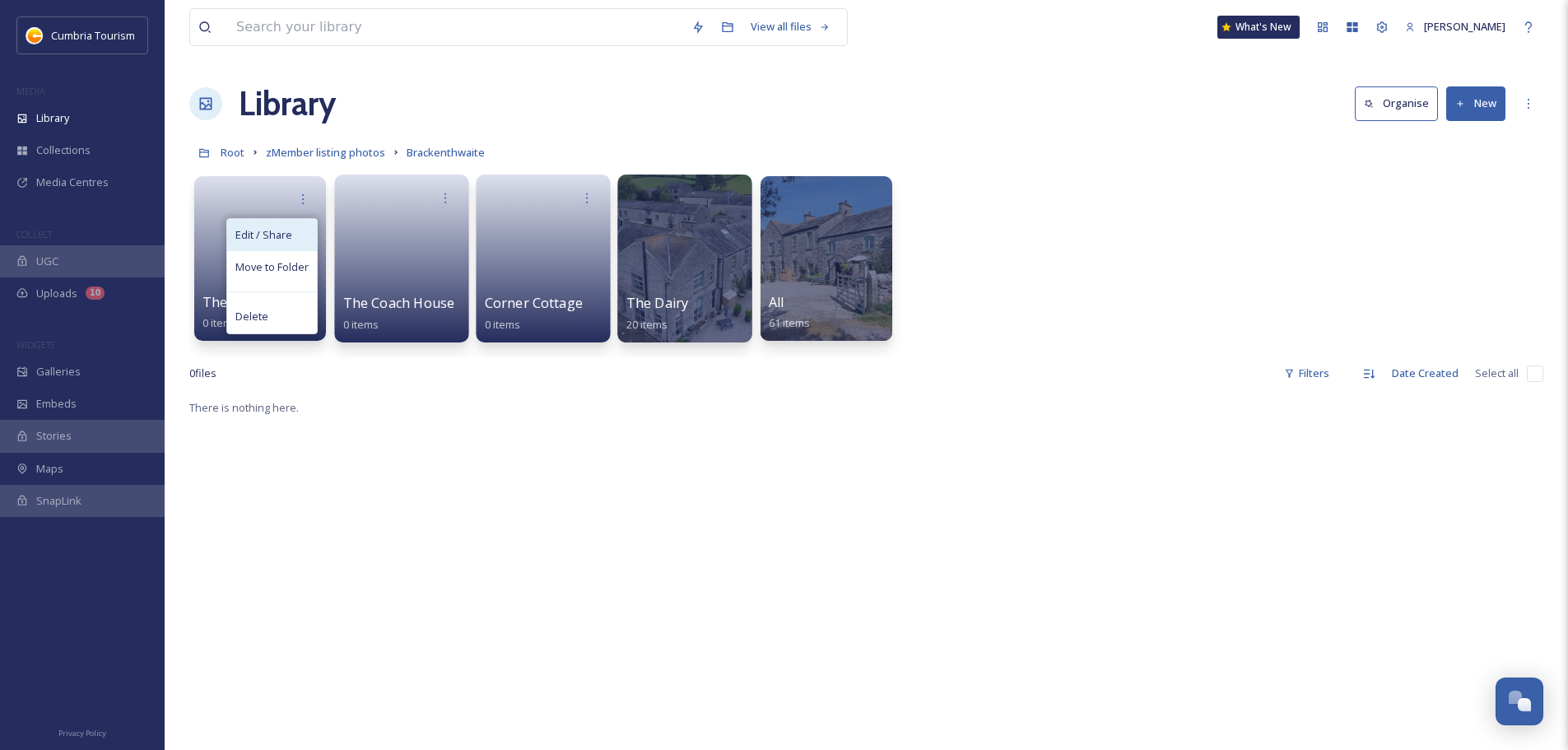
click at [285, 230] on span "Edit / Share" at bounding box center [263, 235] width 57 height 15
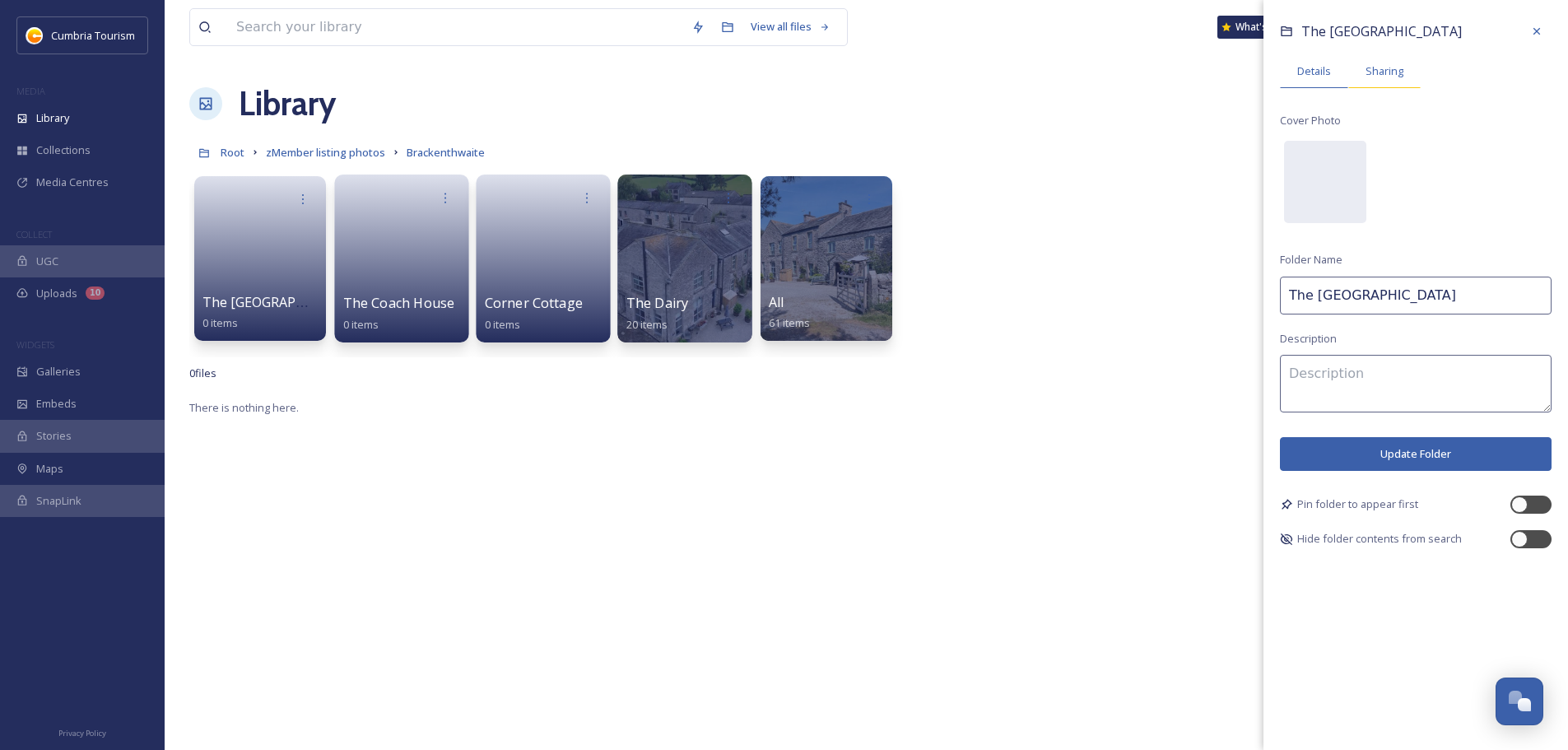
click at [1386, 69] on span "Sharing" at bounding box center [1385, 70] width 38 height 15
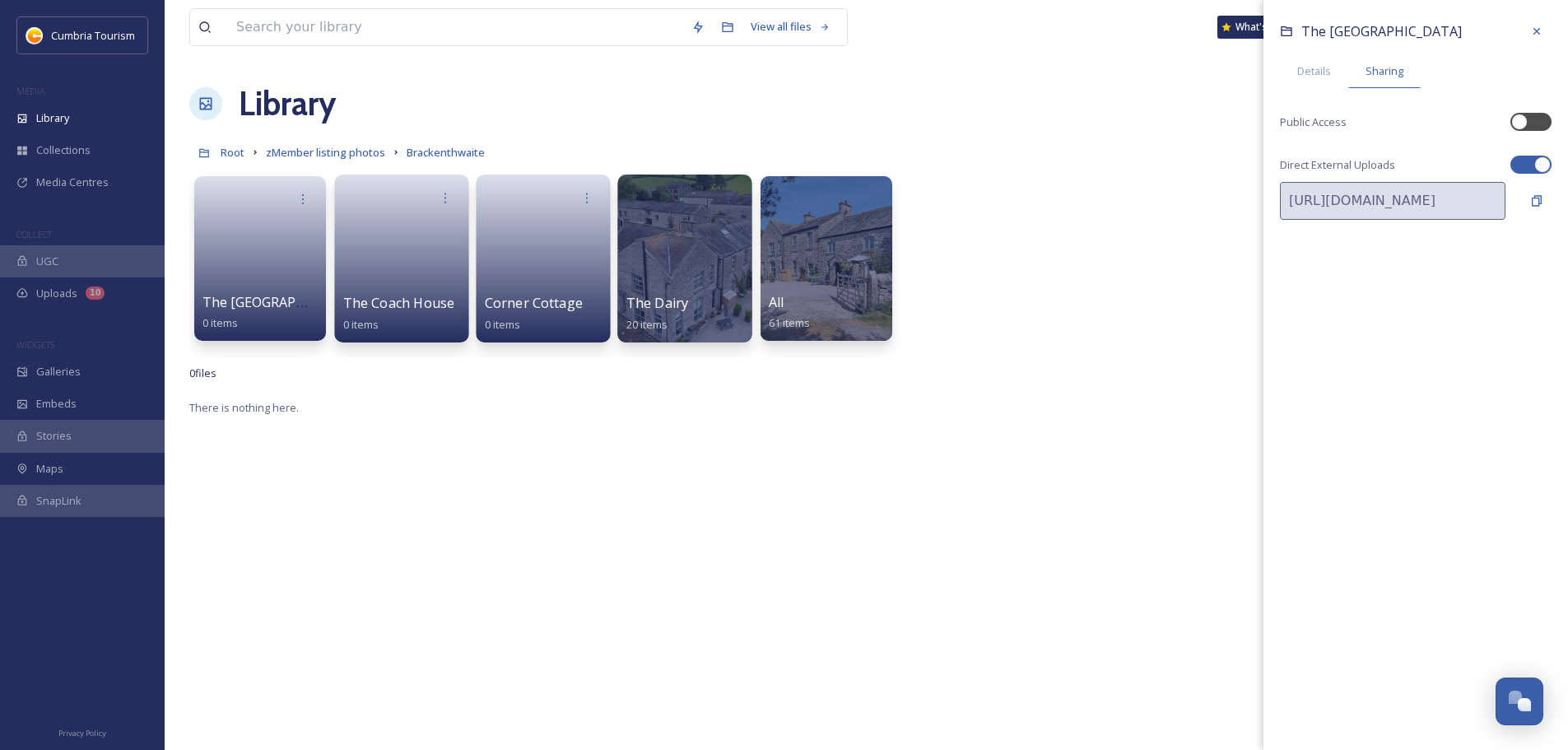
click at [1523, 110] on div "The Old Farmhouse Details Sharing Public Access Direct External Uploads [URL][D…" at bounding box center [1416, 130] width 305 height 261
drag, startPoint x: 1535, startPoint y: 127, endPoint x: 1544, endPoint y: 132, distance: 10.3
click at [1536, 128] on div at bounding box center [1531, 122] width 42 height 18
checkbox input "true"
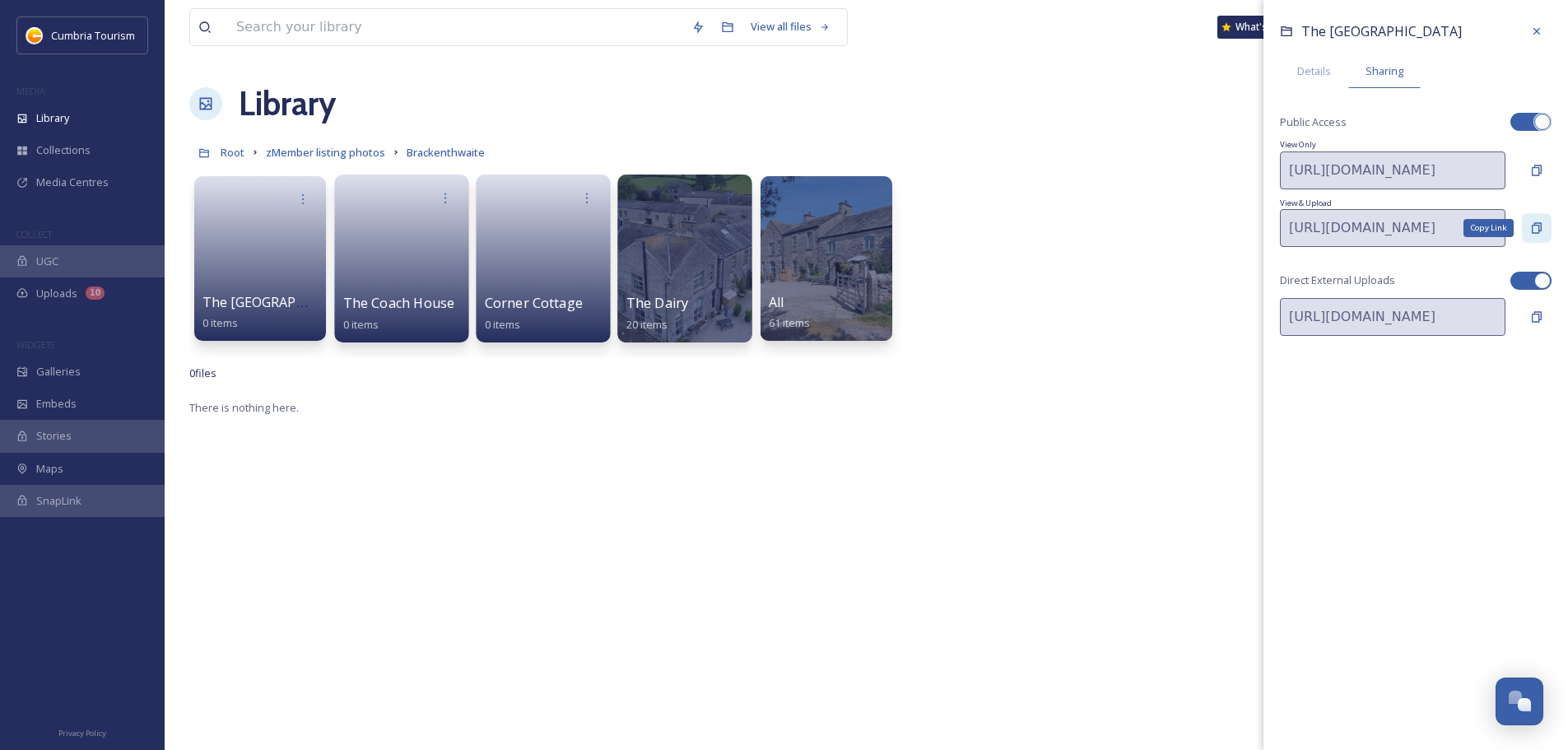
click at [1539, 225] on icon at bounding box center [1536, 227] width 10 height 11
click at [724, 199] on icon at bounding box center [728, 198] width 14 height 14
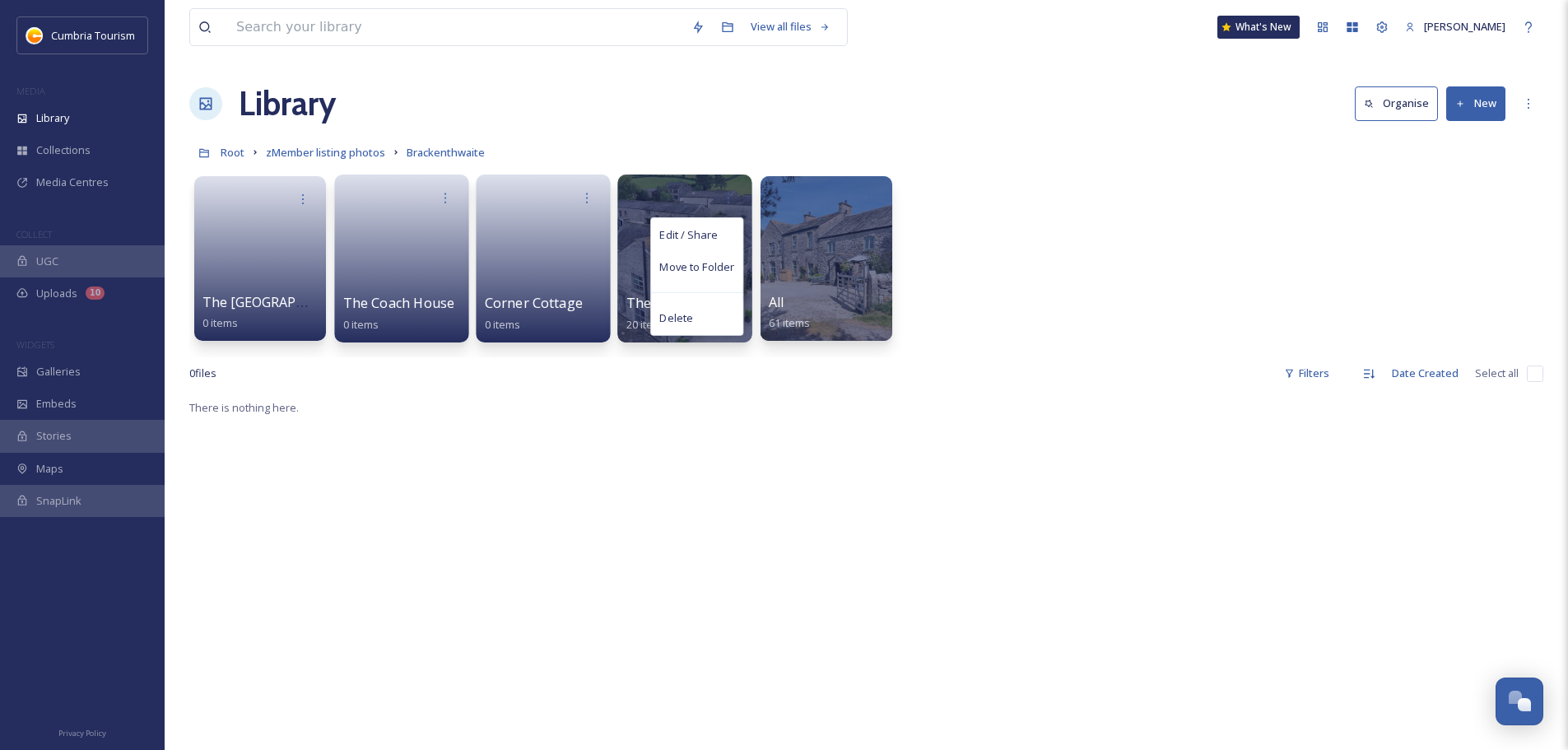
click at [715, 227] on span "Edit / Share" at bounding box center [688, 235] width 58 height 16
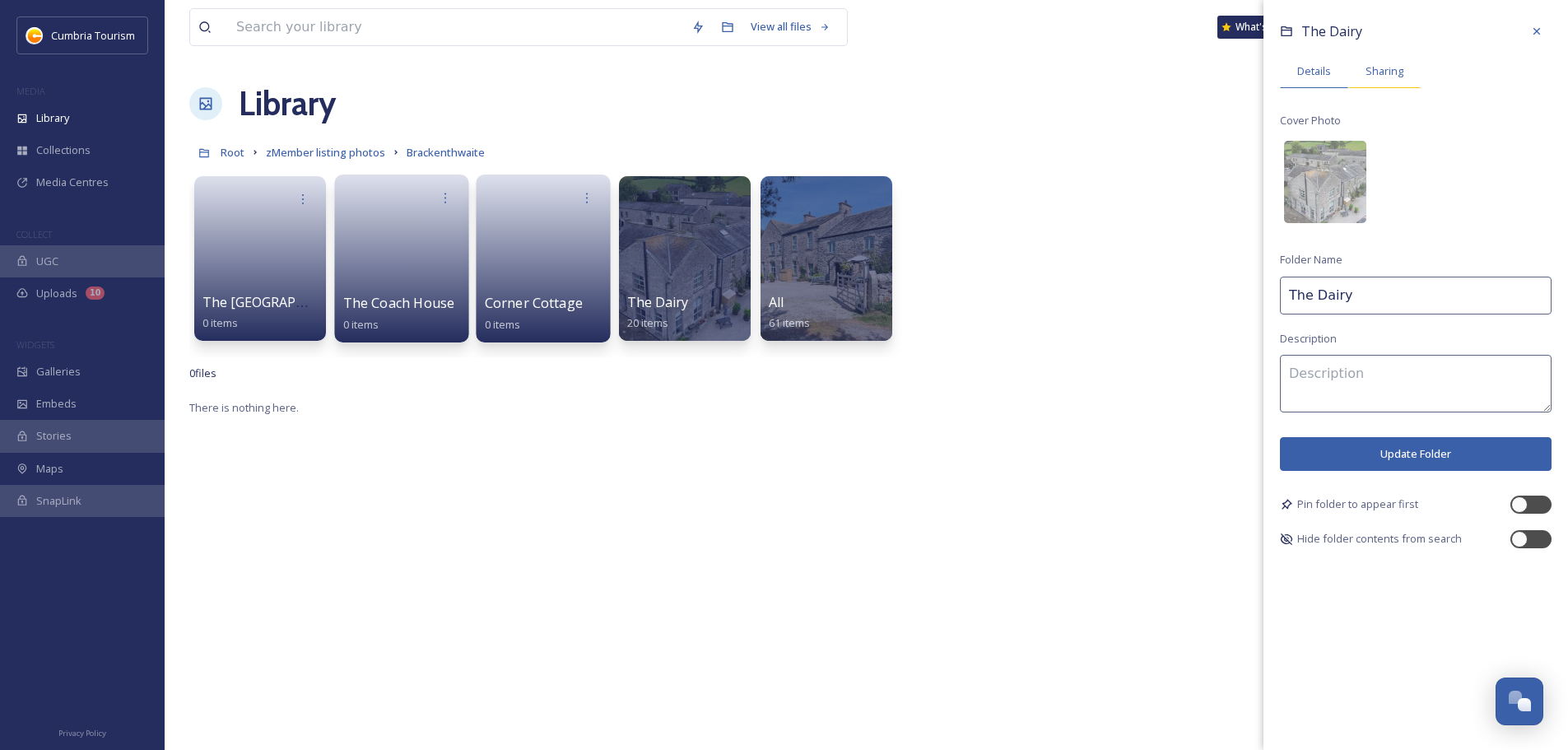
click at [1384, 58] on div "Sharing" at bounding box center [1385, 70] width 72 height 33
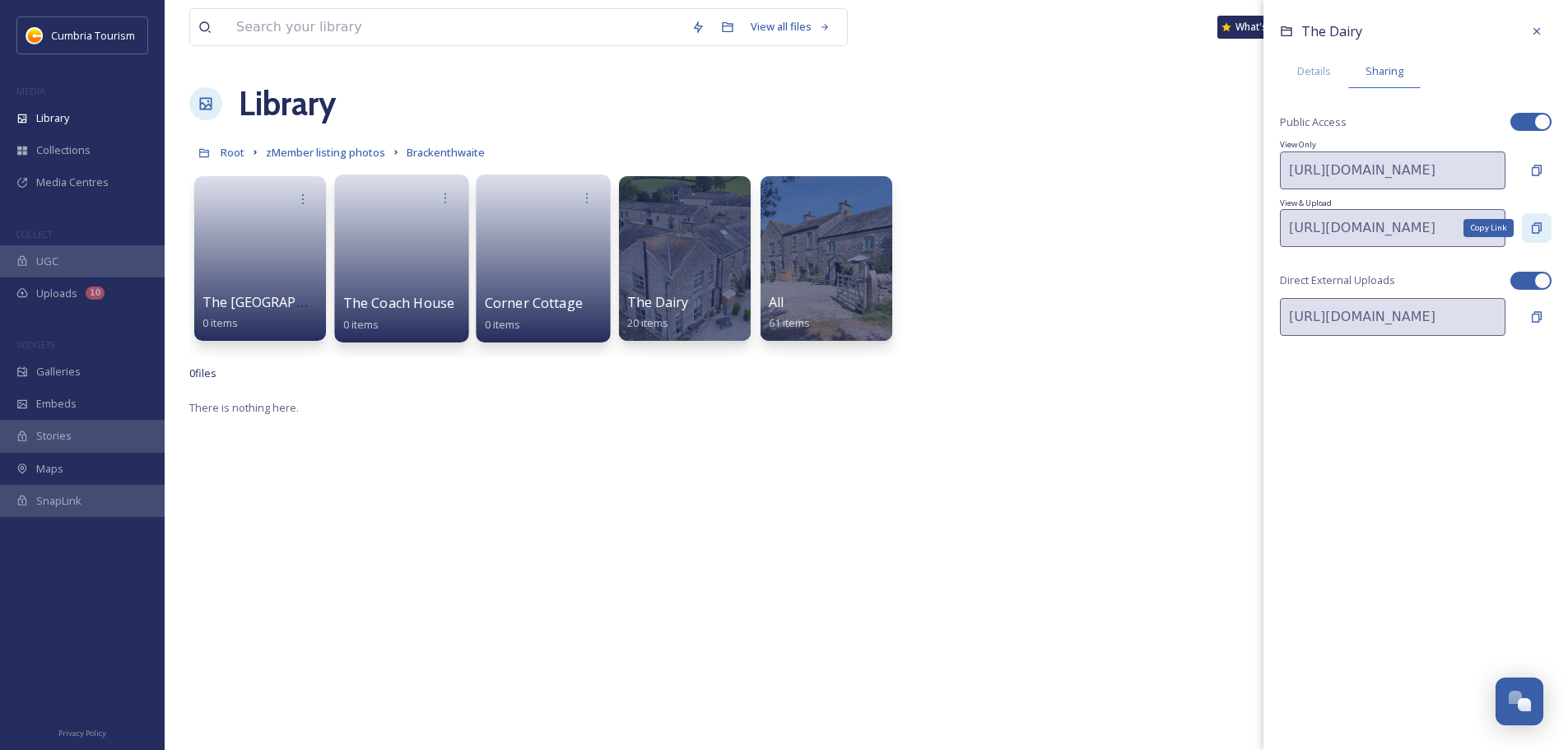
click at [1534, 223] on icon at bounding box center [1536, 227] width 14 height 14
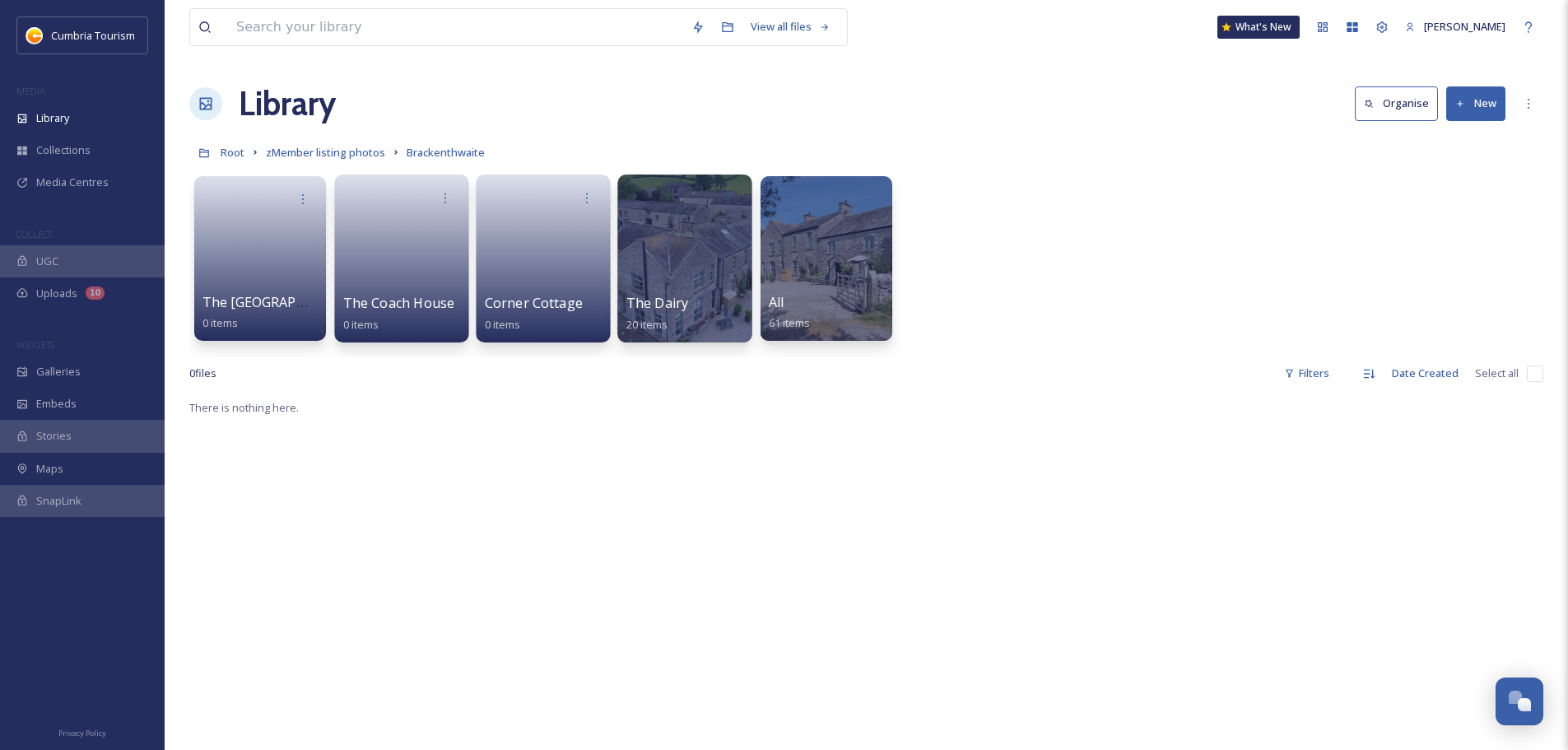
click at [662, 258] on div at bounding box center [684, 258] width 134 height 168
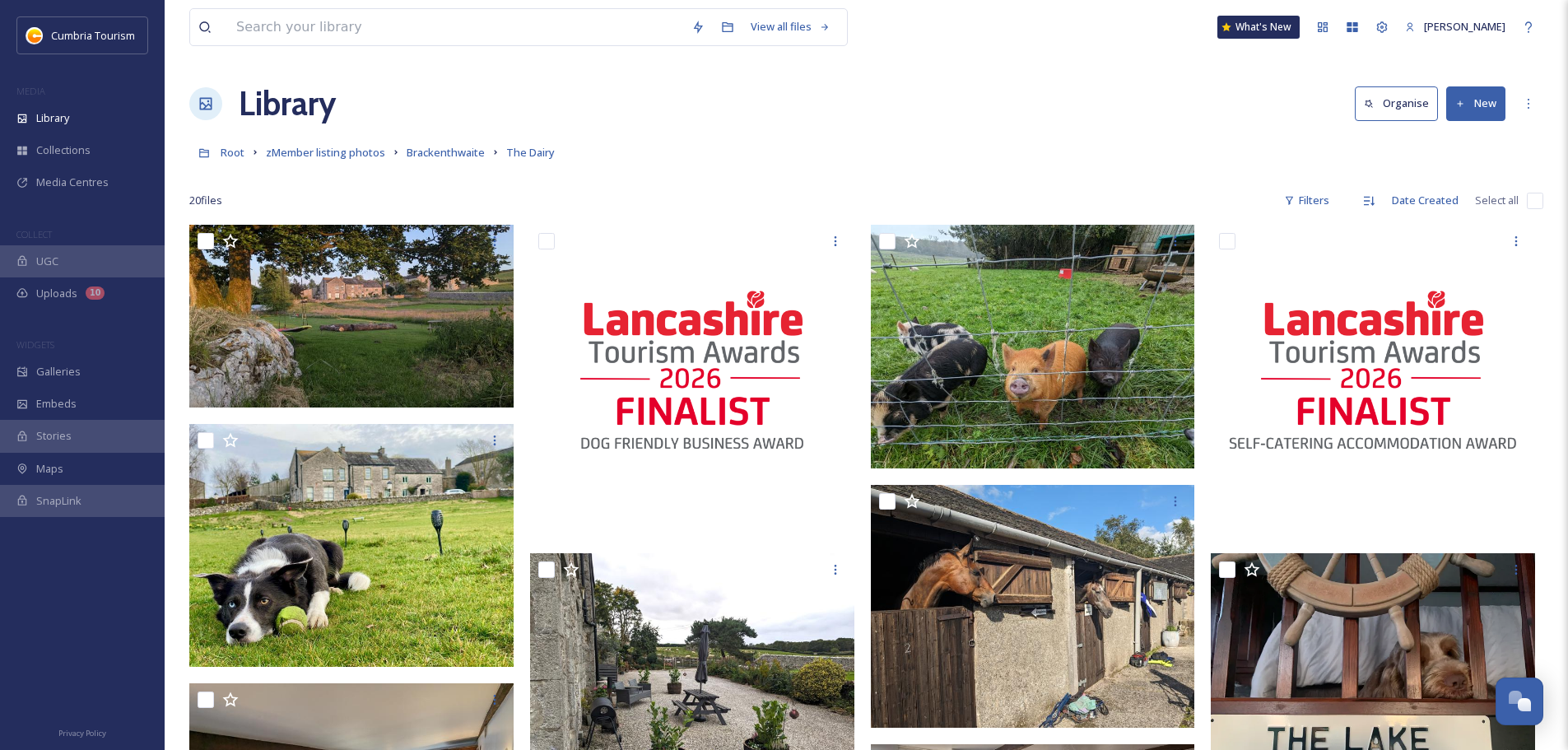
scroll to position [7671, 0]
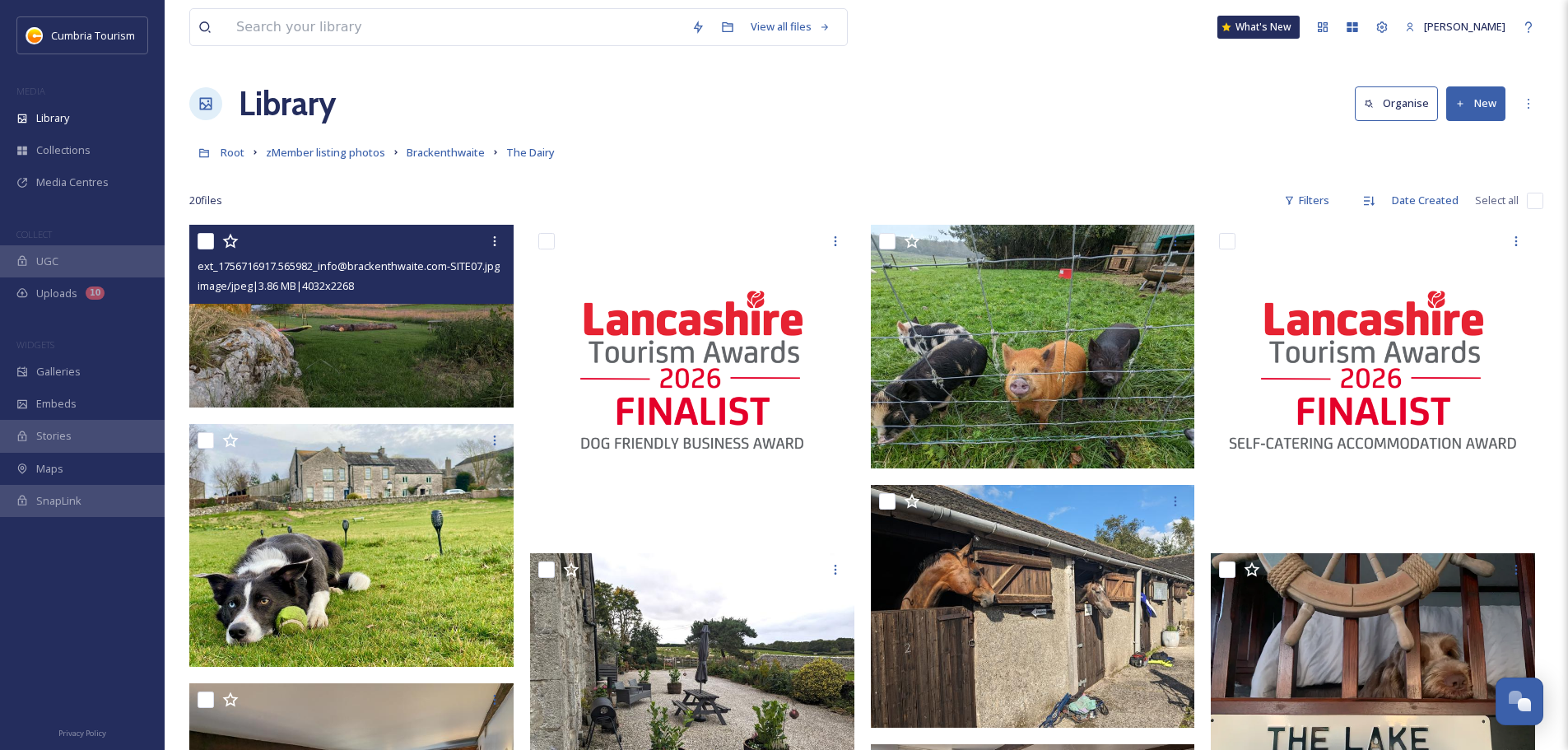
click at [201, 242] on input "checkbox" at bounding box center [206, 241] width 16 height 16
checkbox input "true"
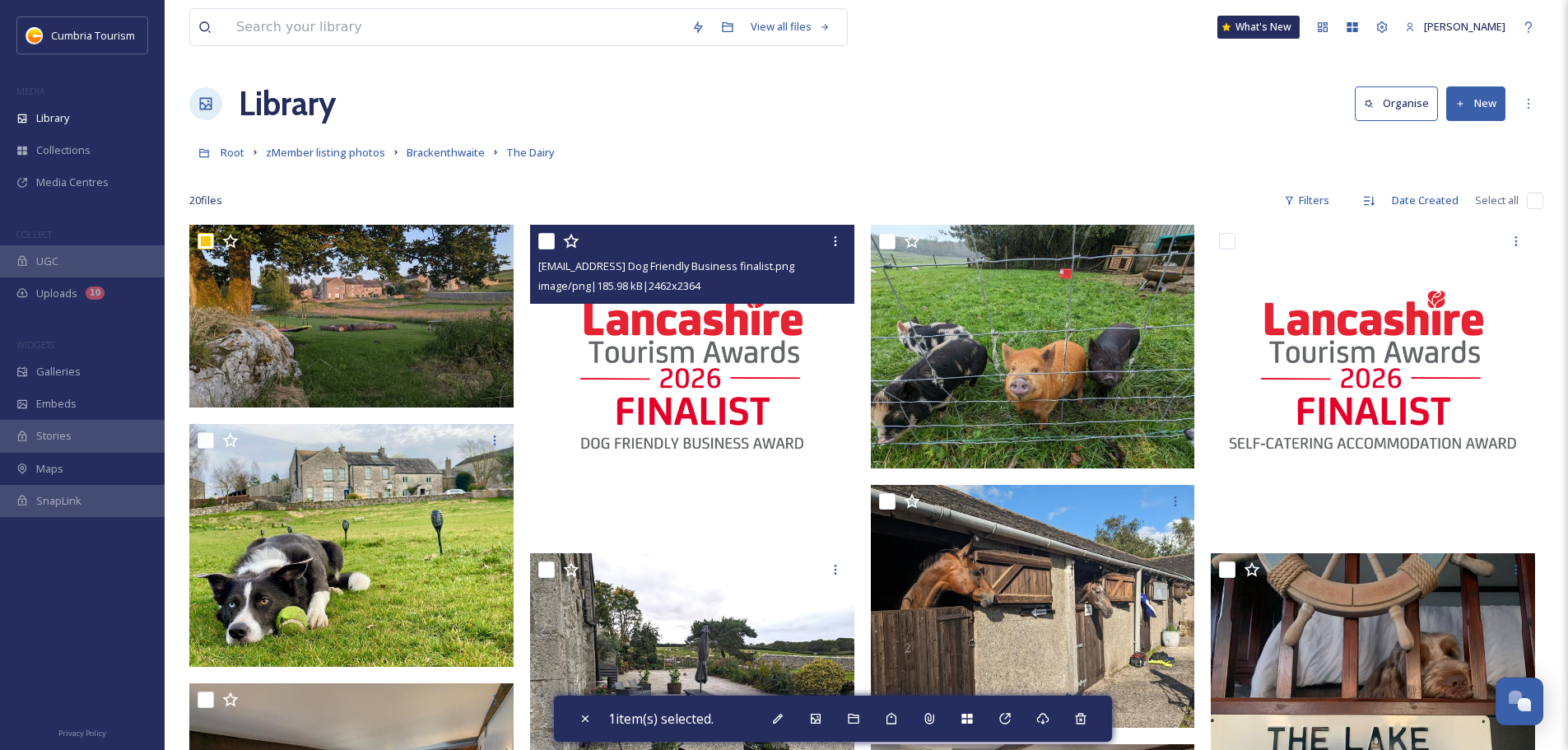
click at [548, 240] on input "checkbox" at bounding box center [547, 241] width 16 height 16
checkbox input "true"
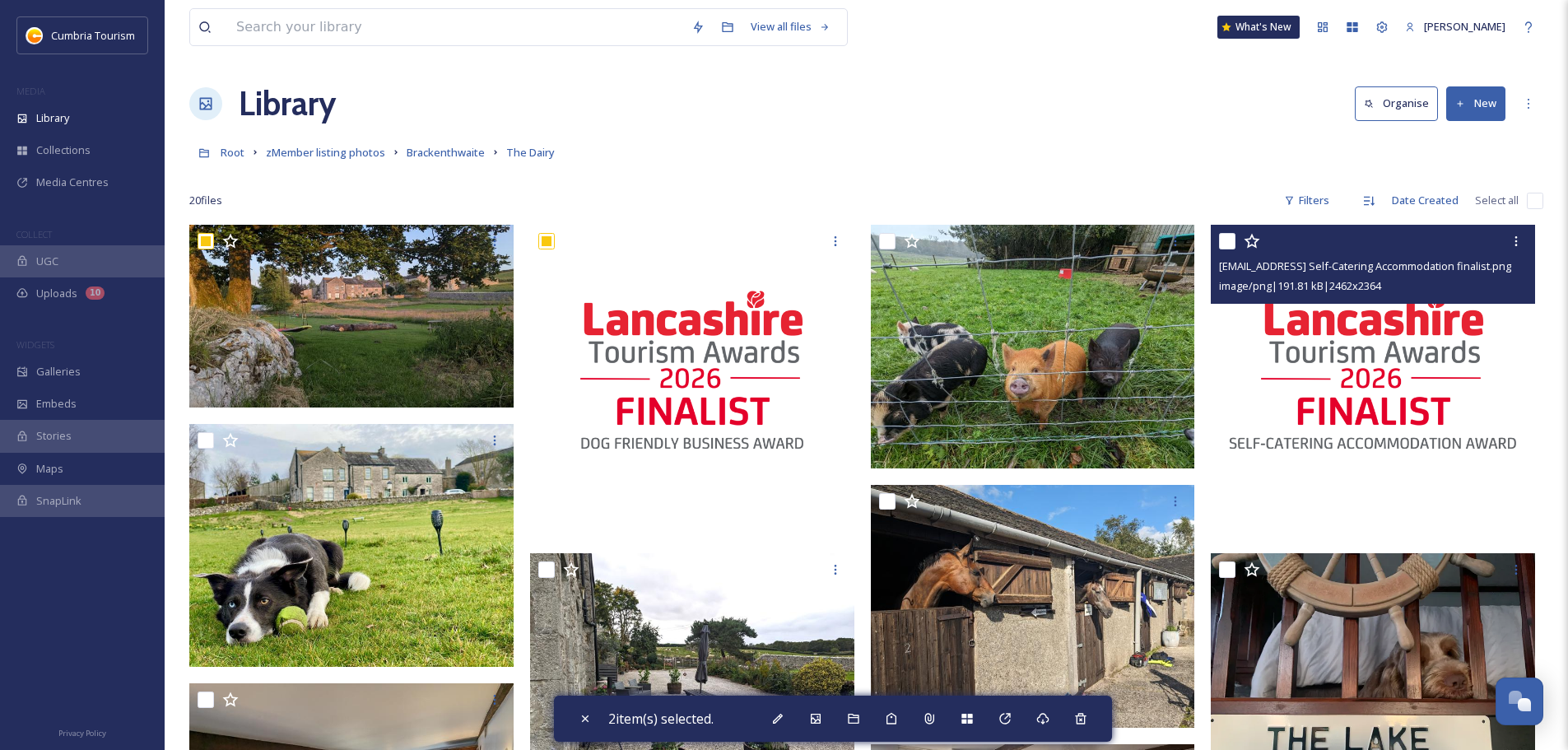
click at [1227, 247] on input "checkbox" at bounding box center [1227, 241] width 16 height 16
checkbox input "true"
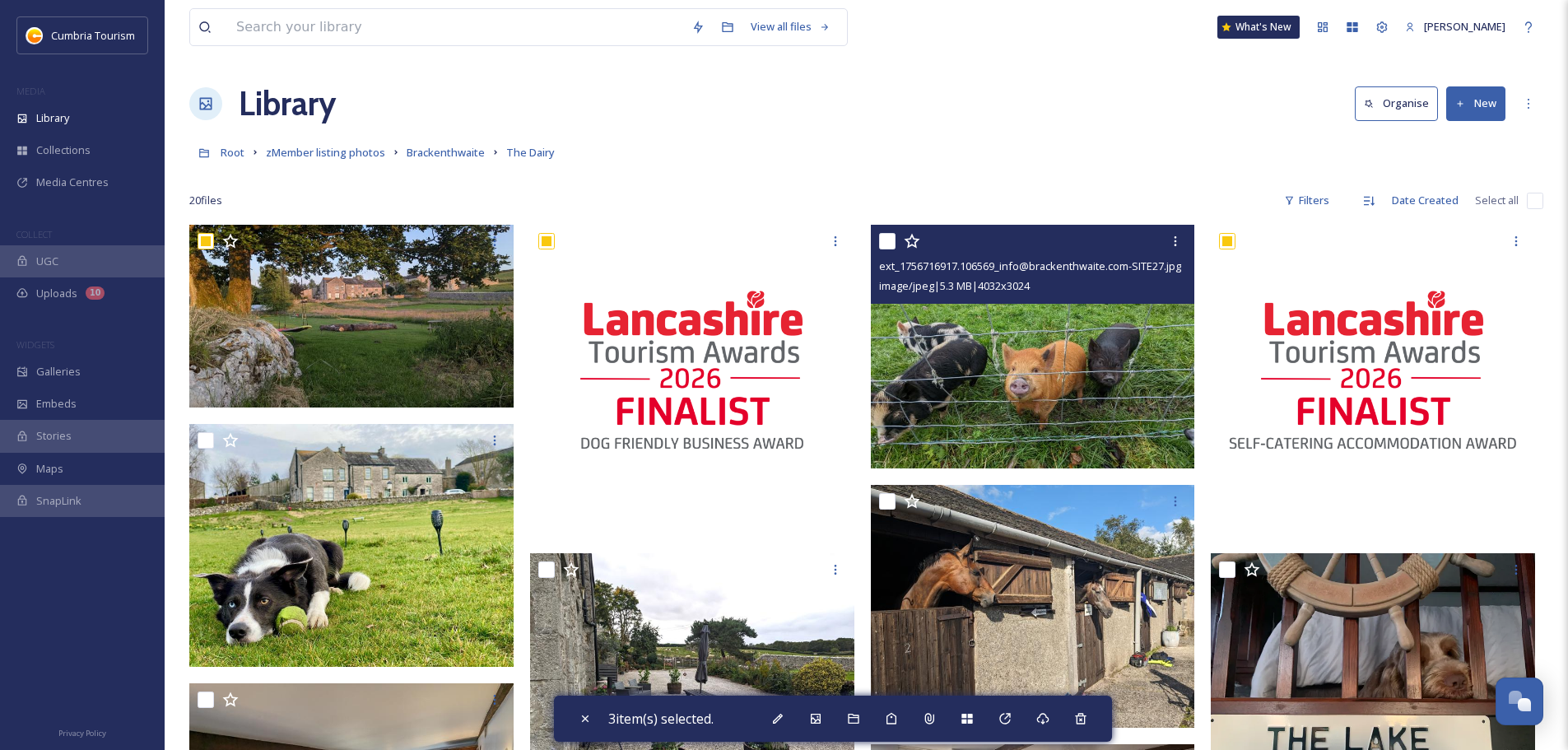
click at [881, 236] on input "checkbox" at bounding box center [887, 241] width 16 height 16
checkbox input "true"
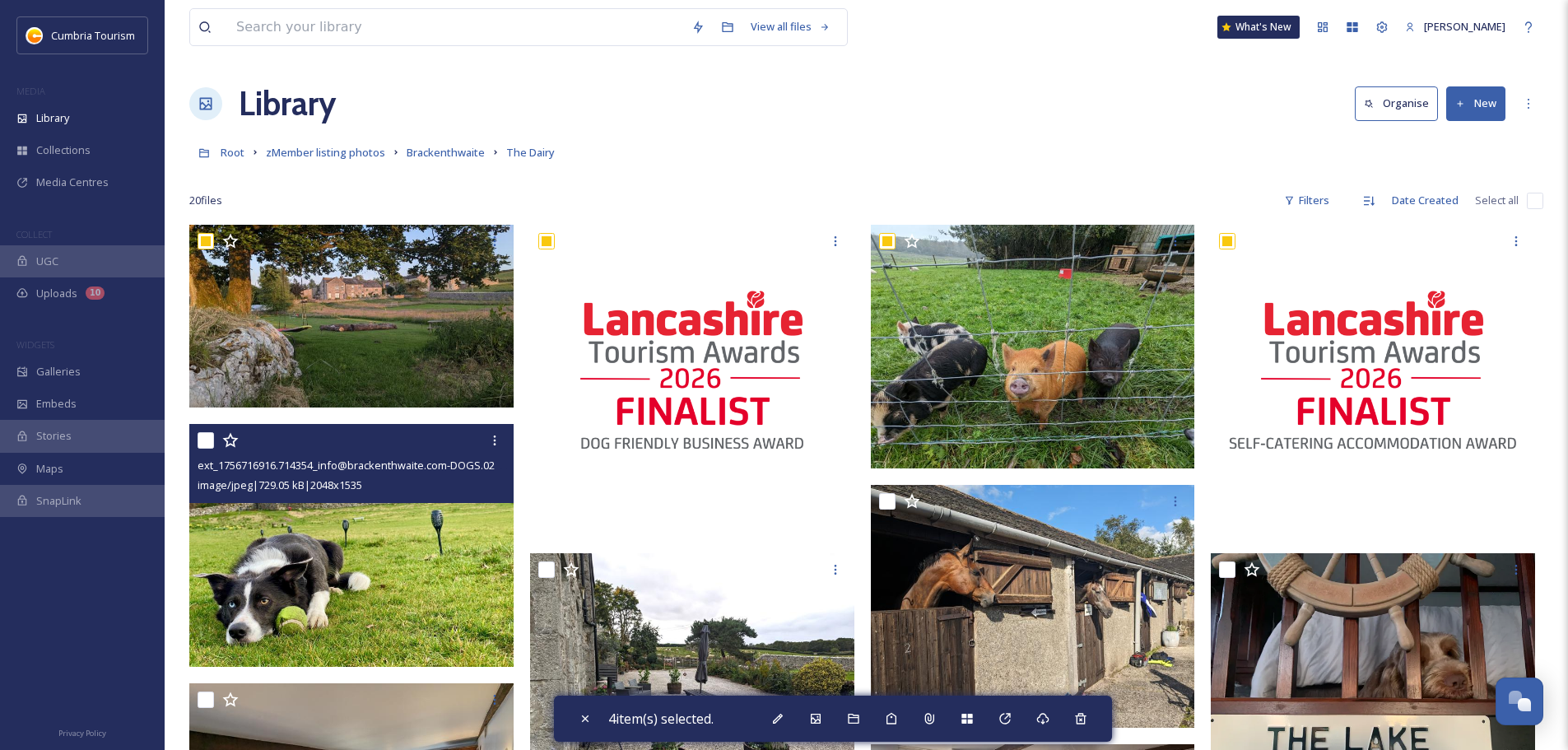
click at [208, 442] on input "checkbox" at bounding box center [206, 440] width 16 height 16
checkbox input "true"
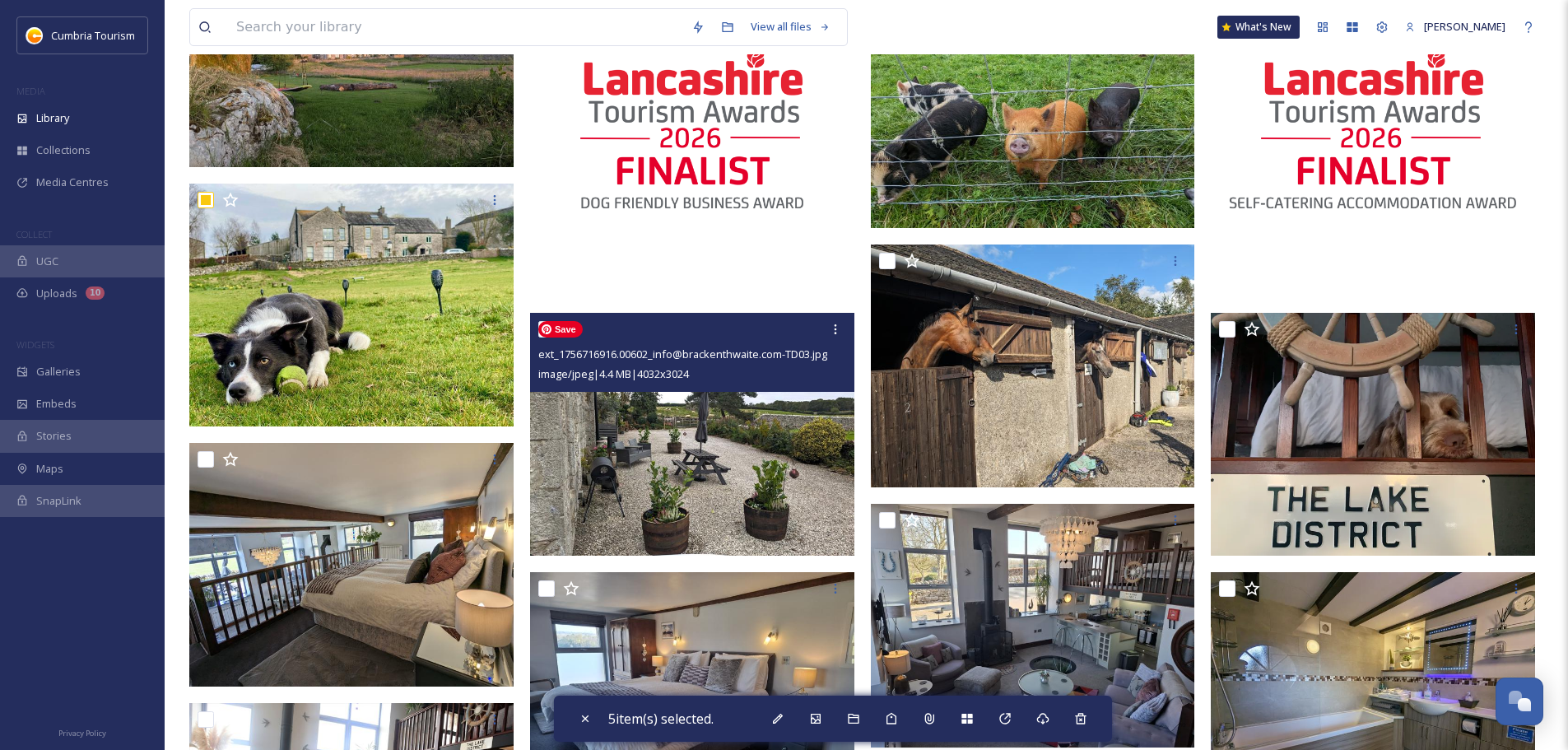
scroll to position [247, 0]
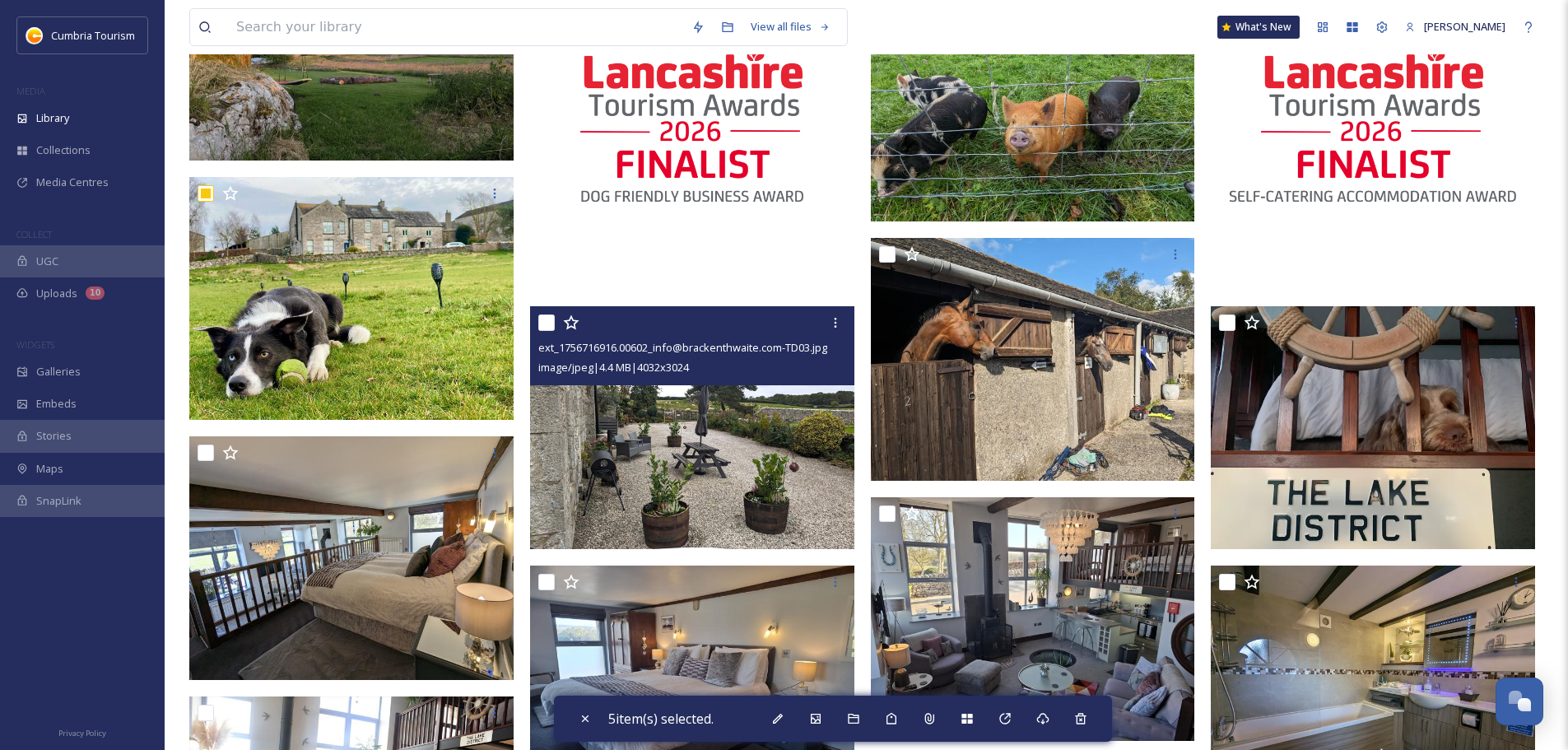
drag, startPoint x: 551, startPoint y: 327, endPoint x: 412, endPoint y: 325, distance: 139.0
click at [551, 327] on input "checkbox" at bounding box center [547, 323] width 16 height 16
checkbox input "true"
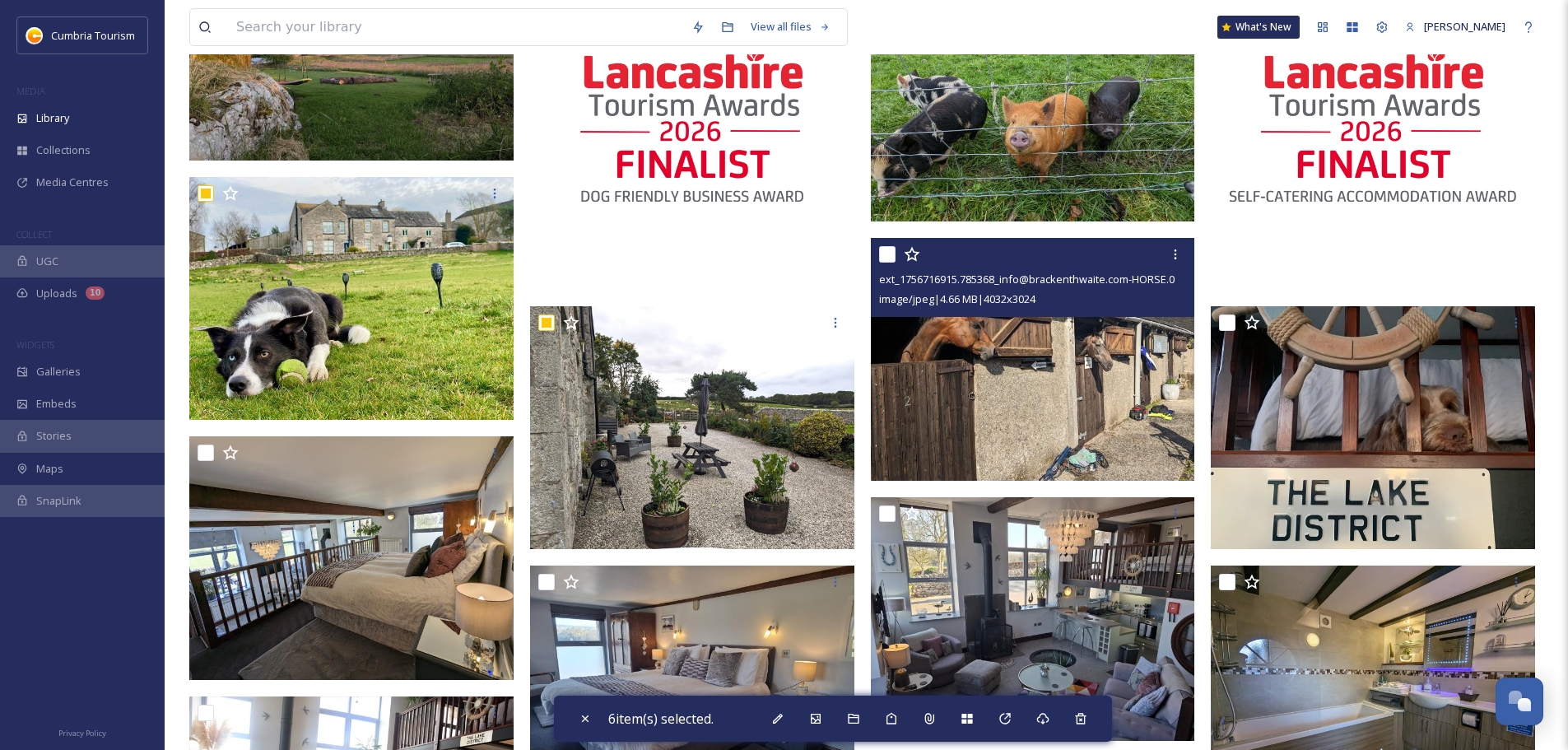
click at [884, 252] on input "checkbox" at bounding box center [887, 255] width 16 height 16
checkbox input "true"
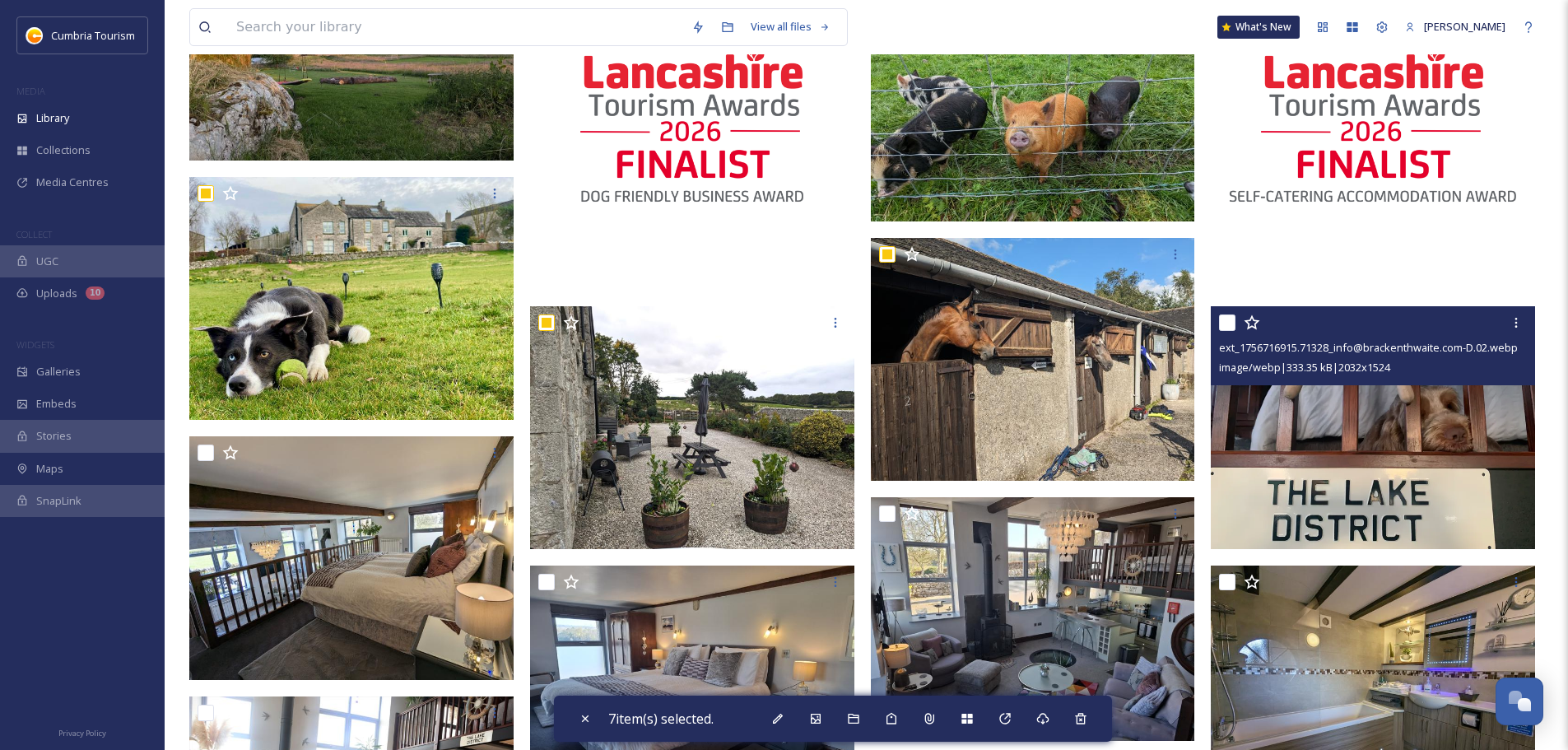
click at [1225, 330] on input "checkbox" at bounding box center [1227, 323] width 16 height 16
checkbox input "true"
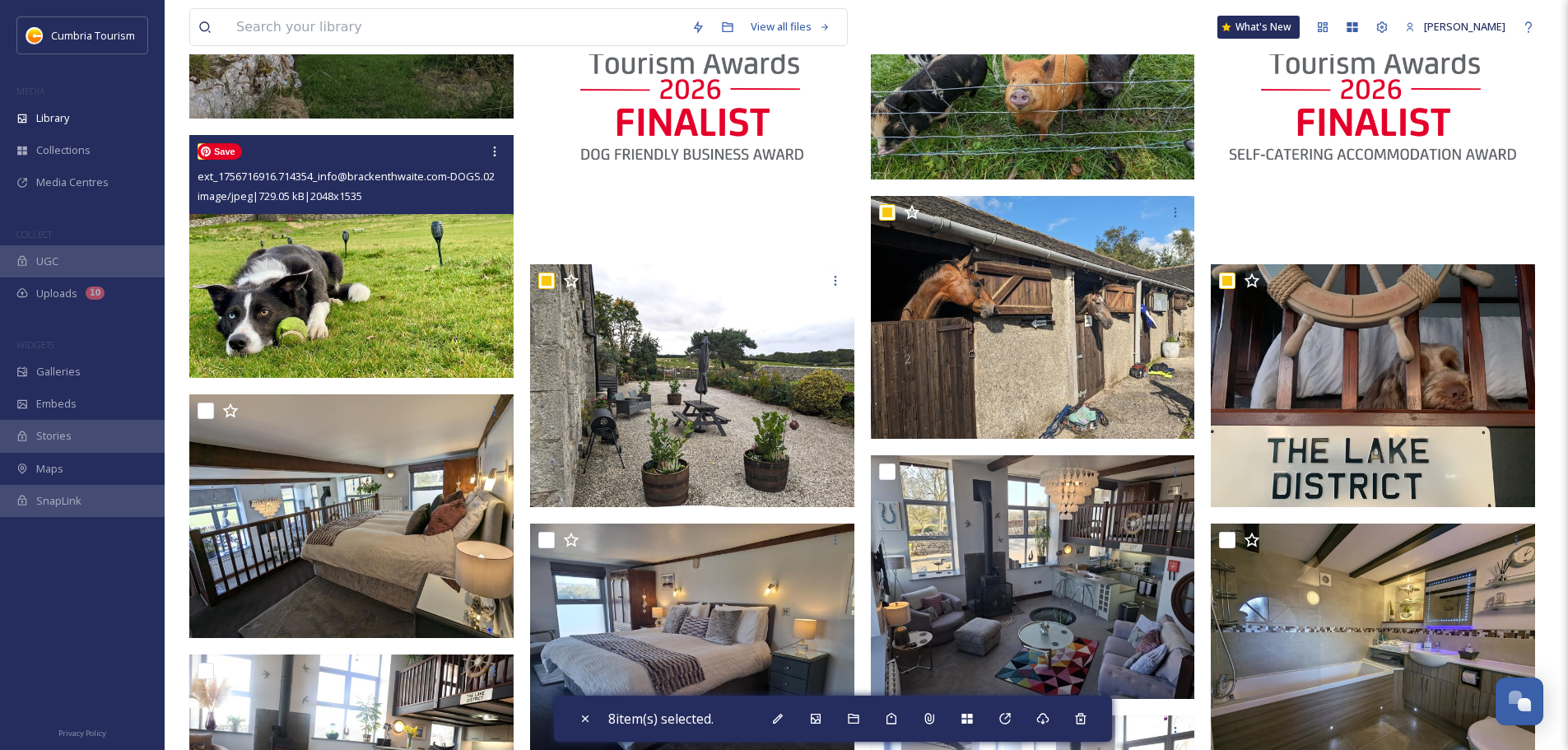
scroll to position [494, 0]
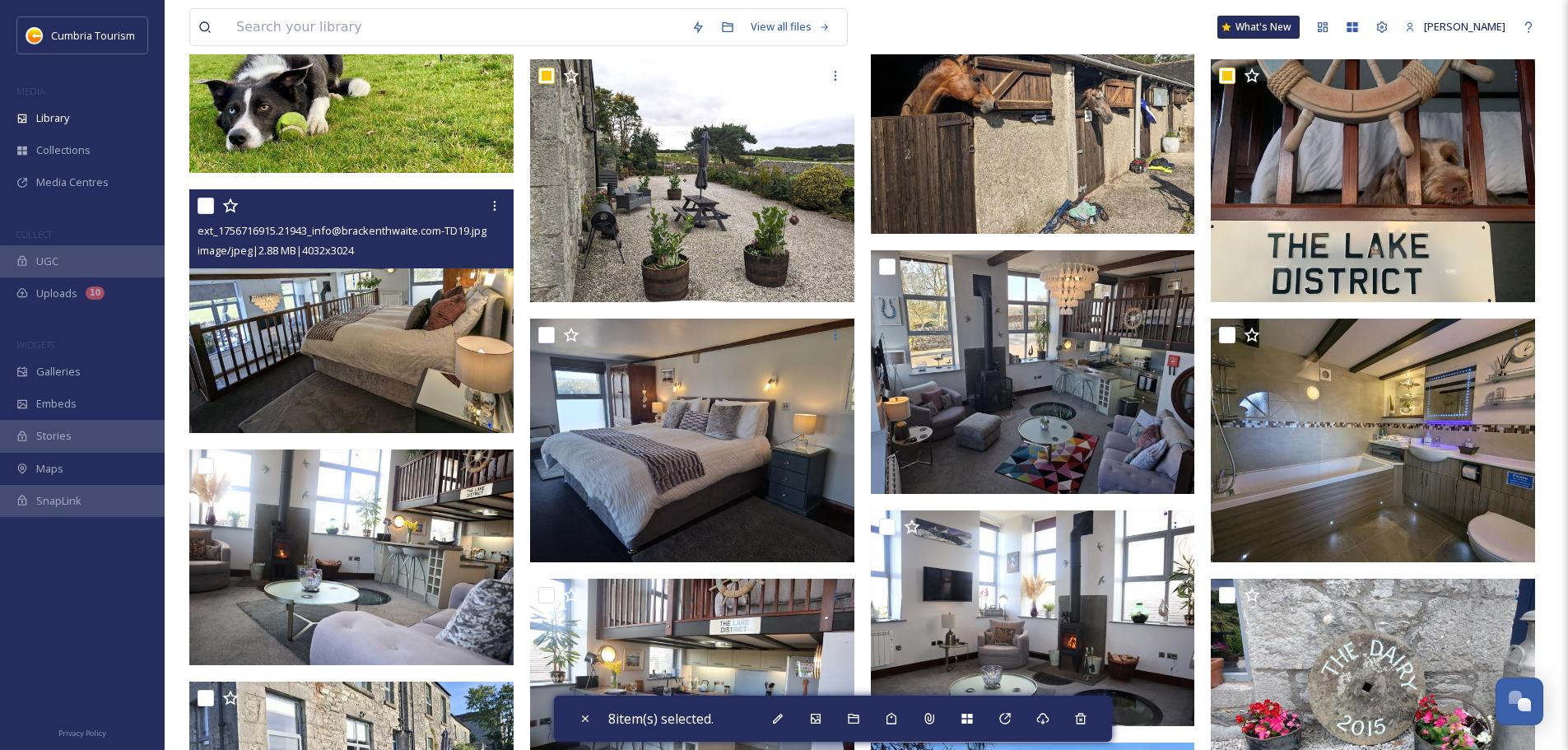
click at [201, 208] on input "checkbox" at bounding box center [206, 206] width 16 height 16
checkbox input "true"
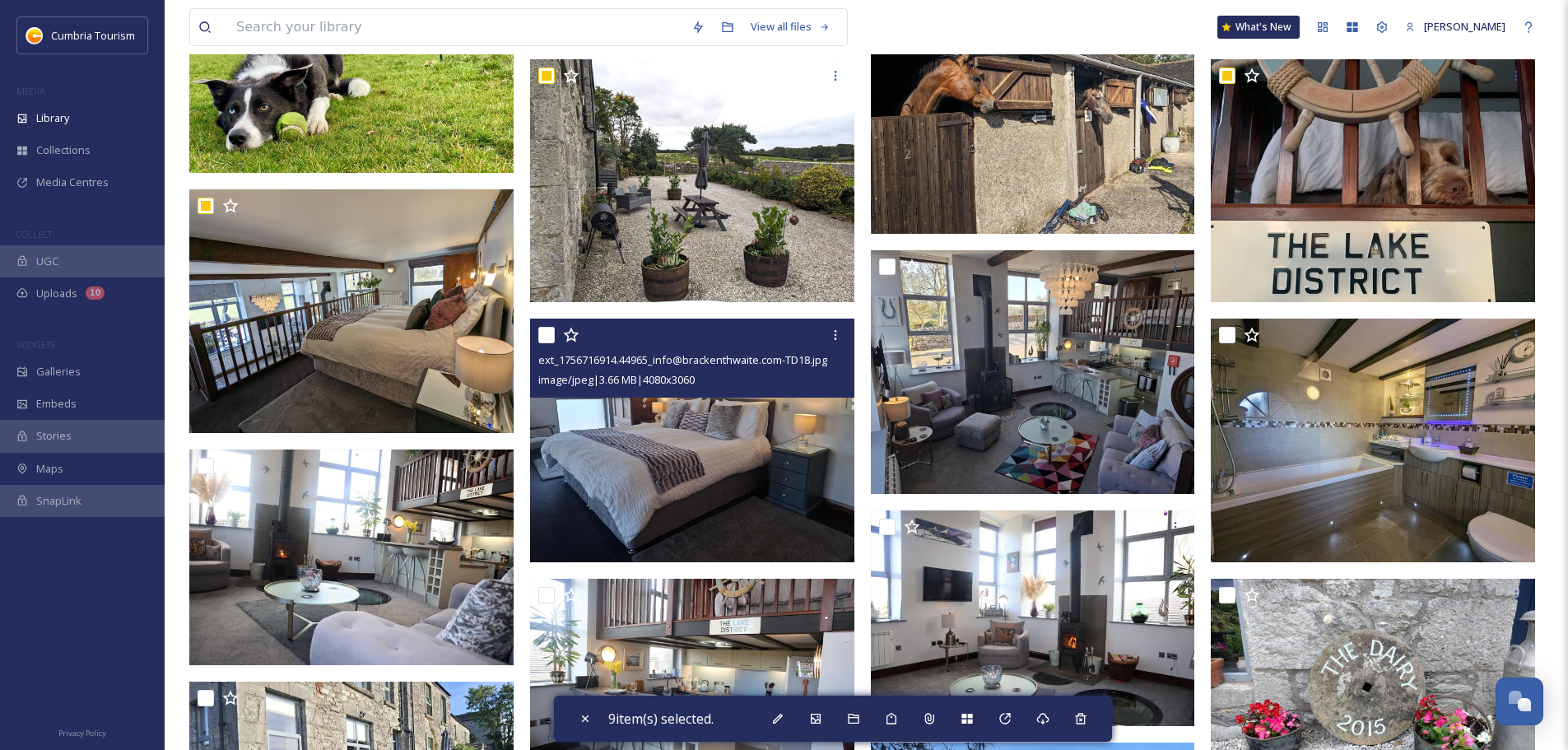
click at [549, 336] on input "checkbox" at bounding box center [547, 335] width 16 height 16
checkbox input "true"
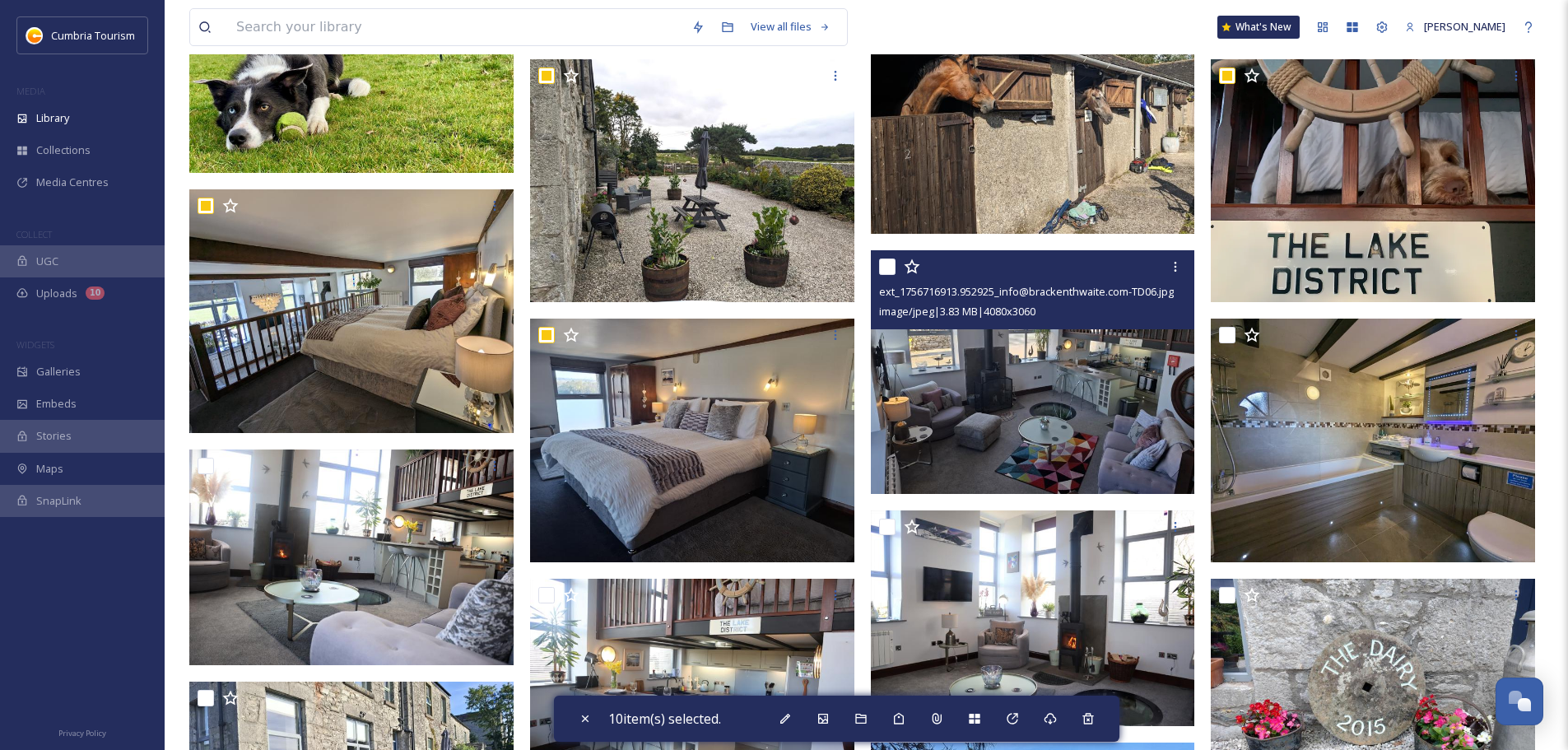
click at [878, 265] on div "ext_1756716913.952925_info@brackenthwaite.com-TD06.jpg image/jpeg | 3.83 MB | 4…" at bounding box center [1032, 290] width 324 height 79
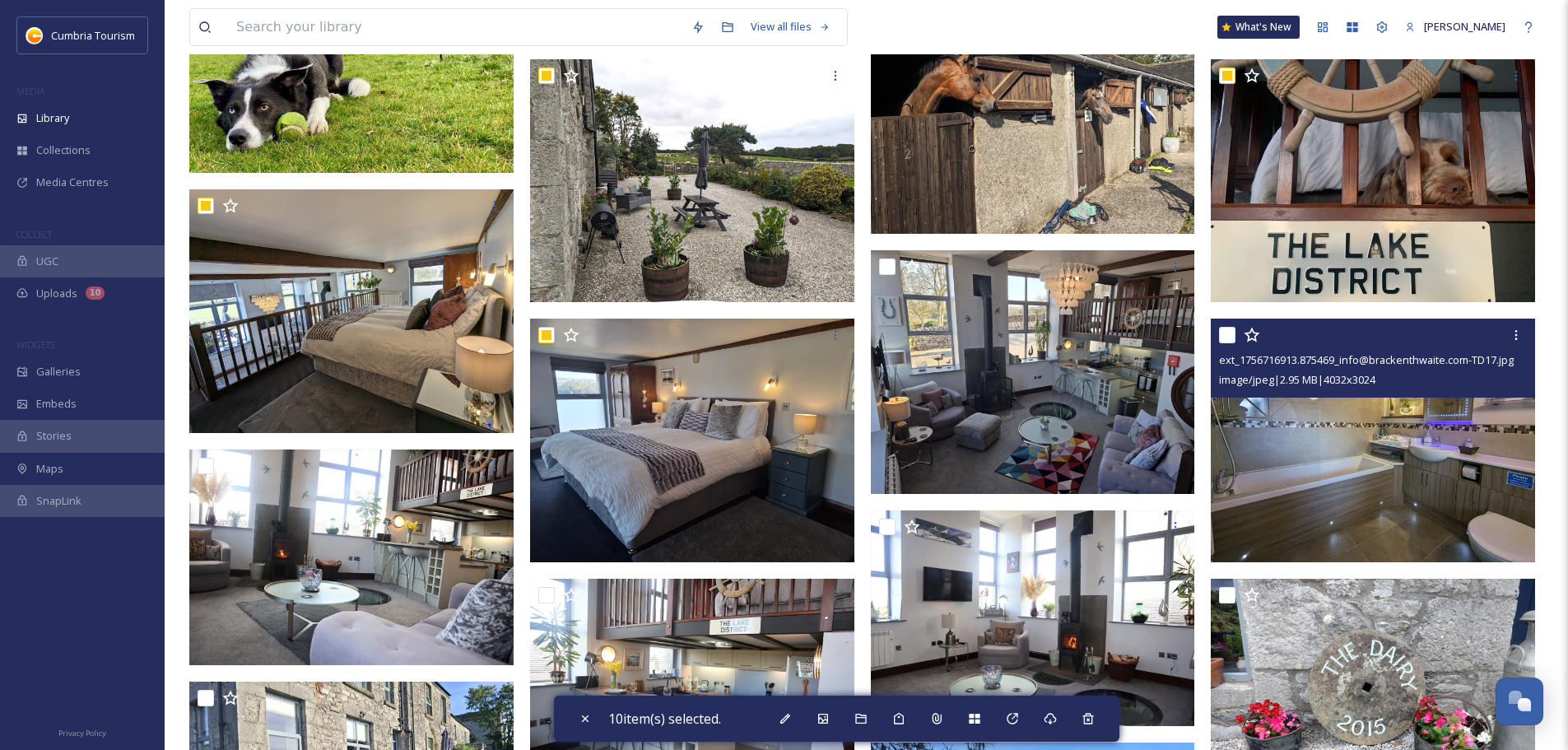
click at [1231, 336] on input "checkbox" at bounding box center [1227, 335] width 16 height 16
checkbox input "true"
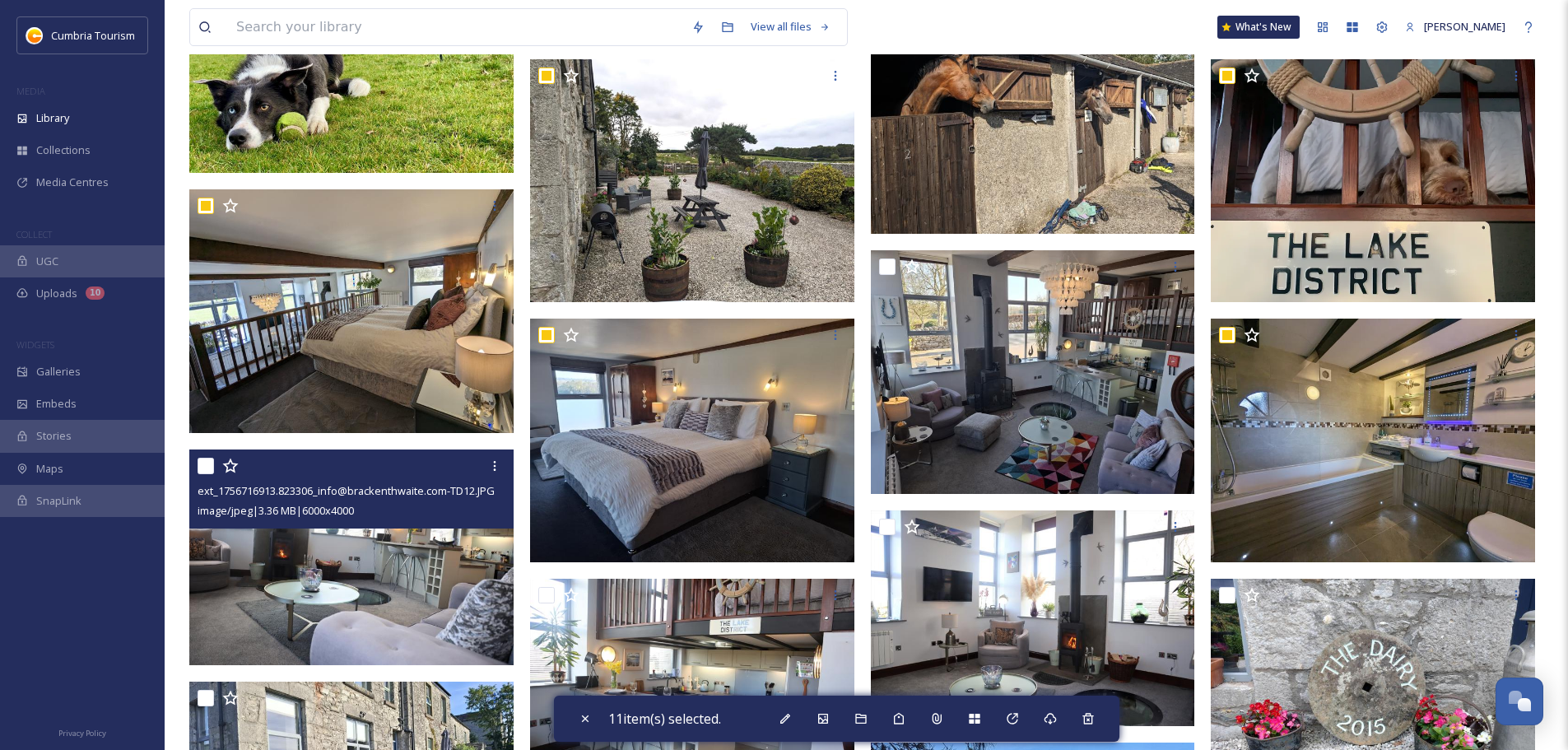
click at [208, 464] on input "checkbox" at bounding box center [206, 466] width 16 height 16
checkbox input "true"
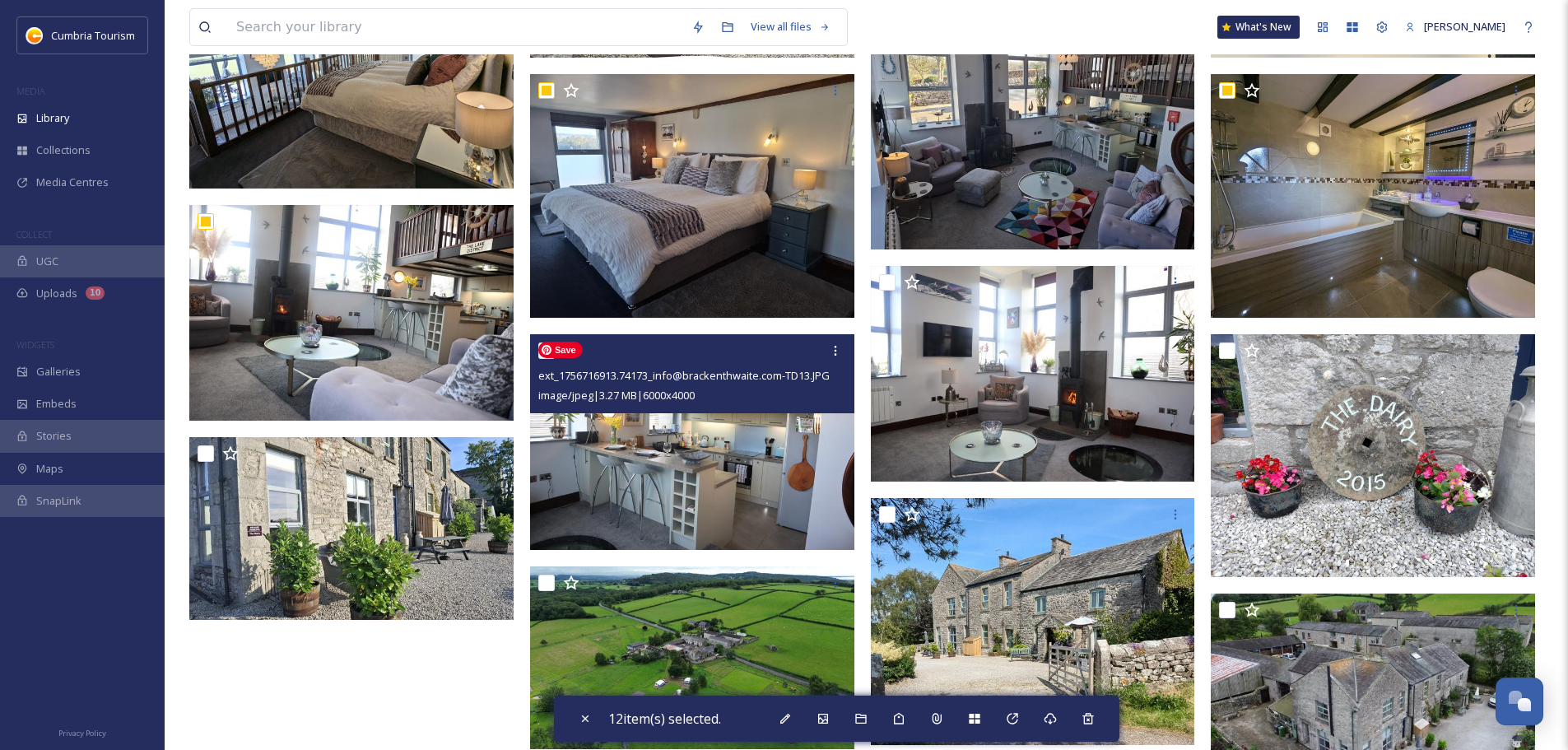
scroll to position [741, 0]
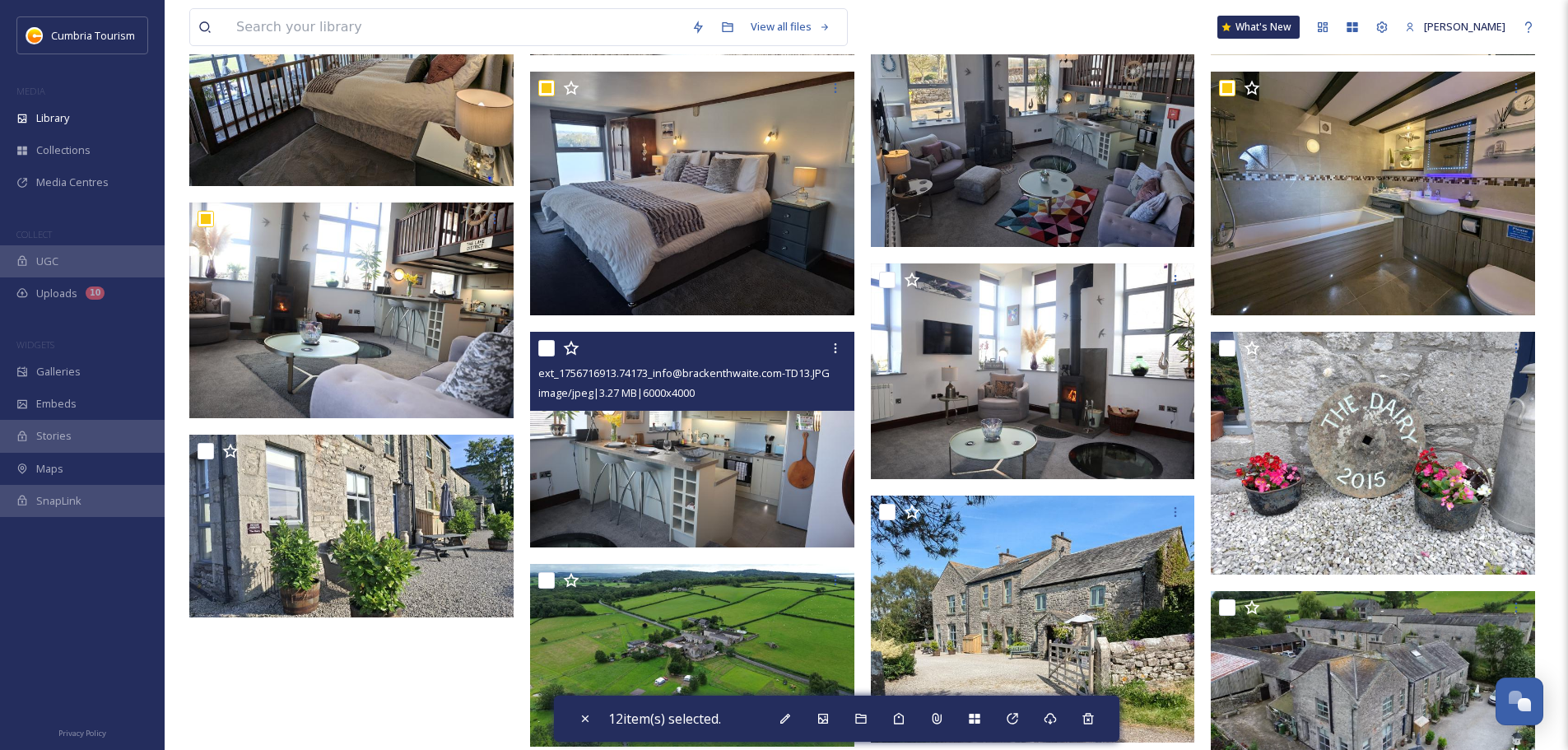
click at [554, 355] on input "checkbox" at bounding box center [547, 348] width 16 height 16
checkbox input "true"
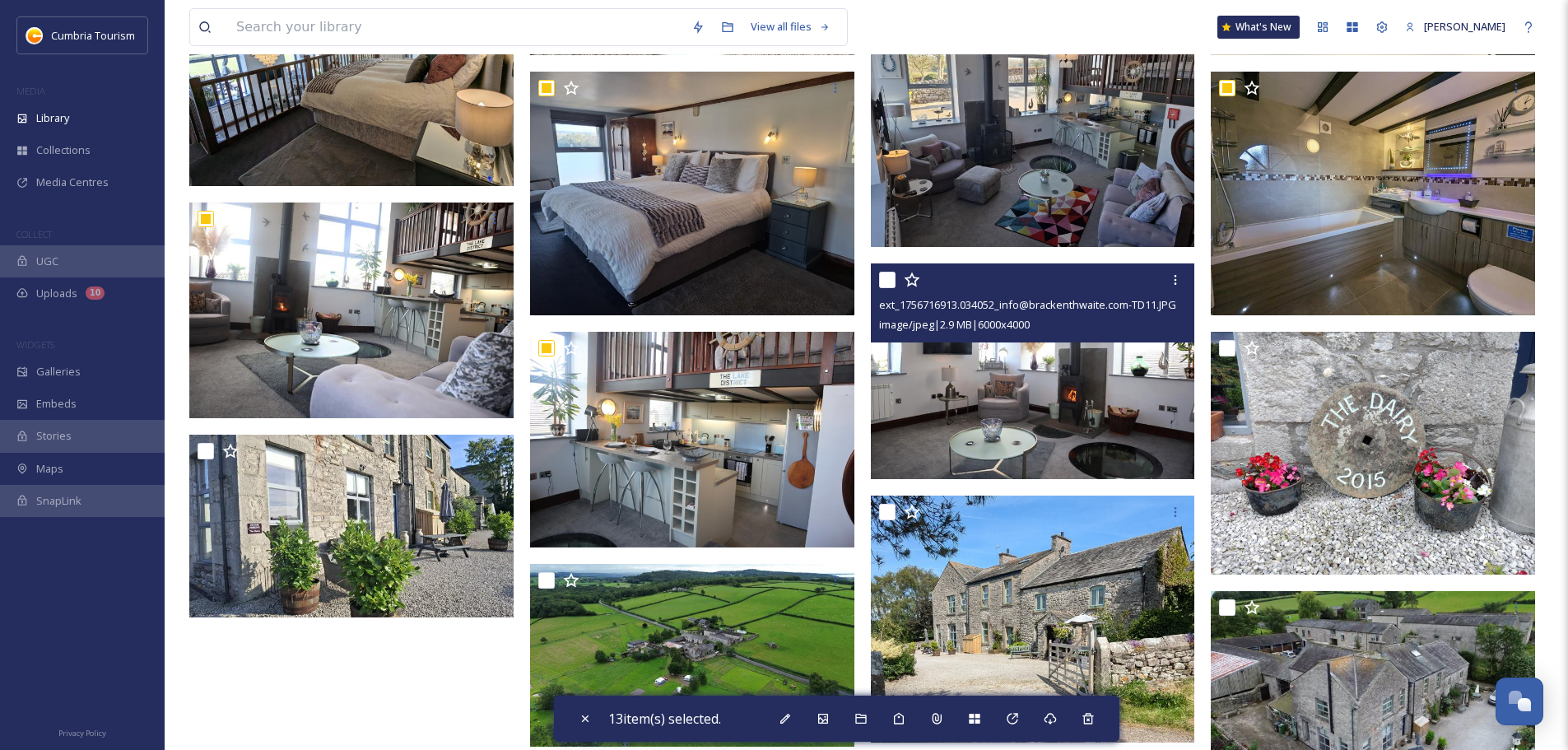
click at [895, 275] on input "checkbox" at bounding box center [887, 280] width 16 height 16
checkbox input "true"
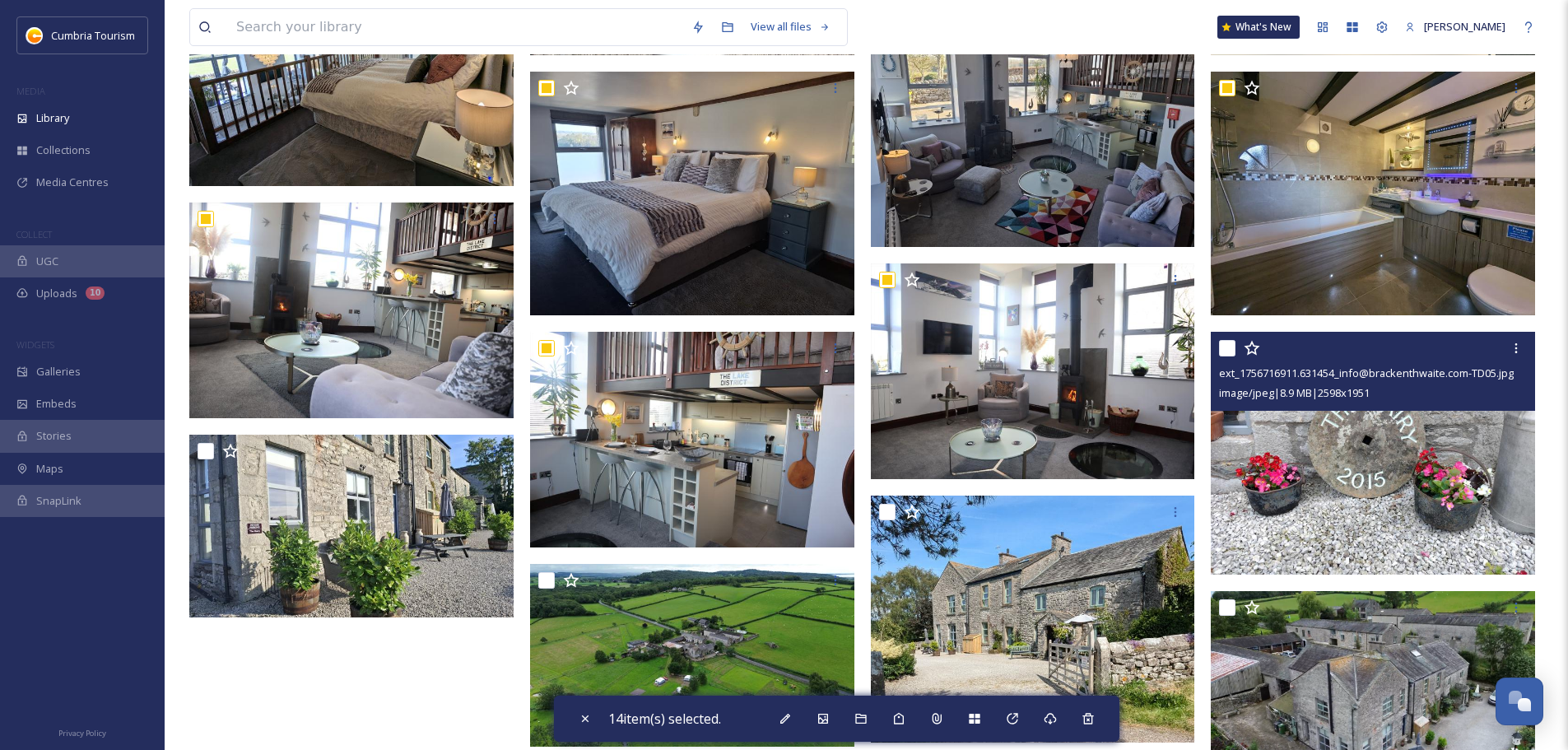
click at [1228, 348] on input "checkbox" at bounding box center [1227, 348] width 16 height 16
checkbox input "true"
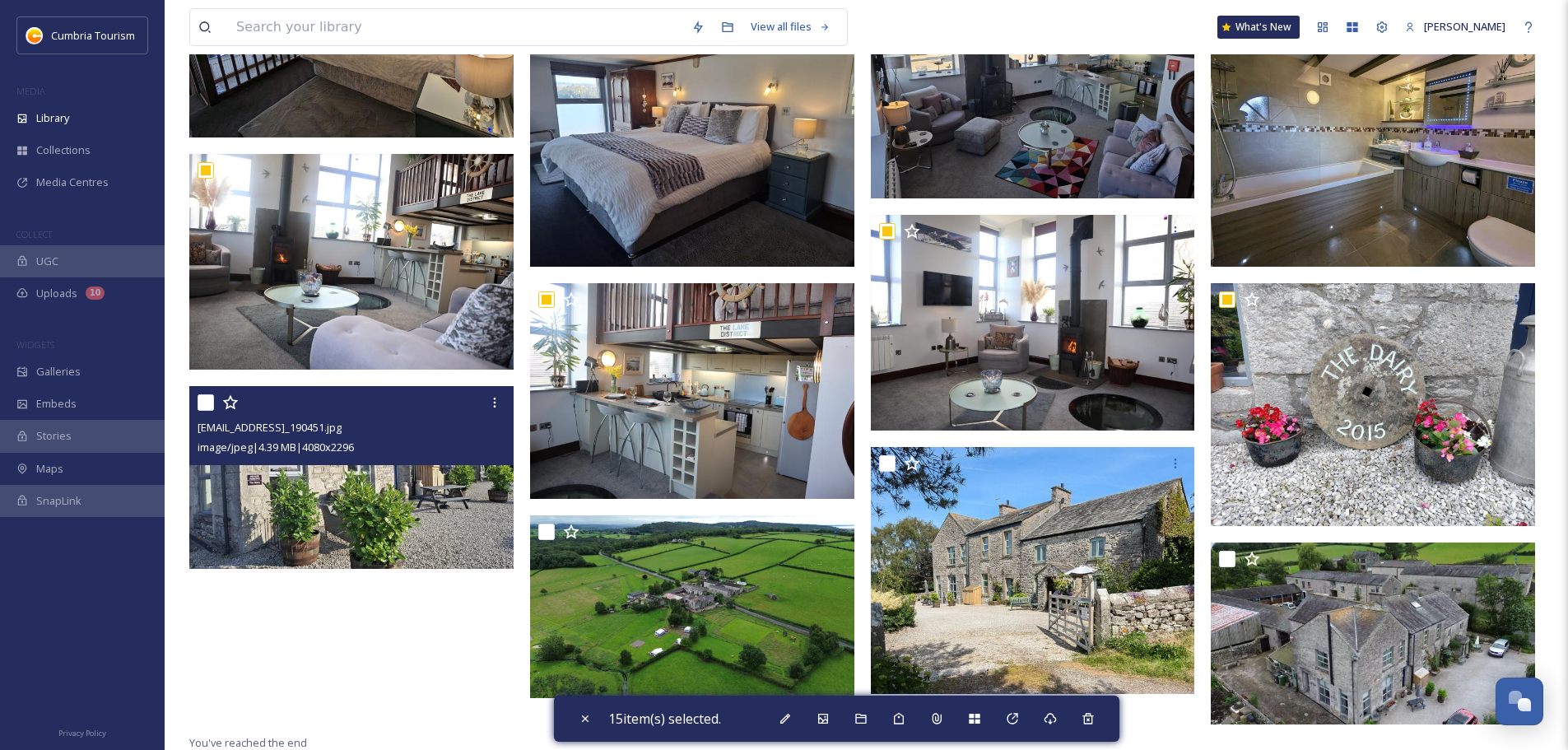
scroll to position [792, 0]
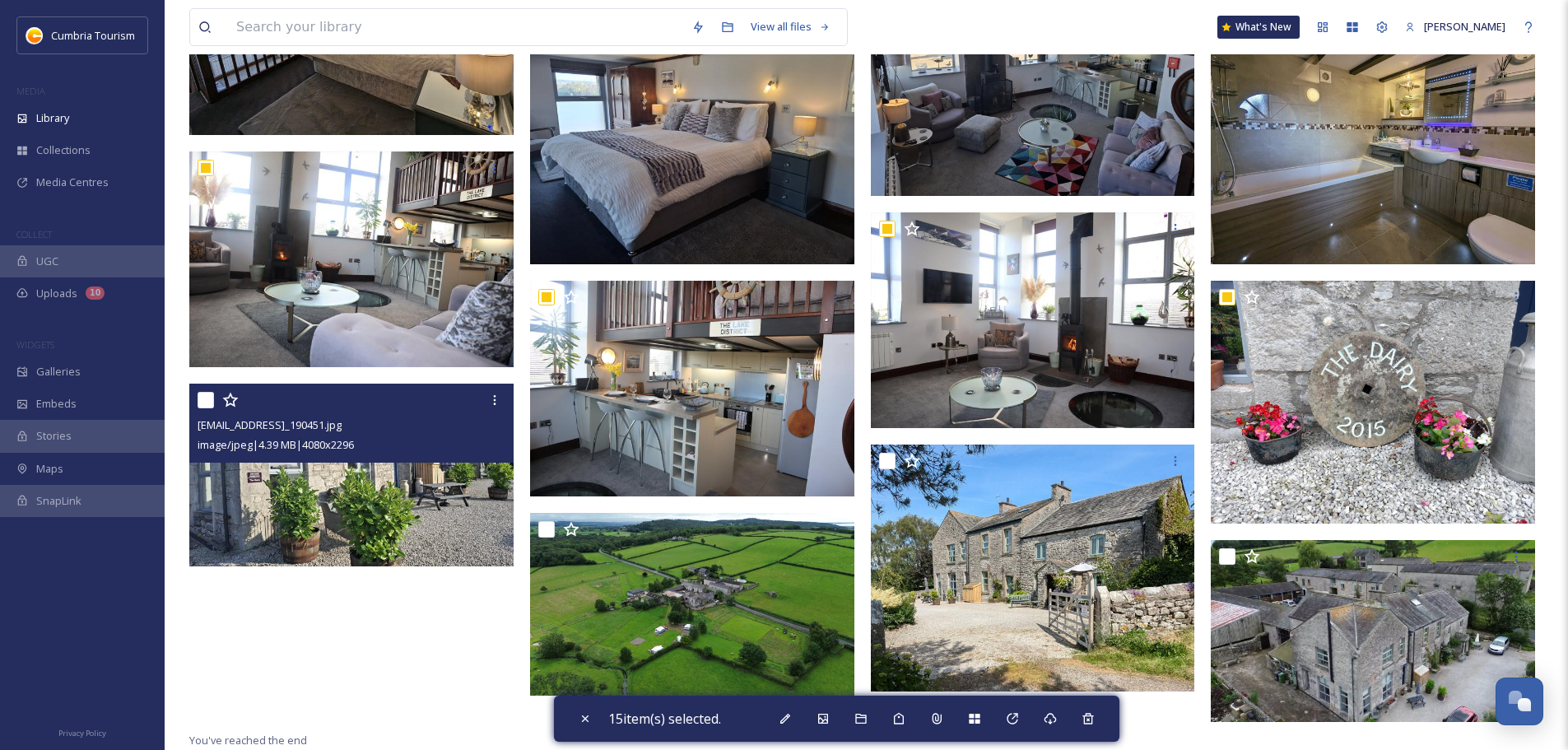
click at [209, 403] on input "checkbox" at bounding box center [206, 400] width 16 height 16
checkbox input "true"
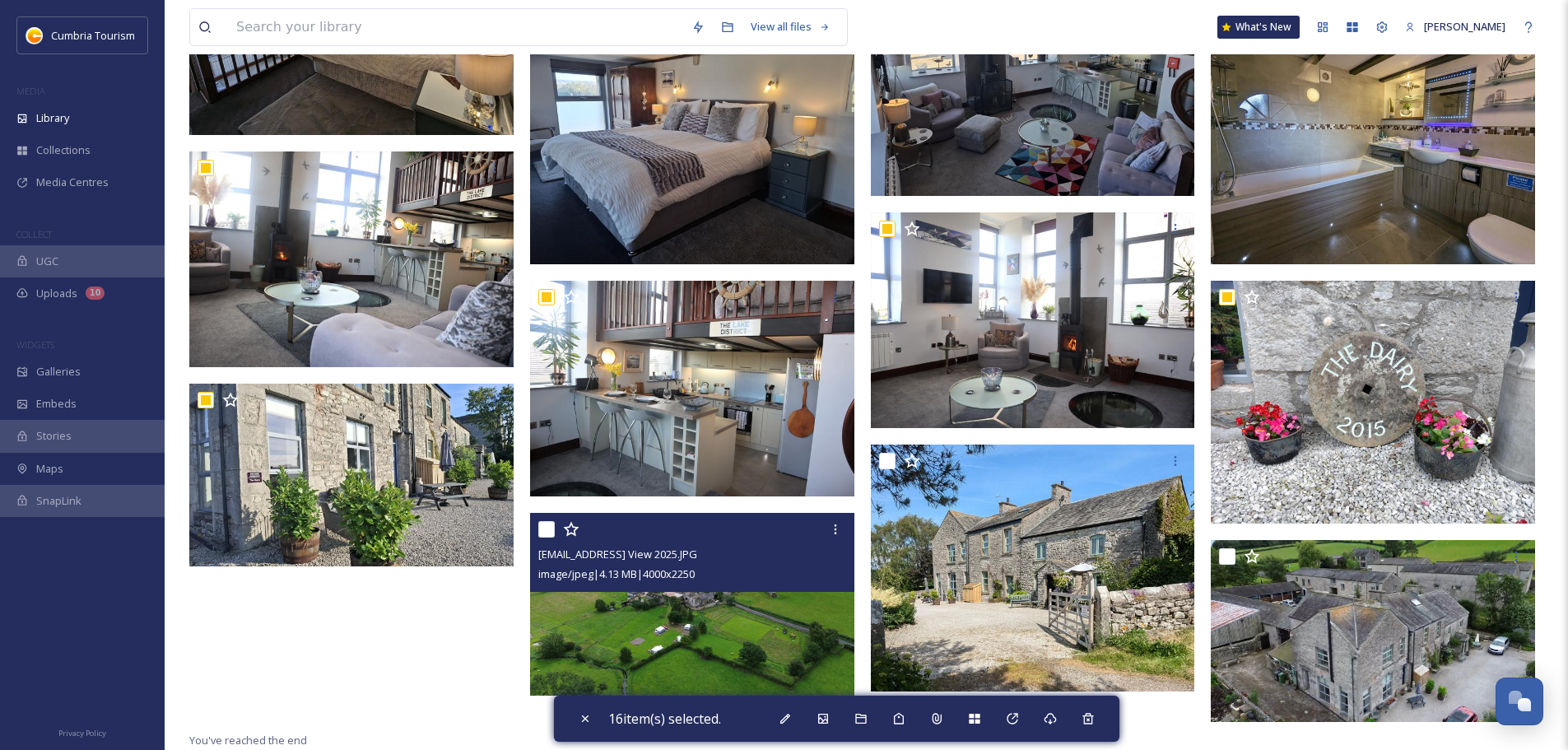
click at [544, 530] on input "checkbox" at bounding box center [547, 530] width 16 height 16
checkbox input "true"
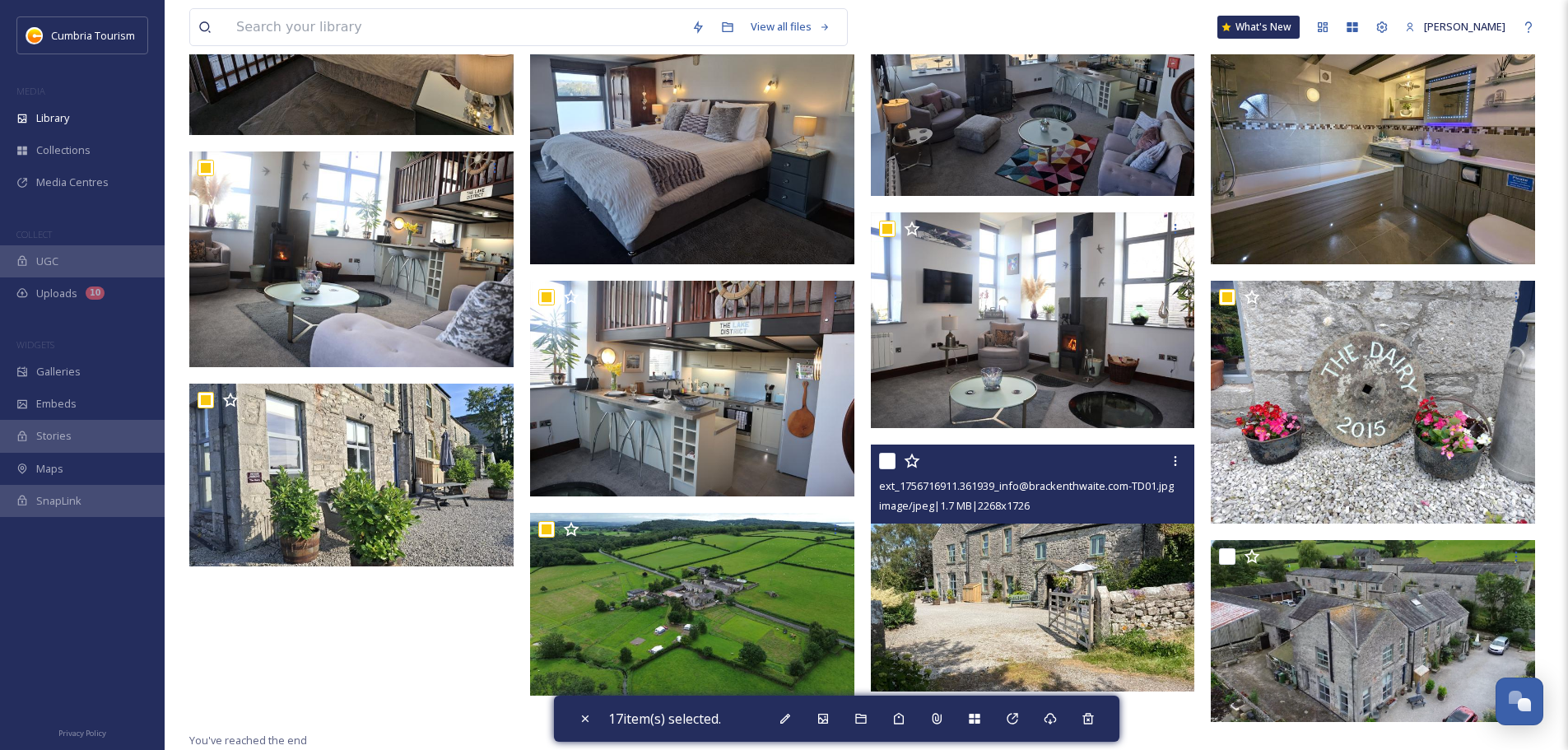
click at [884, 465] on input "checkbox" at bounding box center [887, 461] width 16 height 16
checkbox input "true"
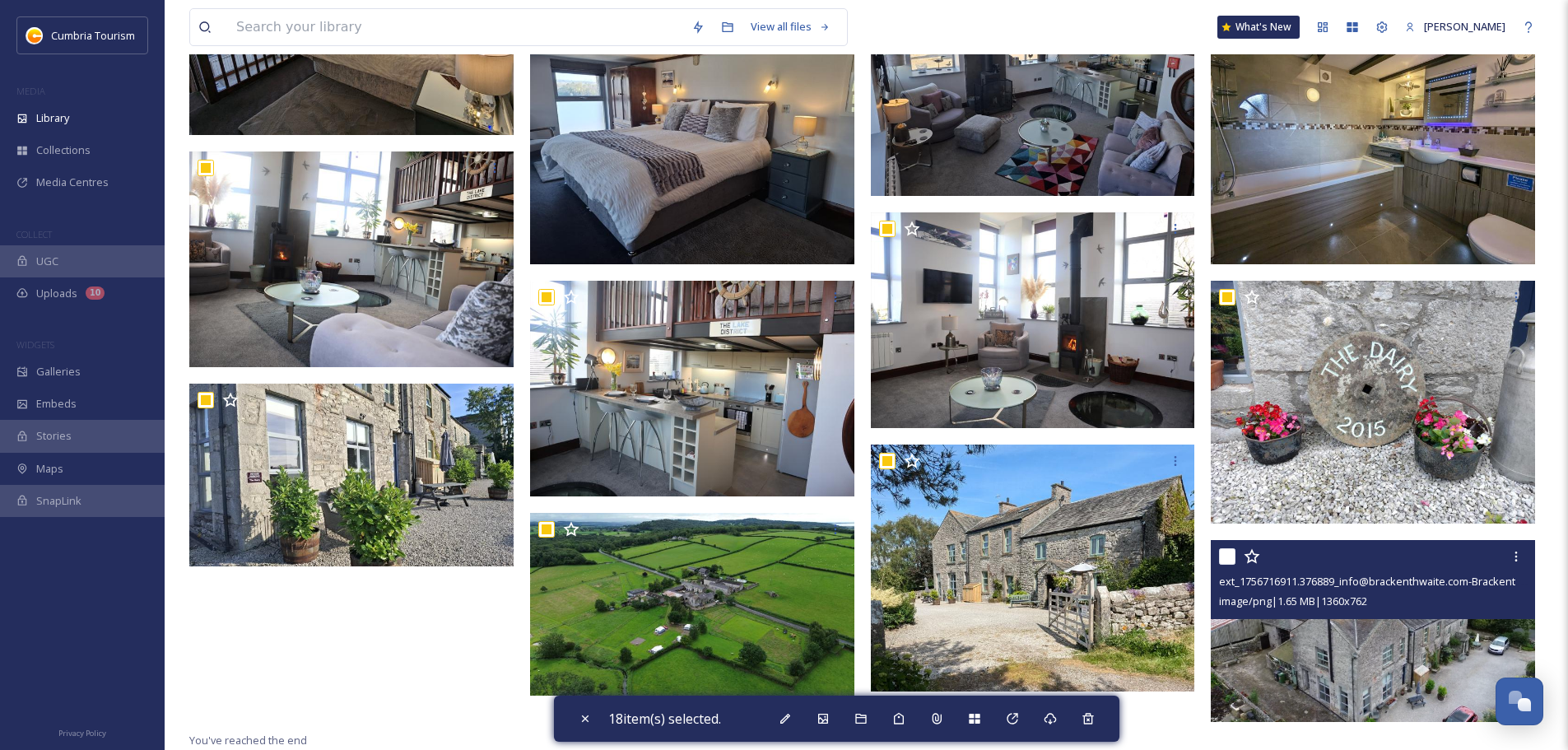
click at [1226, 553] on input "checkbox" at bounding box center [1227, 557] width 16 height 16
checkbox input "true"
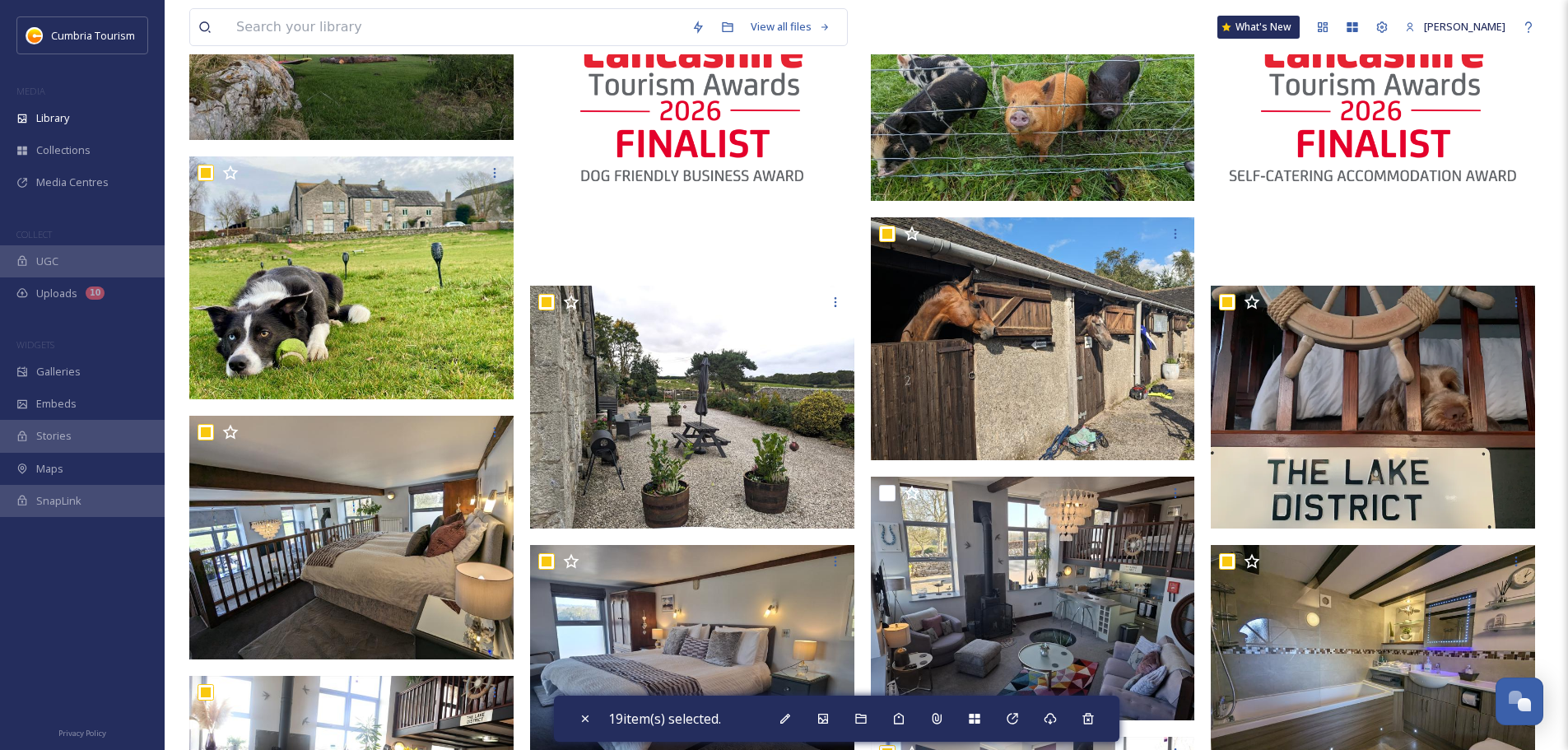
scroll to position [0, 0]
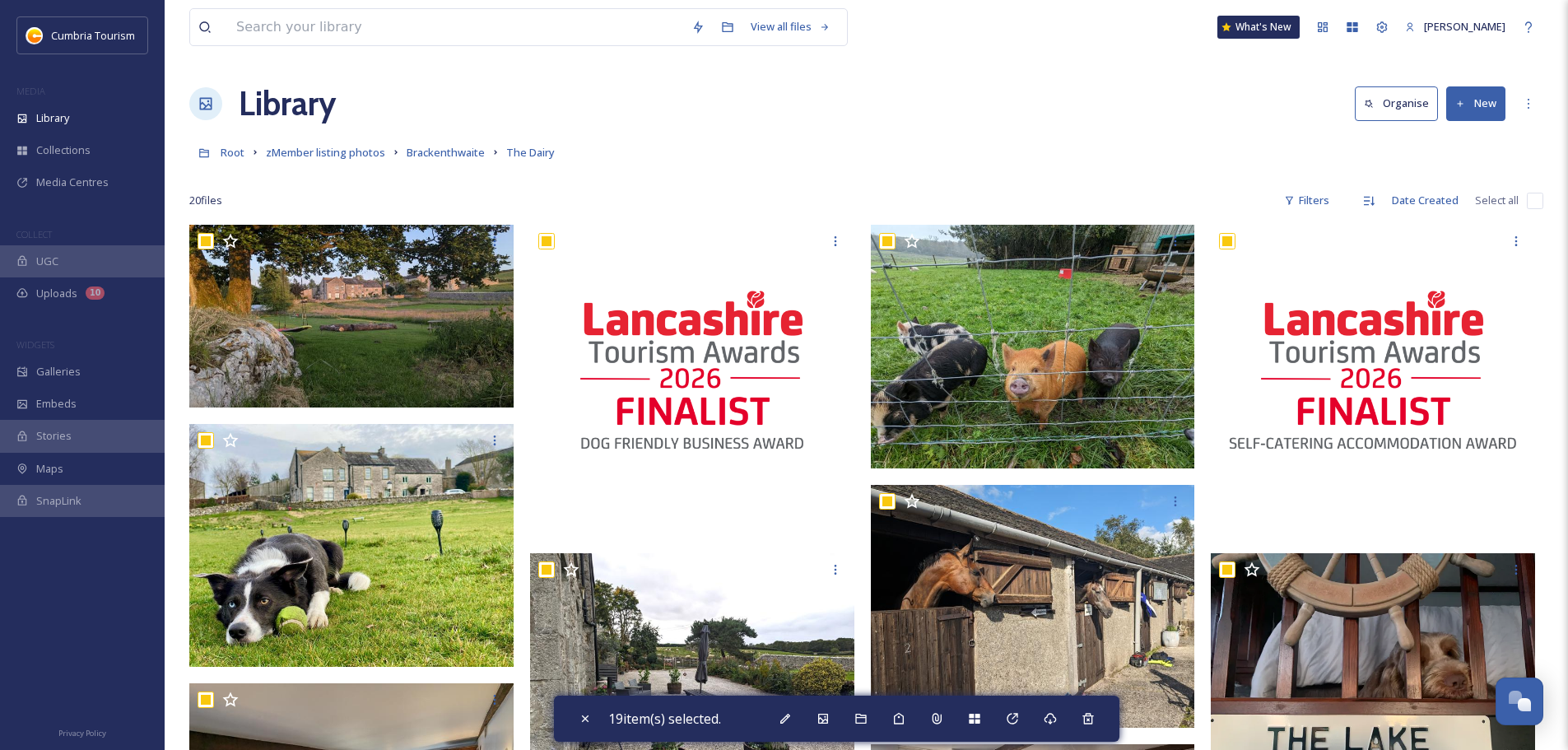
click at [825, 184] on div "20 file s Filters Date Created Select all" at bounding box center [866, 200] width 1354 height 32
click at [1536, 203] on input "checkbox" at bounding box center [1536, 201] width 16 height 16
checkbox input "true"
click at [1536, 203] on input "checkbox" at bounding box center [1536, 201] width 16 height 16
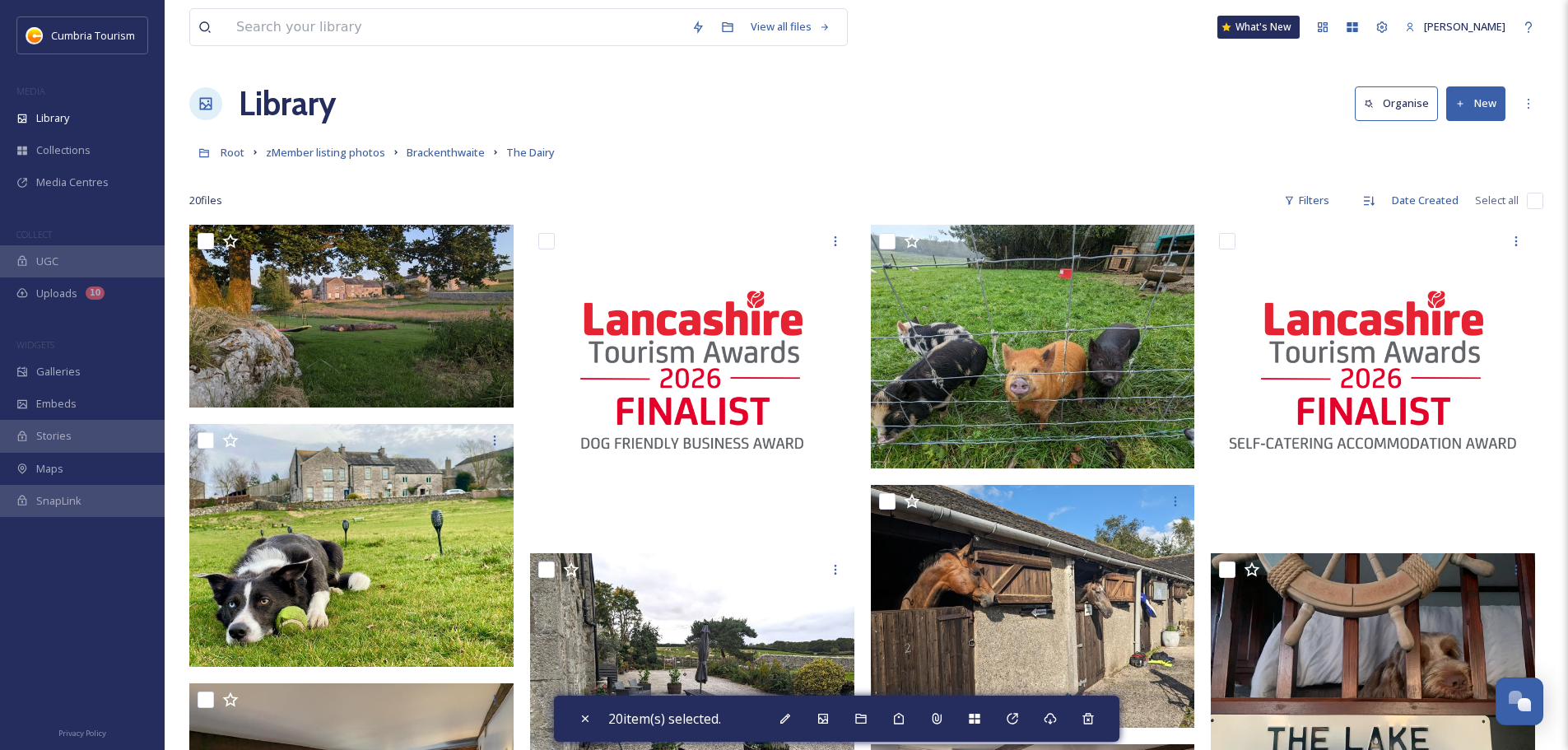
checkbox input "false"
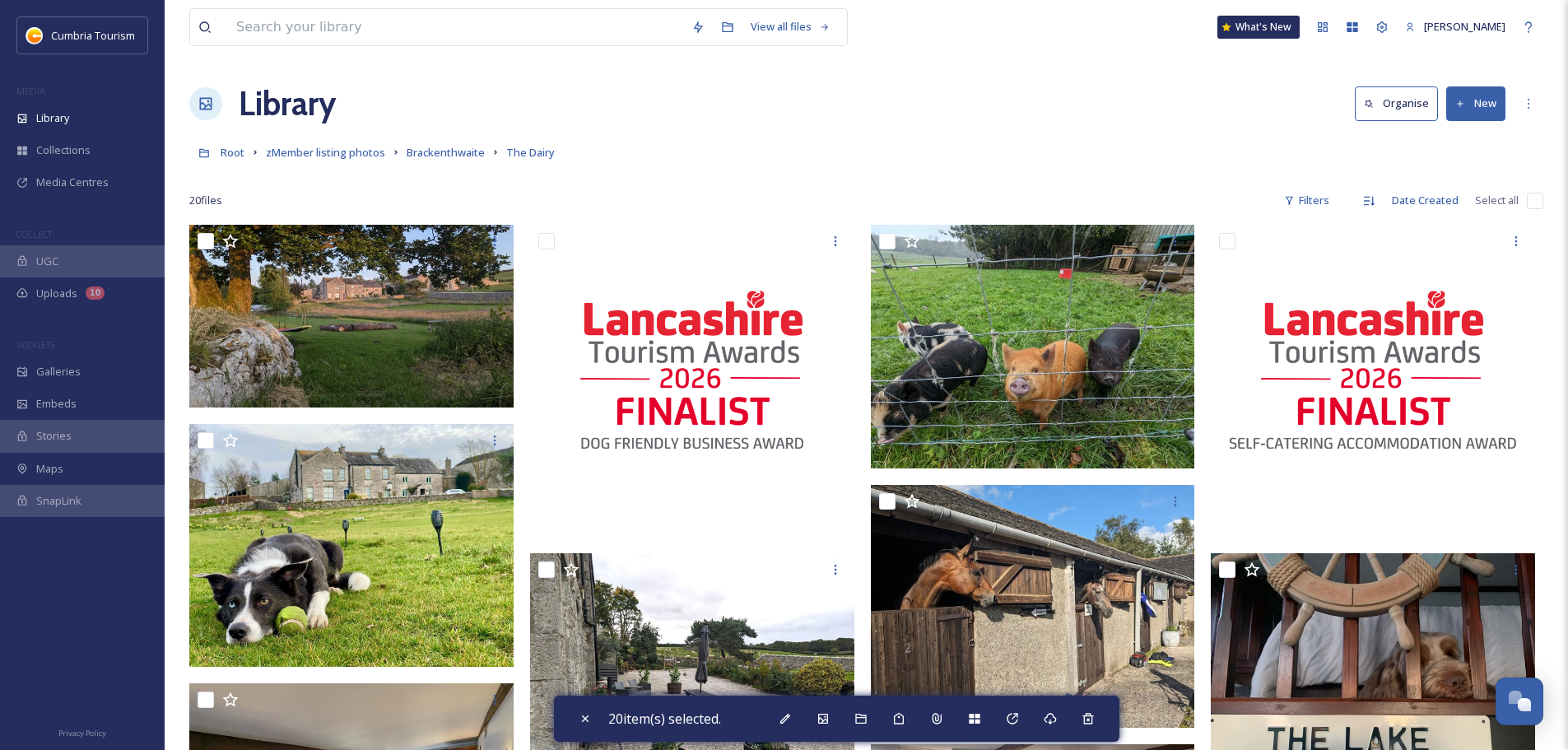
checkbox input "false"
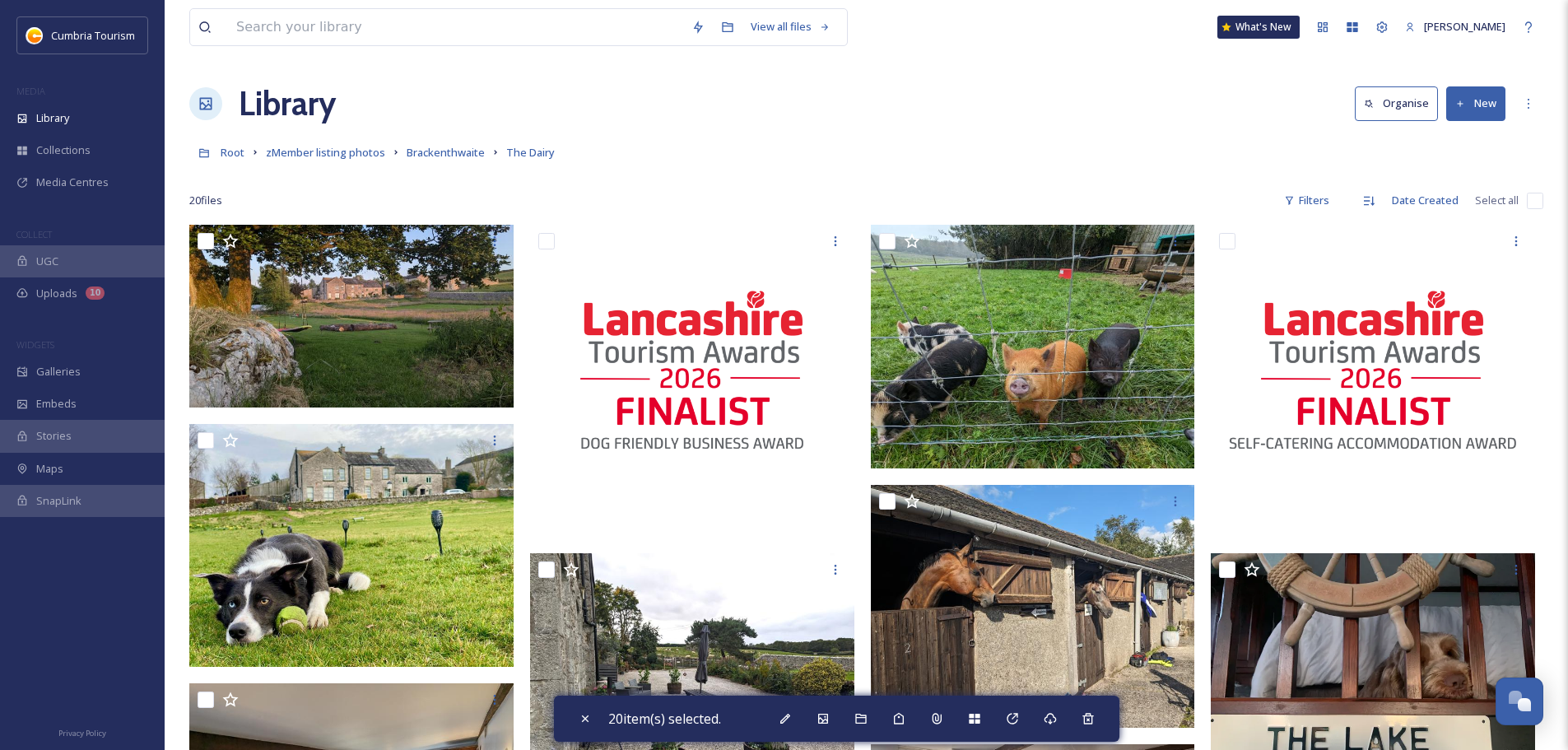
checkbox input "false"
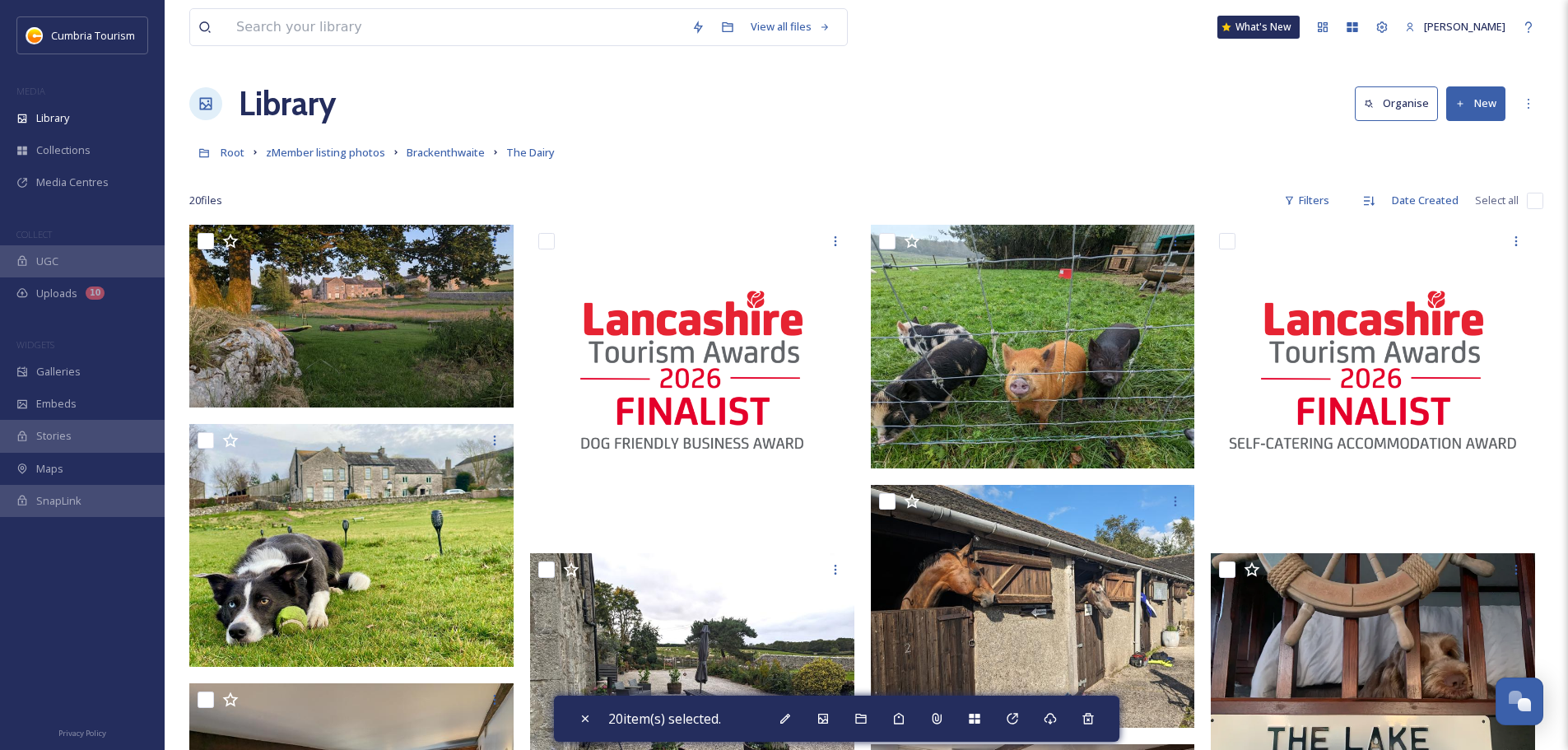
checkbox input "false"
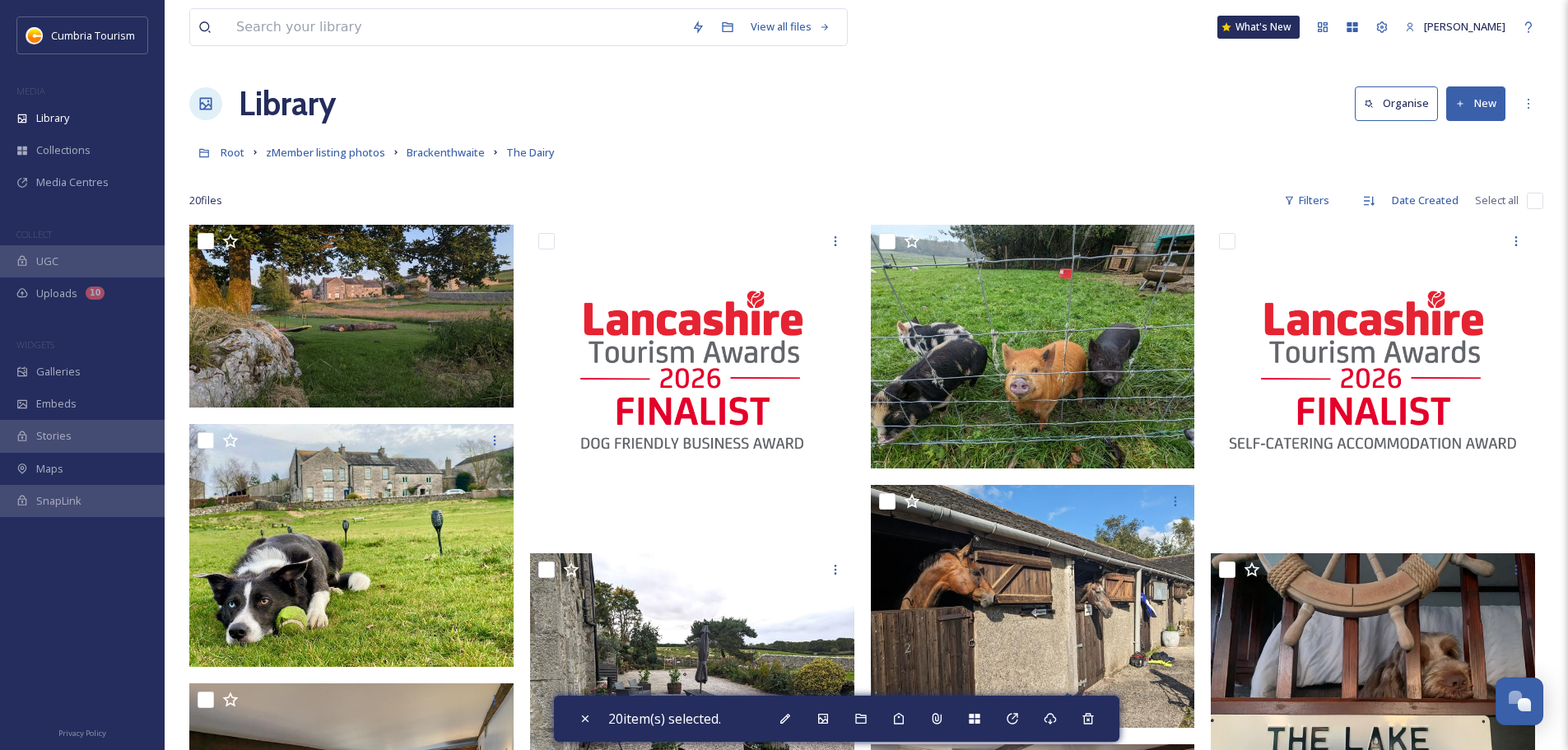
checkbox input "false"
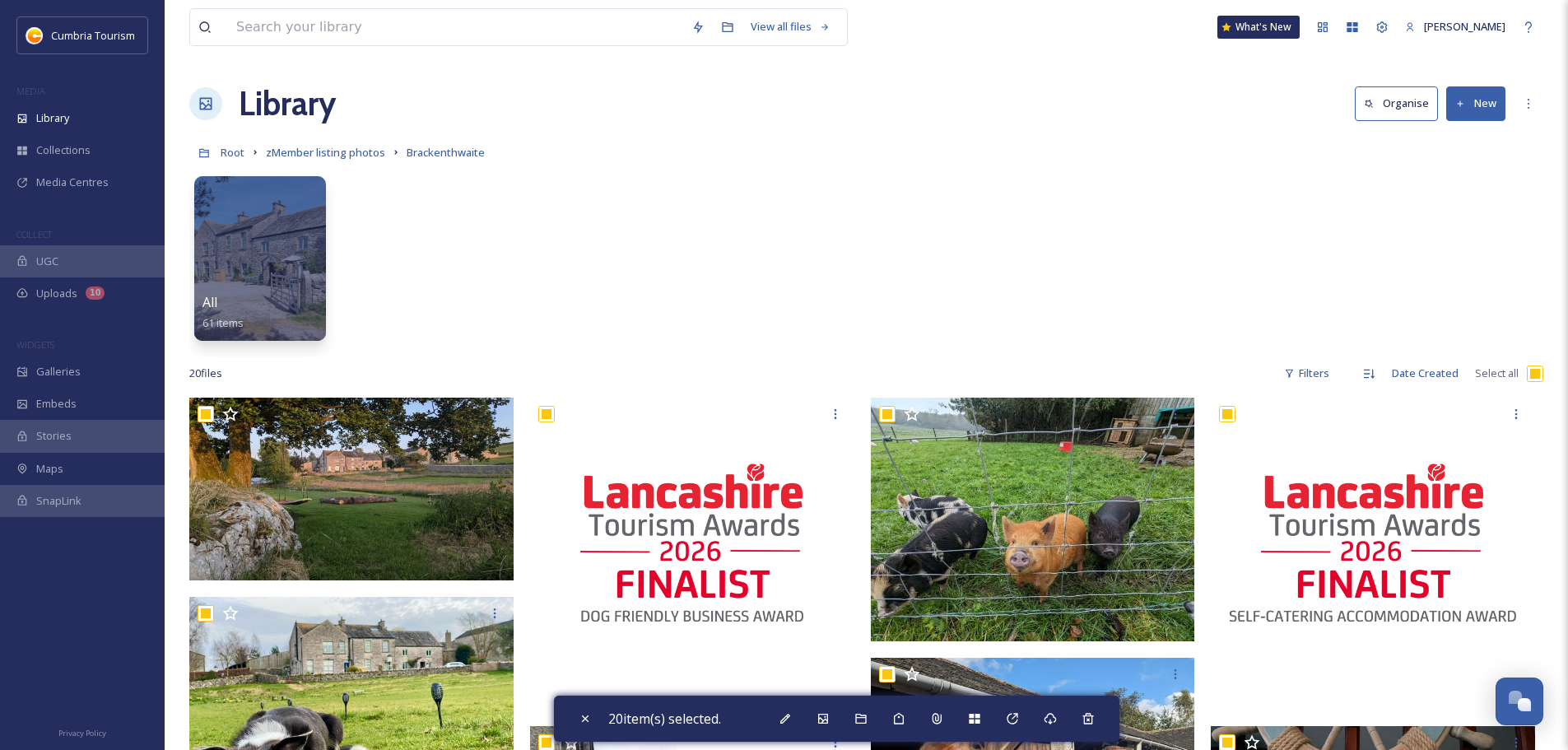
scroll to position [9132, 0]
